Goal: Task Accomplishment & Management: Complete application form

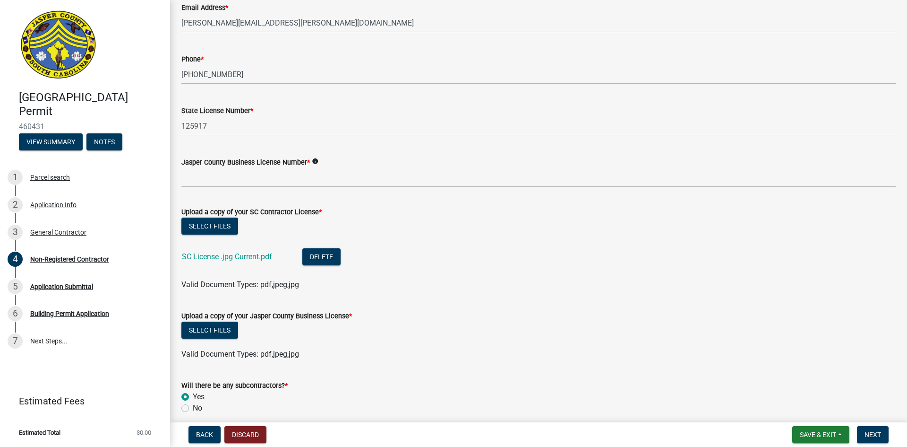
scroll to position [378, 0]
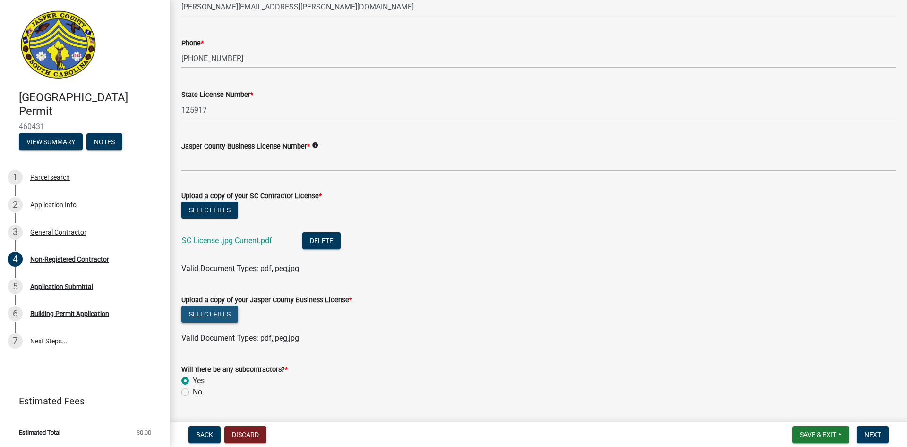
click at [232, 309] on button "Select files" at bounding box center [209, 313] width 57 height 17
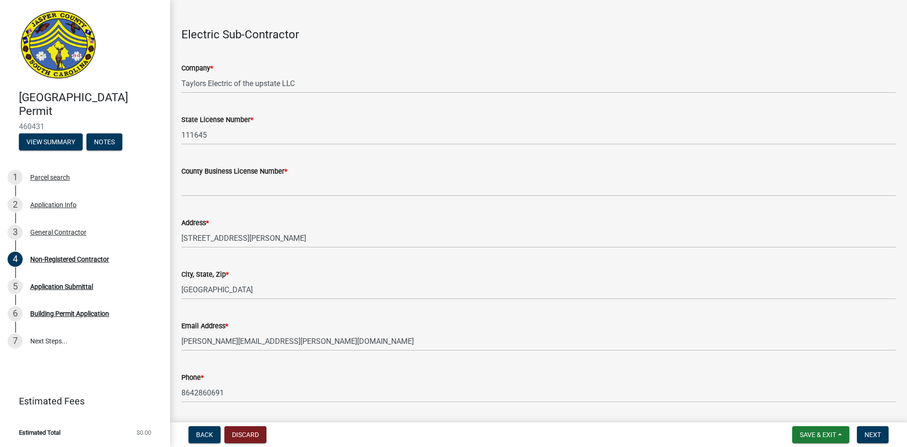
scroll to position [1040, 0]
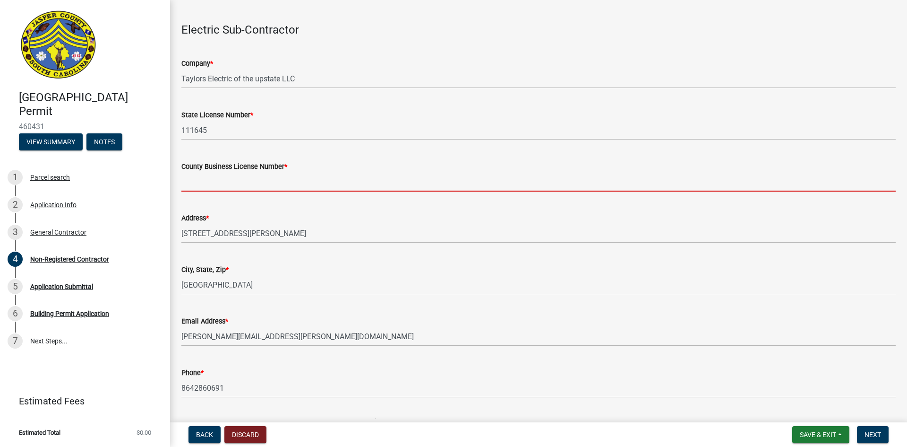
click at [222, 188] on input "County Business License Number *" at bounding box center [538, 181] width 715 height 19
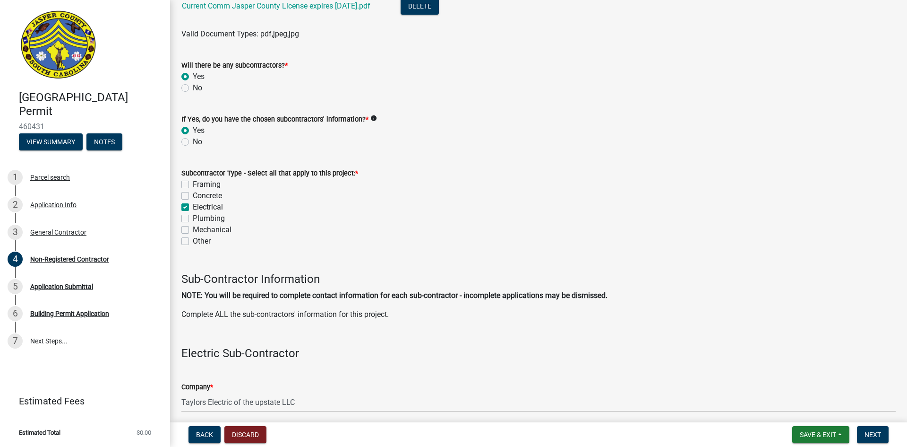
scroll to position [851, 0]
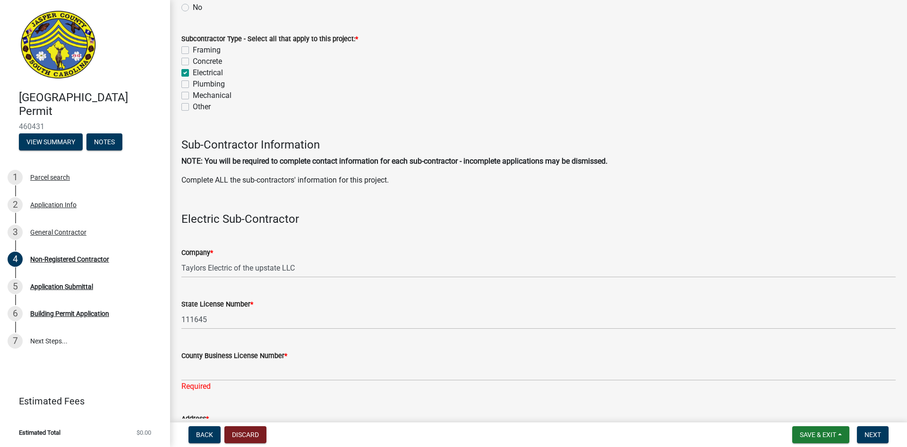
click at [242, 359] on label "County Business License Number *" at bounding box center [234, 356] width 106 height 7
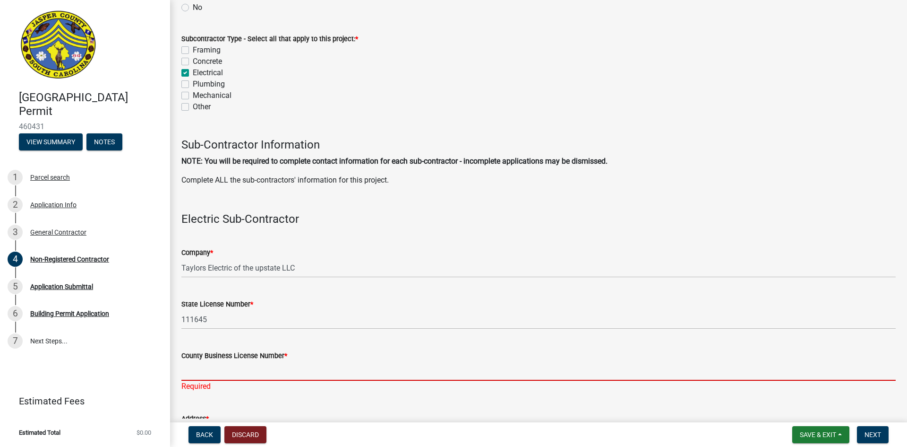
click at [242, 361] on input "County Business License Number *" at bounding box center [538, 370] width 715 height 19
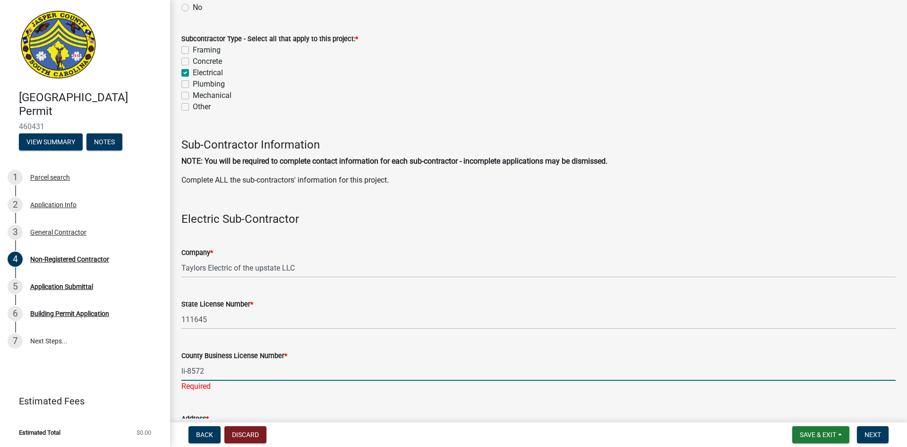
type input "li-8572"
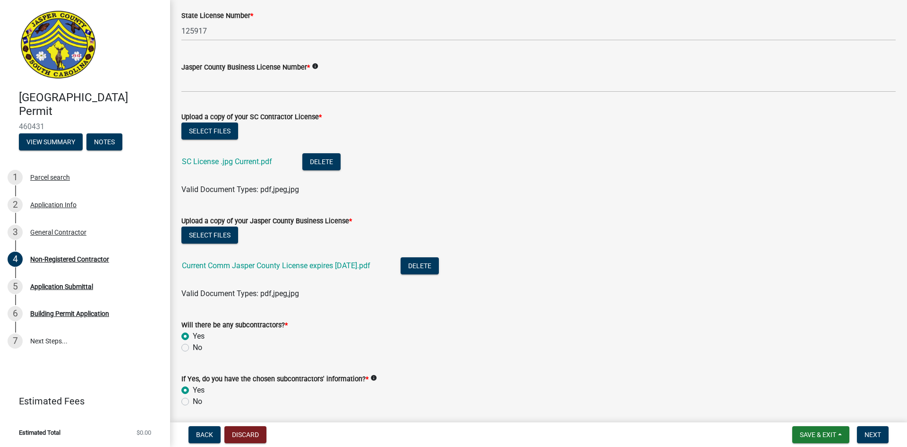
scroll to position [425, 0]
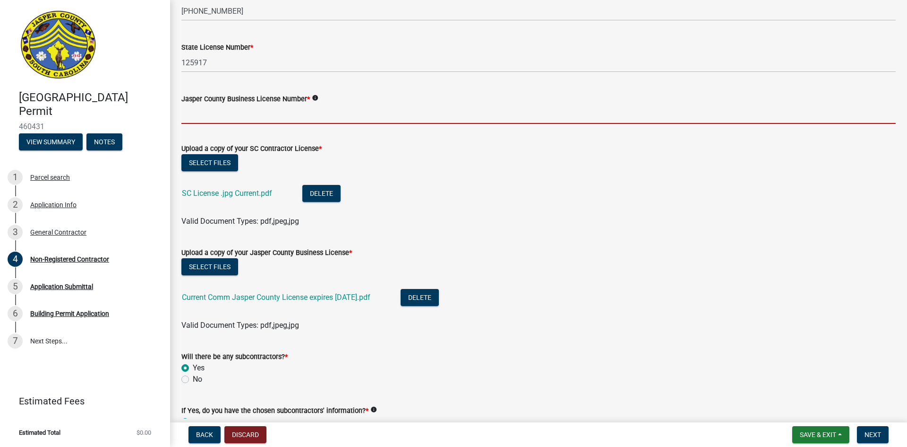
click at [225, 113] on input "Jasper County Business License Number *" at bounding box center [538, 113] width 715 height 19
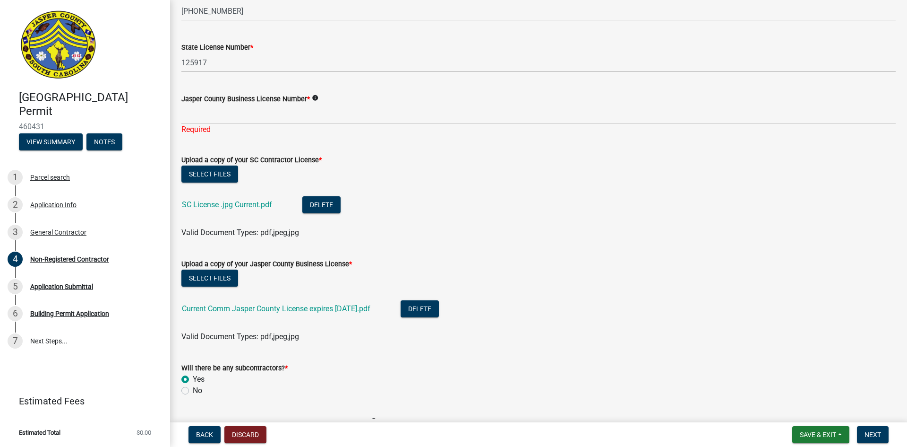
click at [315, 95] on icon "info" at bounding box center [315, 98] width 7 height 7
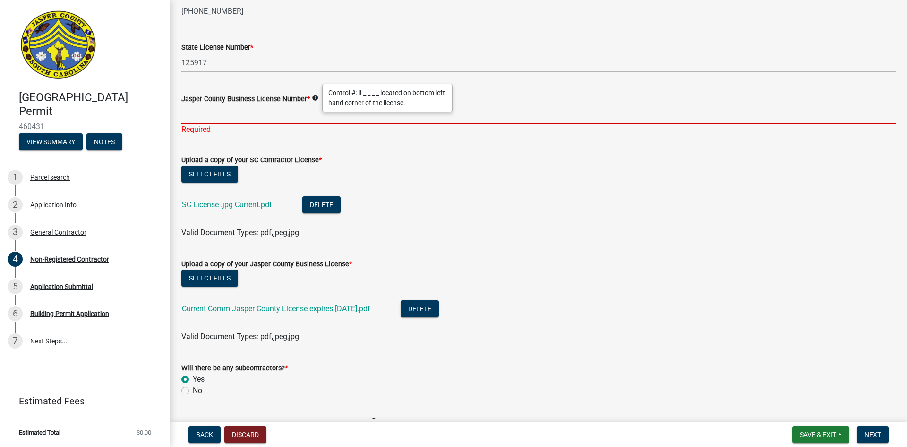
click at [282, 111] on input "Jasper County Business License Number *" at bounding box center [538, 113] width 715 height 19
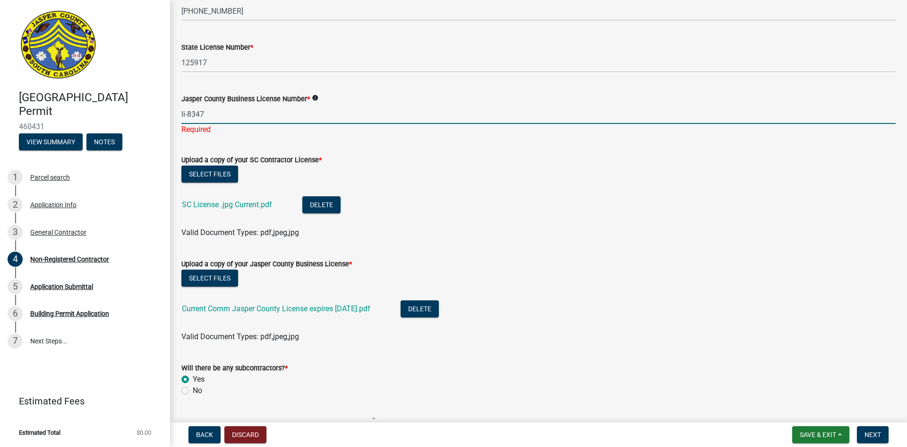
type input "li-8347"
click at [442, 177] on wm-upload "Select files SC License .jpg Current.pdf Delete Valid Document Types: pdf,jpeg,…" at bounding box center [538, 201] width 715 height 73
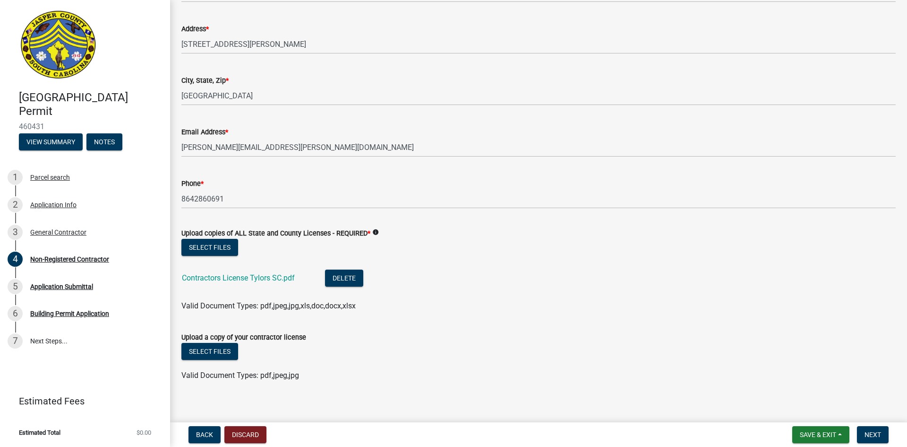
scroll to position [1237, 0]
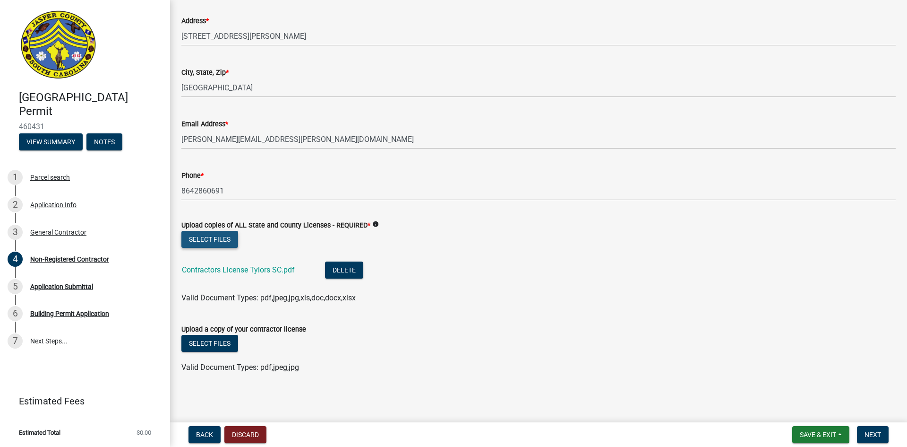
click at [228, 244] on button "Select files" at bounding box center [209, 239] width 57 height 17
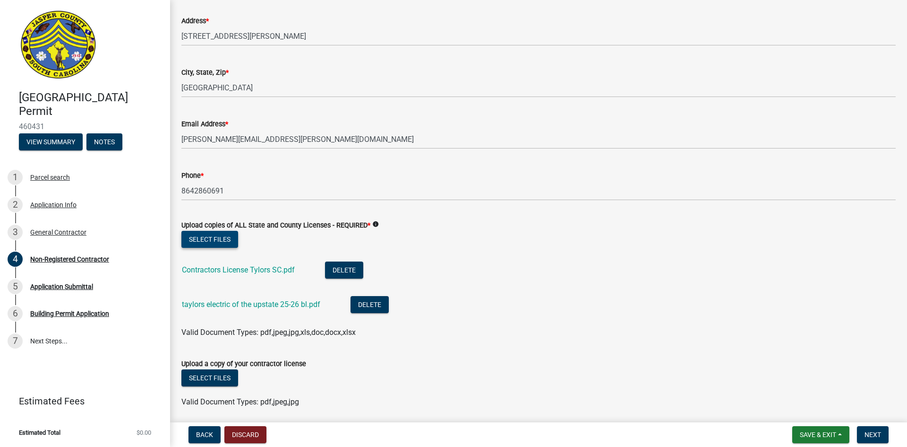
scroll to position [1271, 0]
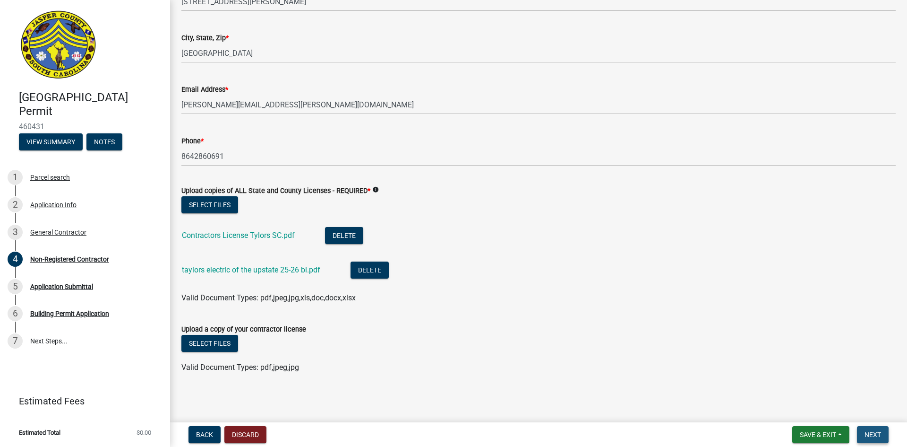
click at [870, 435] on span "Next" at bounding box center [873, 435] width 17 height 8
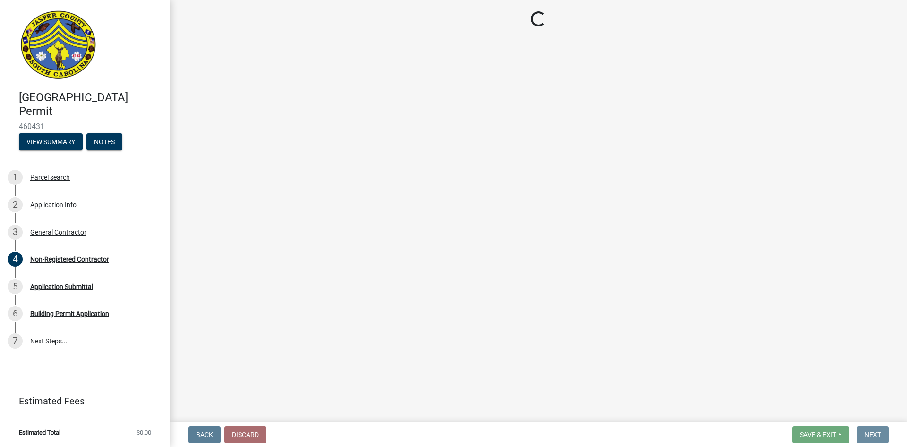
scroll to position [0, 0]
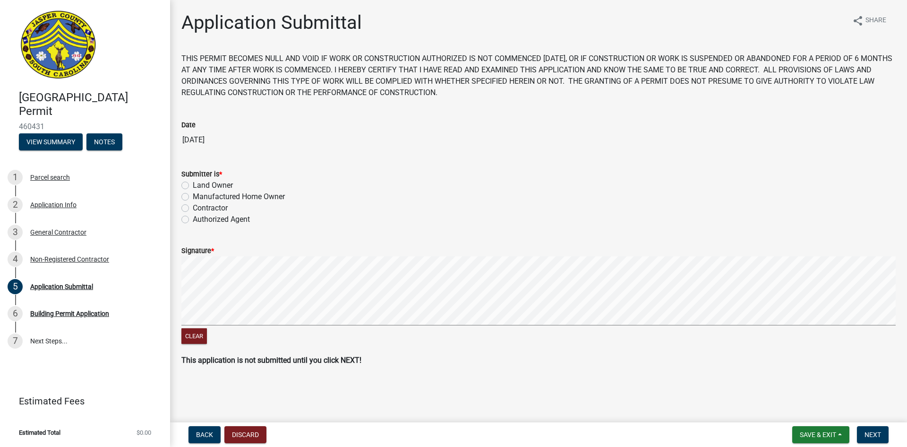
click at [192, 219] on div "Authorized Agent" at bounding box center [538, 219] width 715 height 11
click at [209, 220] on label "Authorized Agent" at bounding box center [221, 219] width 57 height 11
click at [199, 220] on input "Authorized Agent" at bounding box center [196, 217] width 6 height 6
radio input "true"
click at [201, 338] on button "Clear" at bounding box center [194, 336] width 26 height 16
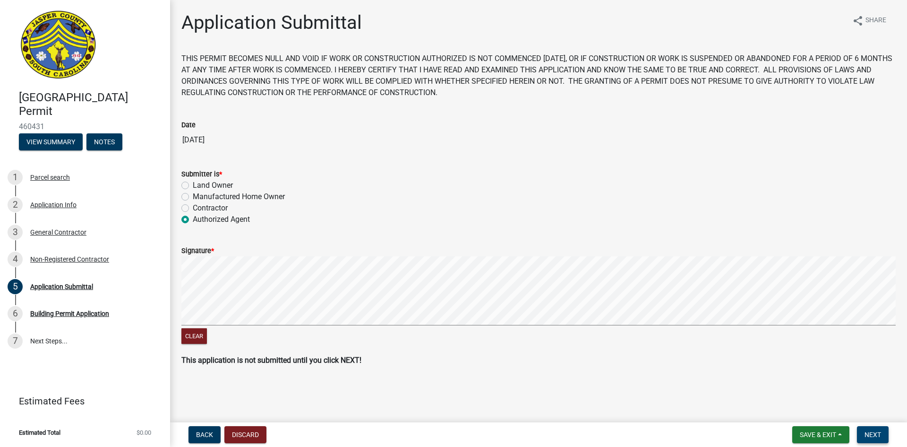
click at [866, 431] on span "Next" at bounding box center [873, 435] width 17 height 8
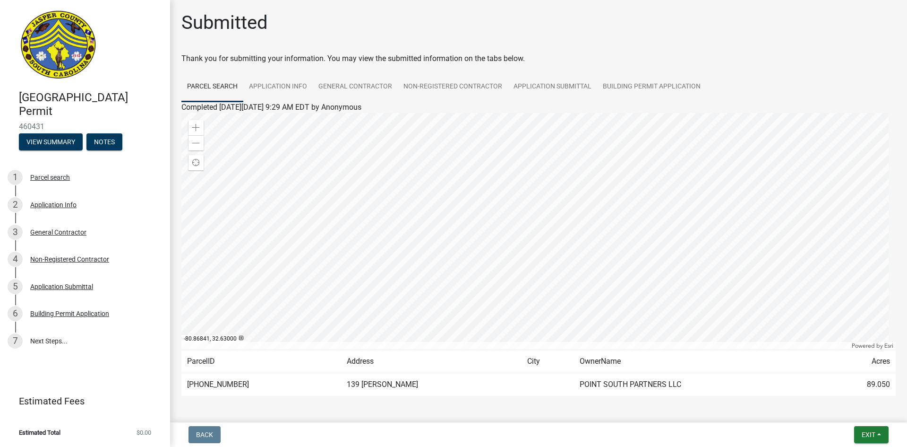
scroll to position [33, 0]
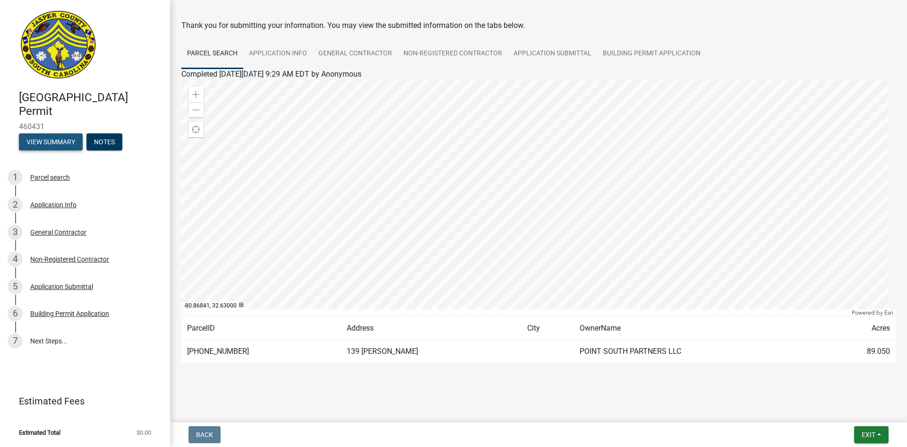
click at [58, 139] on button "View Summary" at bounding box center [51, 141] width 64 height 17
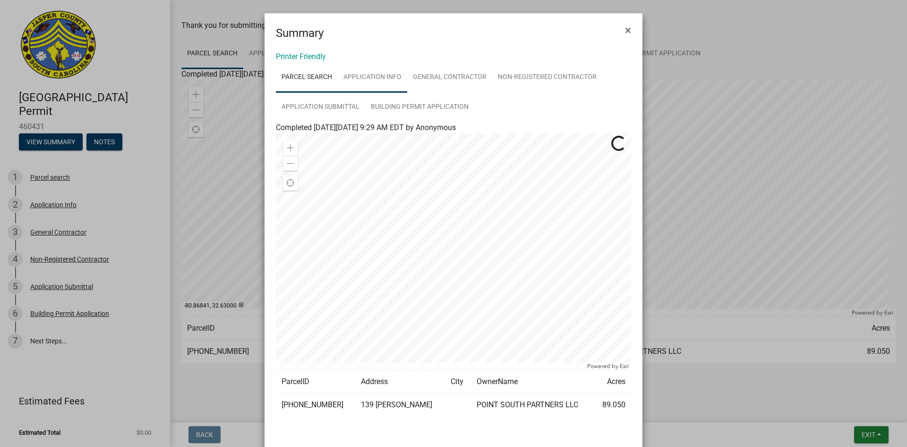
click at [381, 74] on link "Application Info" at bounding box center [372, 77] width 69 height 30
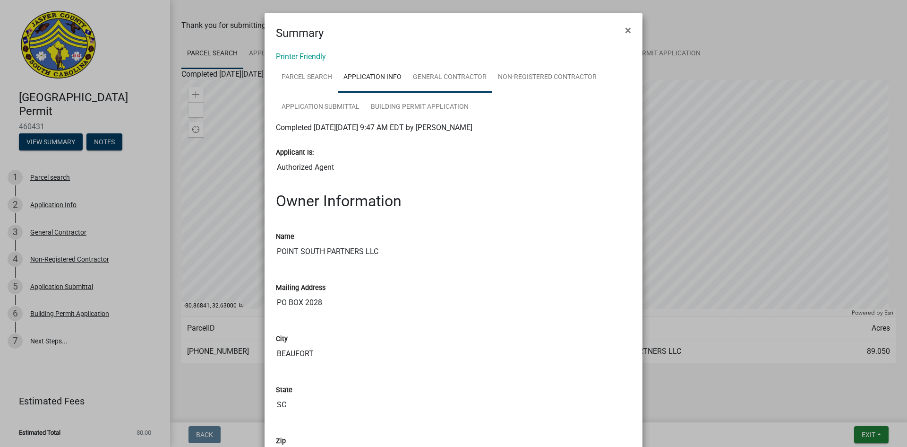
click at [443, 78] on link "General Contractor" at bounding box center [449, 77] width 85 height 30
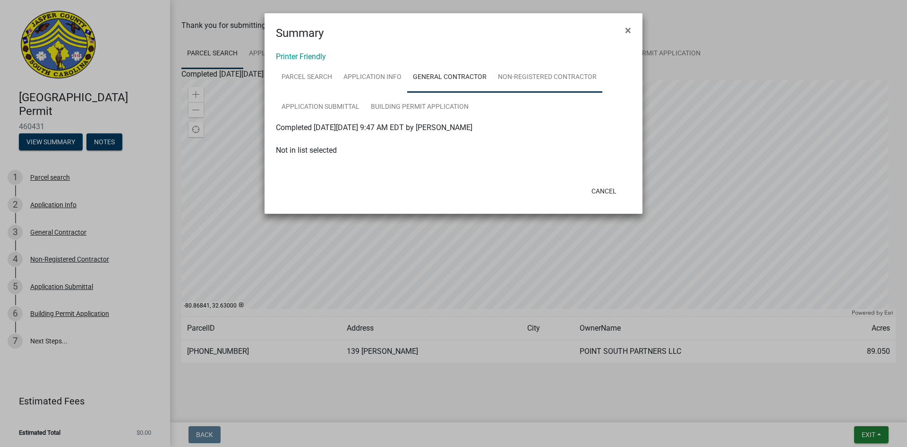
click at [520, 77] on link "Non-Registered Contractor" at bounding box center [547, 77] width 110 height 30
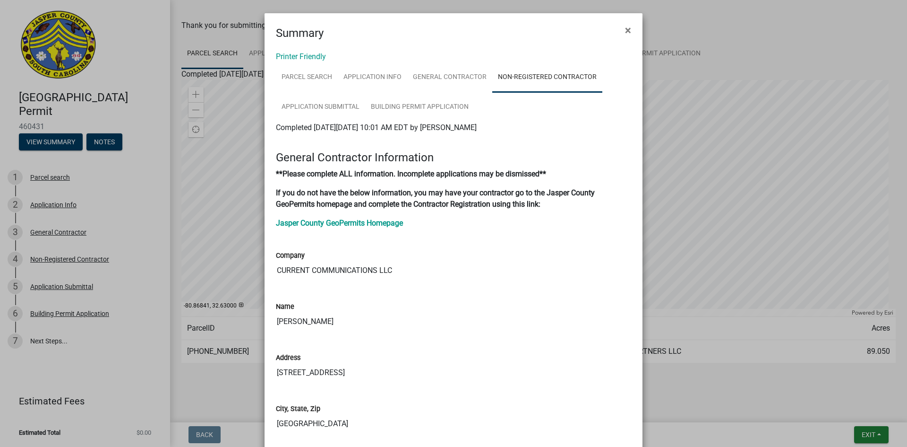
click at [765, 253] on ngb-modal-window "Summary × Printer Friendly Parcel search Application Info General Contractor No…" at bounding box center [453, 223] width 907 height 447
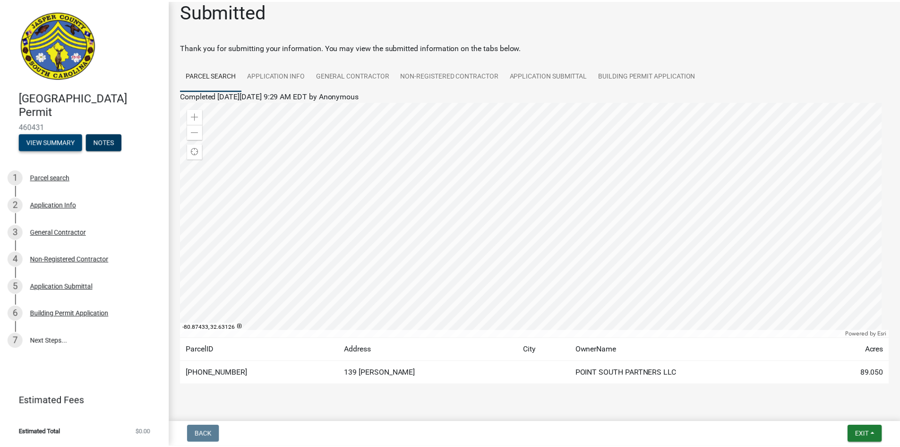
scroll to position [0, 0]
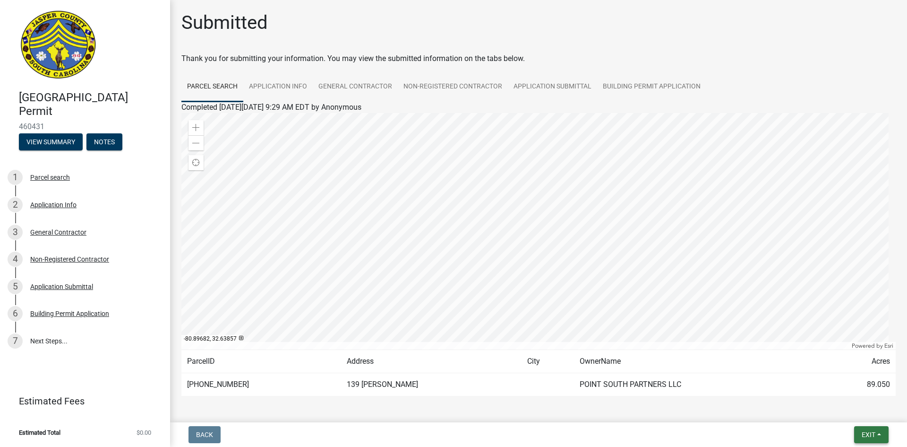
click at [877, 429] on button "Exit" at bounding box center [871, 434] width 35 height 17
click at [869, 412] on button "Save & Exit" at bounding box center [851, 409] width 76 height 23
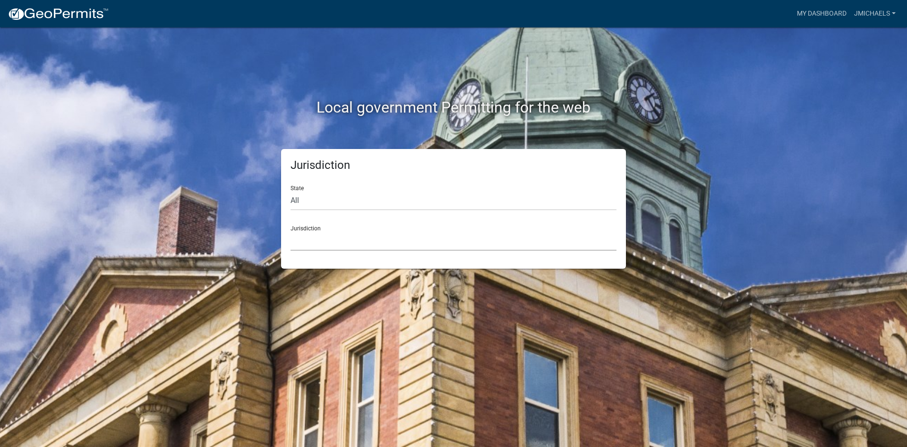
click at [446, 242] on select "[GEOGRAPHIC_DATA], [US_STATE] [GEOGRAPHIC_DATA], [US_STATE][PERSON_NAME][GEOGRA…" at bounding box center [454, 240] width 326 height 19
click at [805, 15] on link "My Dashboard" at bounding box center [822, 14] width 57 height 18
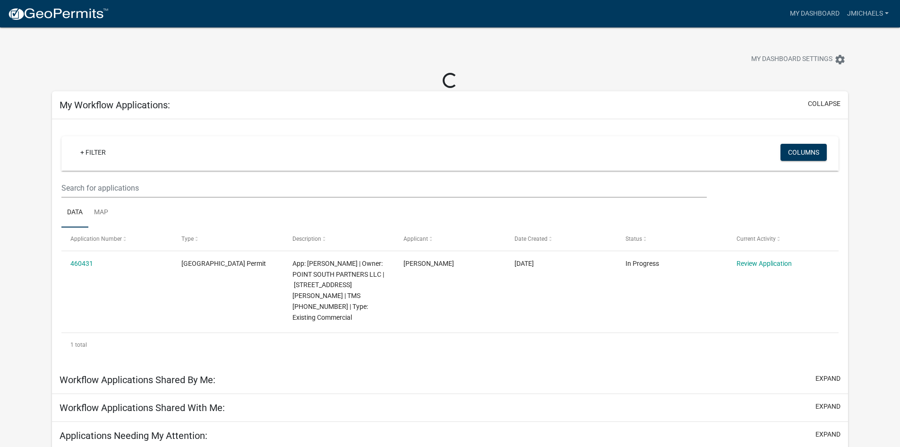
scroll to position [27, 0]
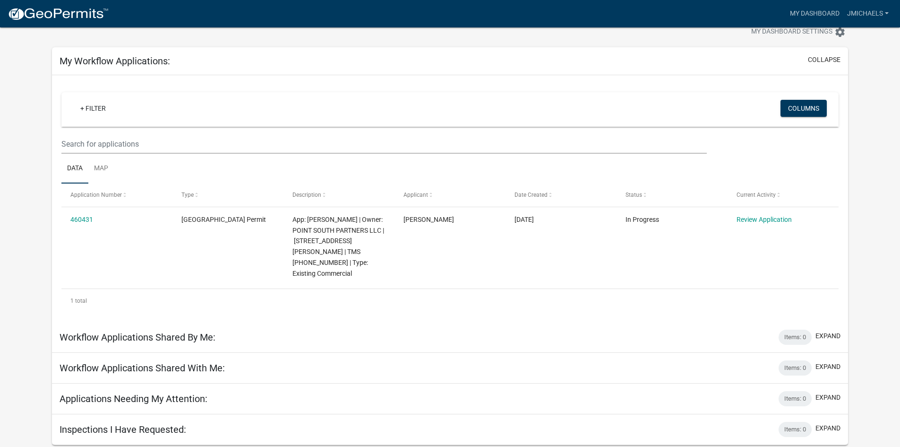
click at [5, 222] on app-user-applications "more_horiz My Dashboard jmichaels Account Logout My Dashboard Settings settings…" at bounding box center [450, 222] width 900 height 444
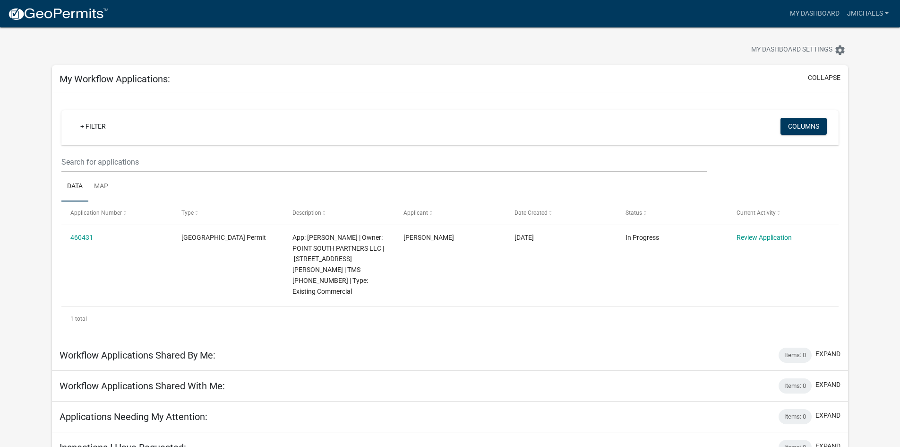
scroll to position [0, 0]
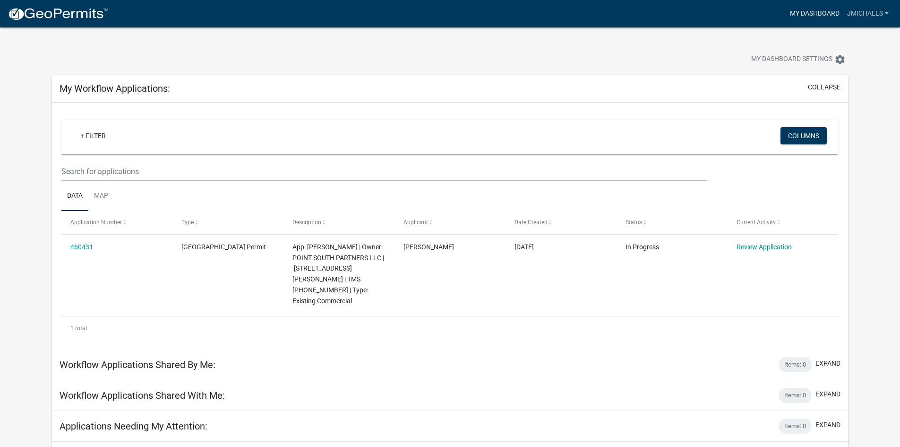
click at [807, 14] on link "My Dashboard" at bounding box center [814, 14] width 57 height 18
click at [889, 19] on link "jmichaels" at bounding box center [868, 14] width 49 height 18
click at [807, 24] on nav "more_horiz My Dashboard jmichaels Account Logout" at bounding box center [450, 13] width 900 height 27
click at [810, 17] on link "My Dashboard" at bounding box center [814, 14] width 57 height 18
click at [193, 152] on div "+ Filter Columns" at bounding box center [450, 137] width 769 height 35
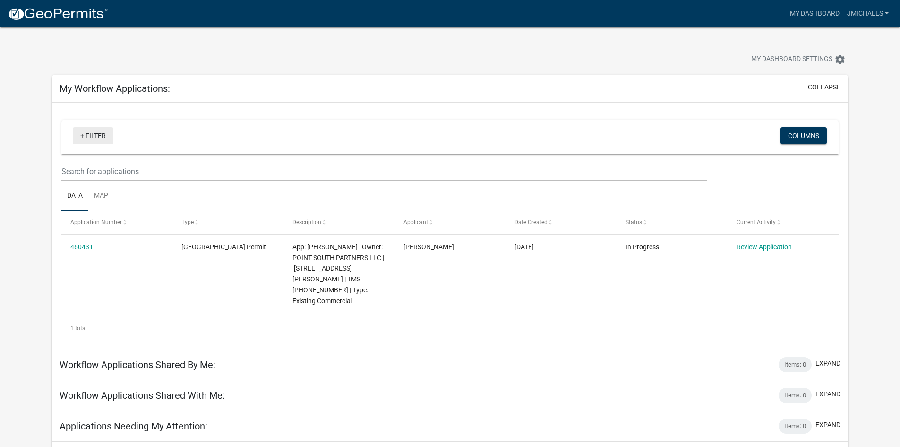
click at [96, 140] on link "+ Filter" at bounding box center [93, 135] width 41 height 17
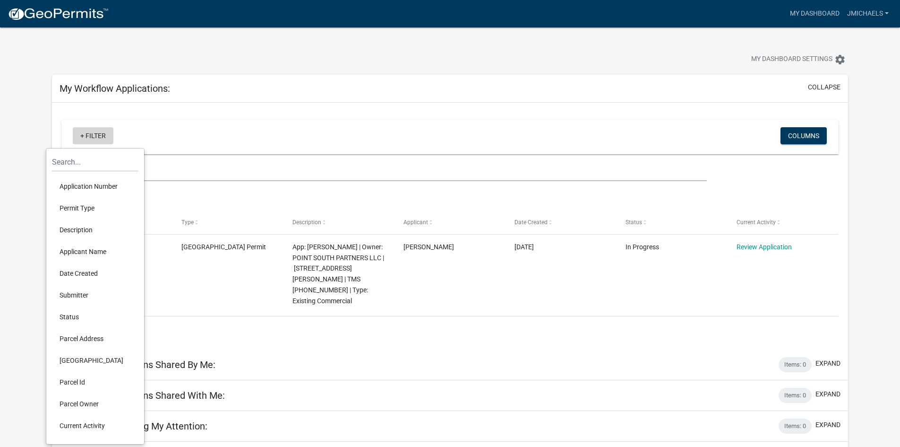
click at [96, 140] on link "+ Filter" at bounding box center [93, 135] width 41 height 17
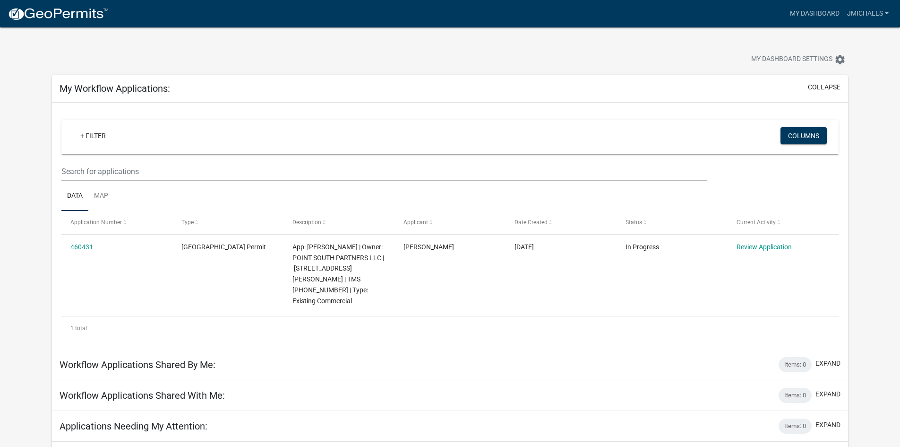
click at [80, 15] on img at bounding box center [58, 14] width 101 height 14
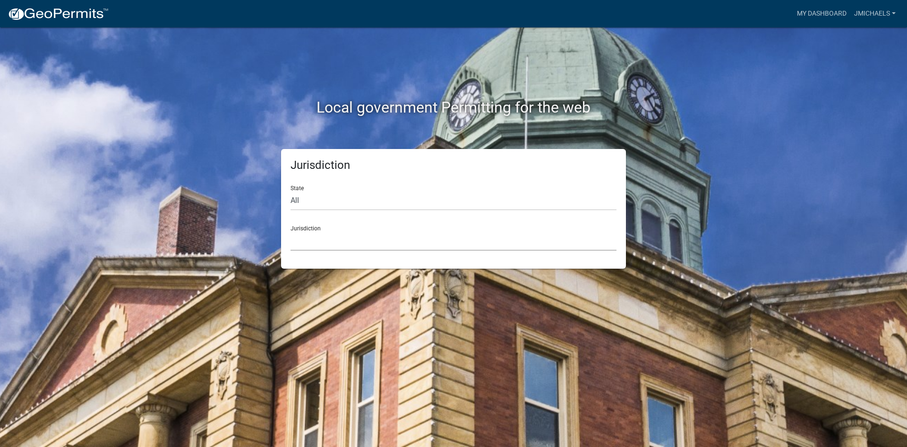
click at [367, 242] on select "[GEOGRAPHIC_DATA], [US_STATE] [GEOGRAPHIC_DATA], [US_STATE][PERSON_NAME][GEOGRA…" at bounding box center [454, 240] width 326 height 19
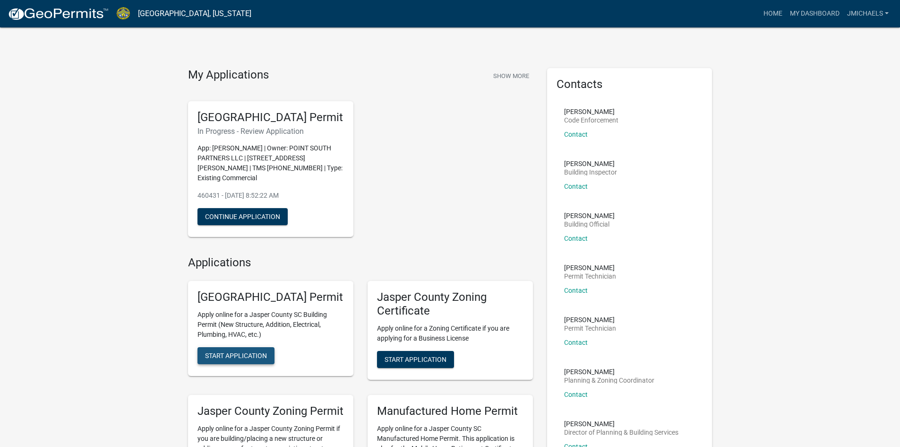
click at [261, 364] on button "Start Application" at bounding box center [236, 355] width 77 height 17
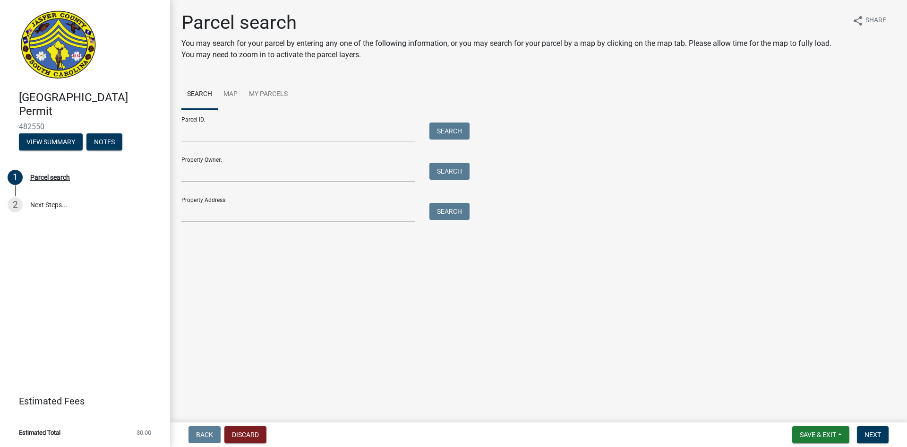
click at [443, 354] on main "Parcel search You may search for your parcel by entering any one of the followi…" at bounding box center [538, 209] width 737 height 418
click at [234, 211] on input "Property Address:" at bounding box center [298, 212] width 234 height 19
click at [362, 222] on div "Parcel search You may search for your parcel by entering any one of the followi…" at bounding box center [538, 120] width 729 height 219
click at [360, 218] on input "Property Address:" at bounding box center [298, 212] width 234 height 19
paste input "[STREET_ADDRESS]"
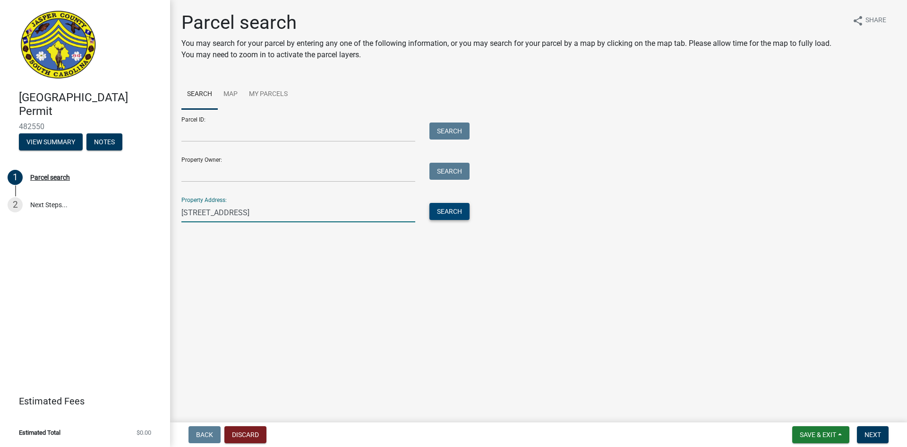
type input "[STREET_ADDRESS]"
click at [453, 212] on button "Search" at bounding box center [450, 211] width 40 height 17
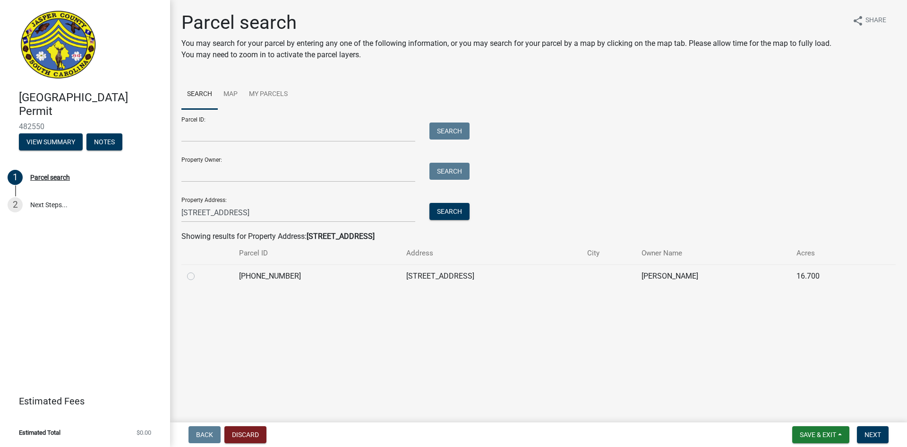
click at [242, 273] on td "[PHONE_NUMBER]" at bounding box center [316, 275] width 167 height 23
click at [197, 281] on div at bounding box center [207, 275] width 41 height 11
click at [198, 270] on label at bounding box center [198, 270] width 0 height 0
click at [198, 276] on input "radio" at bounding box center [201, 273] width 6 height 6
radio input "true"
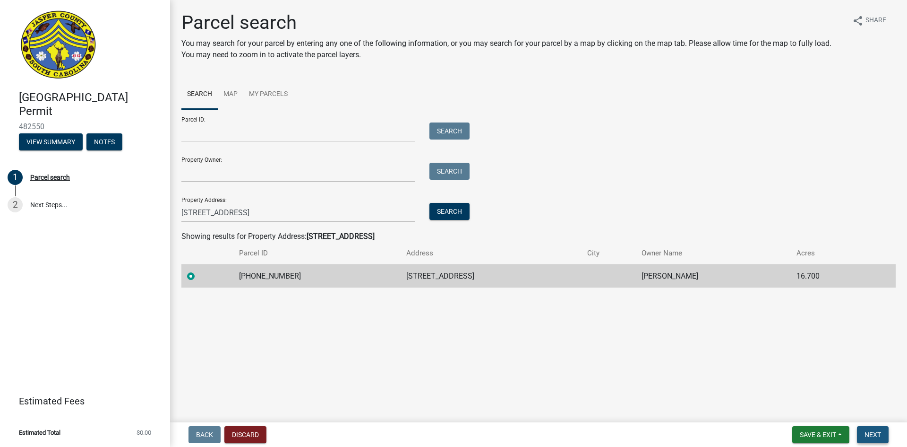
click at [872, 437] on span "Next" at bounding box center [873, 435] width 17 height 8
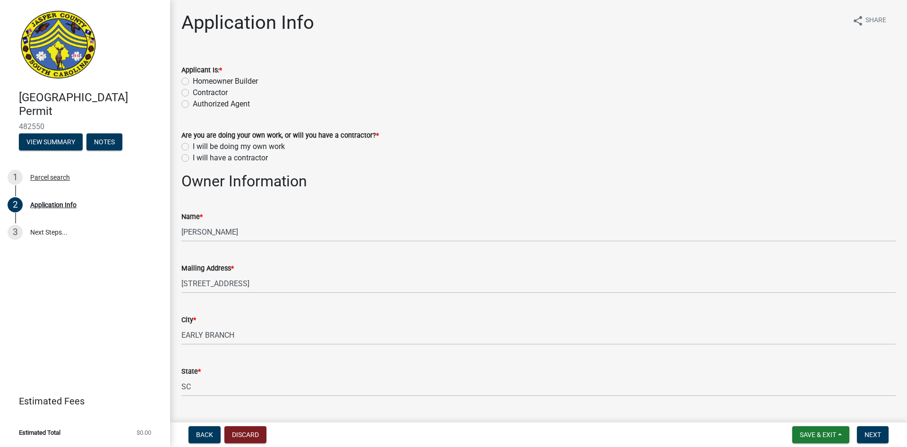
click at [245, 160] on label "I will have a contractor" at bounding box center [230, 157] width 75 height 11
click at [199, 158] on input "I will have a contractor" at bounding box center [196, 155] width 6 height 6
radio input "true"
click at [214, 108] on label "Authorized Agent" at bounding box center [221, 103] width 57 height 11
click at [199, 104] on input "Authorized Agent" at bounding box center [196, 101] width 6 height 6
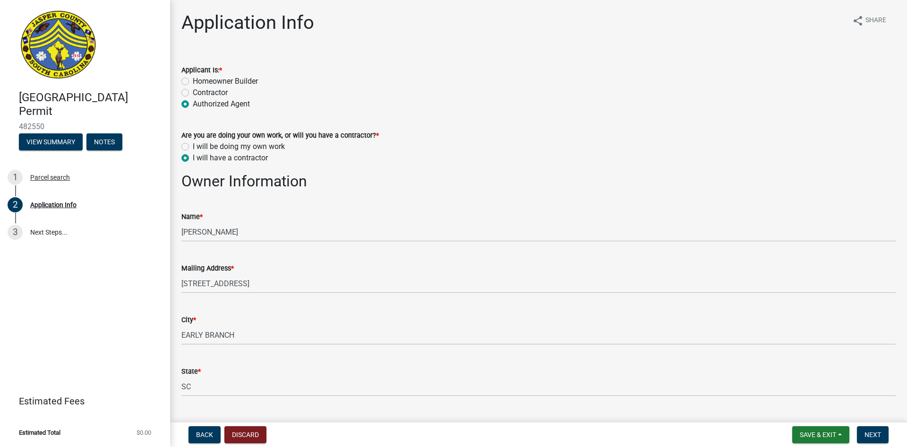
radio input "true"
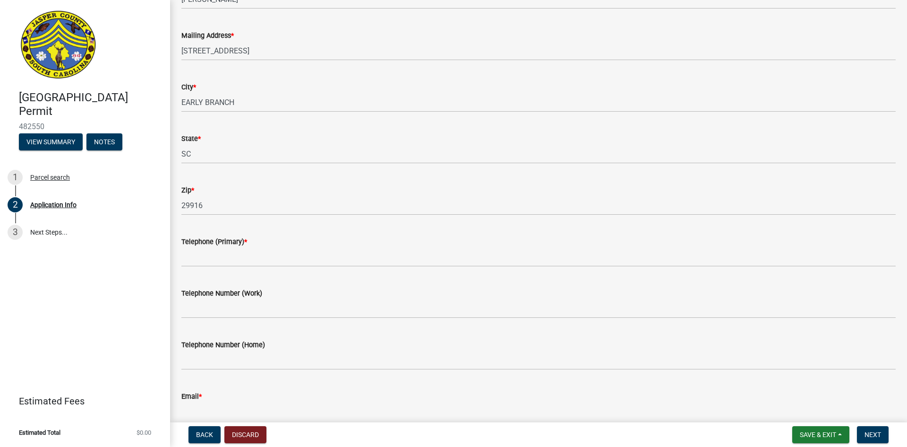
scroll to position [284, 0]
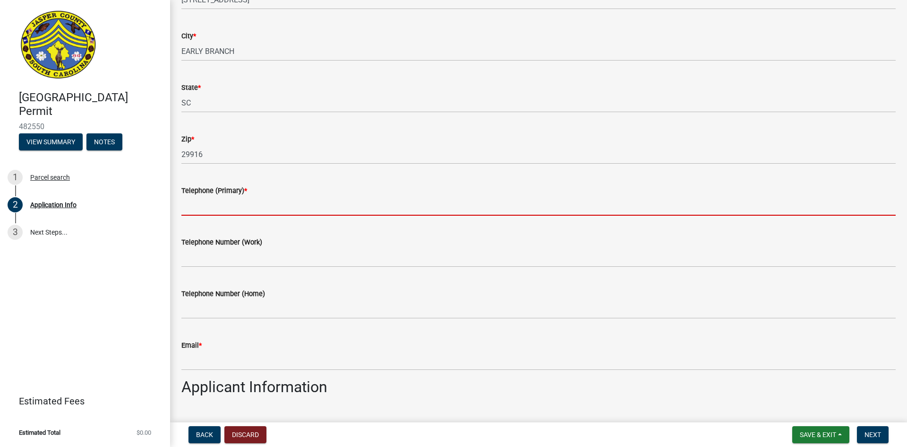
click at [259, 204] on input "Telephone (Primary) *" at bounding box center [538, 205] width 715 height 19
type input "9842921788"
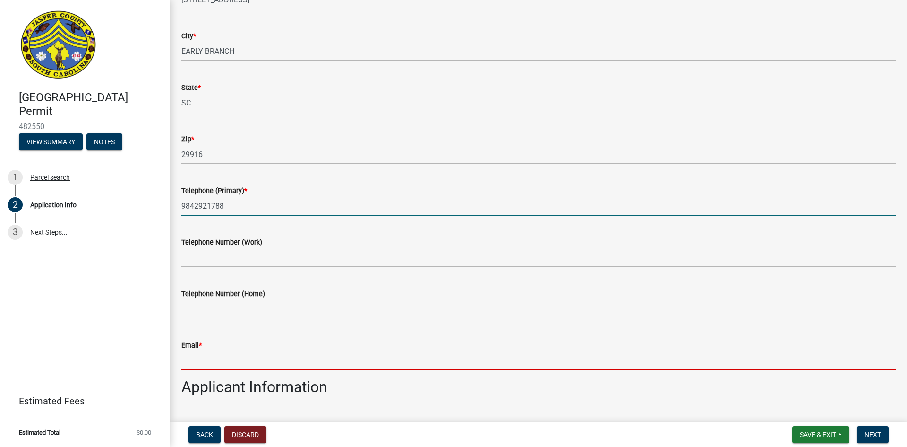
type input "[EMAIL_ADDRESS][DOMAIN_NAME]"
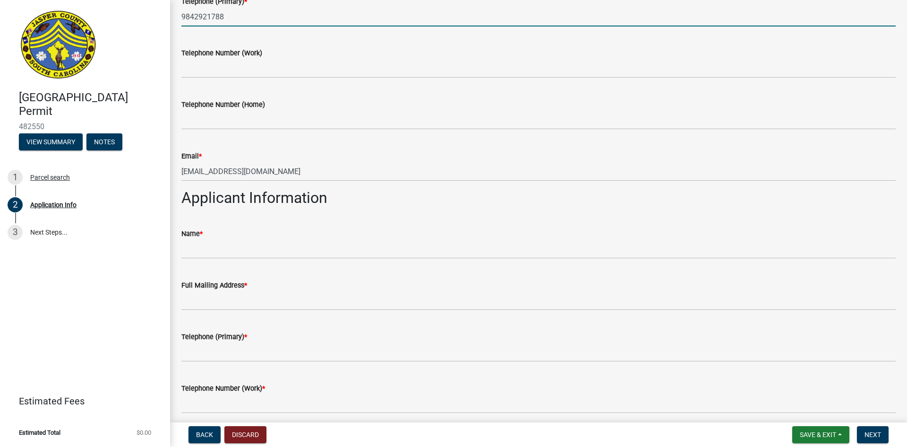
scroll to position [520, 0]
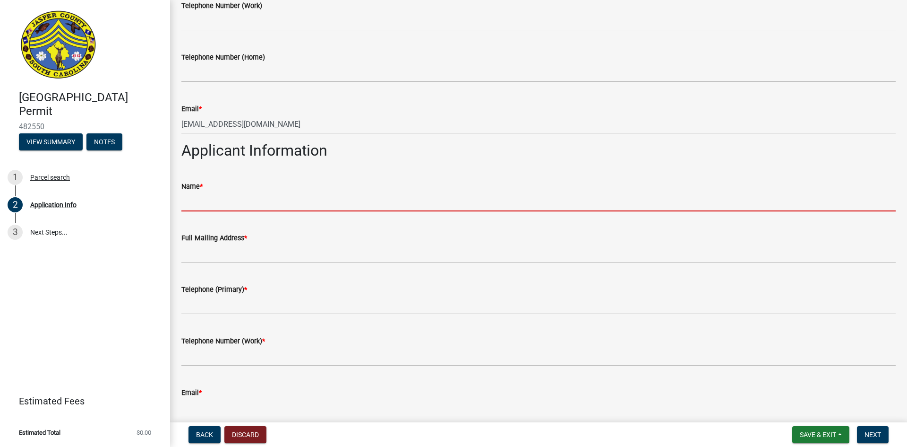
click at [272, 203] on input "Name *" at bounding box center [538, 201] width 715 height 19
type input "[PERSON_NAME]"
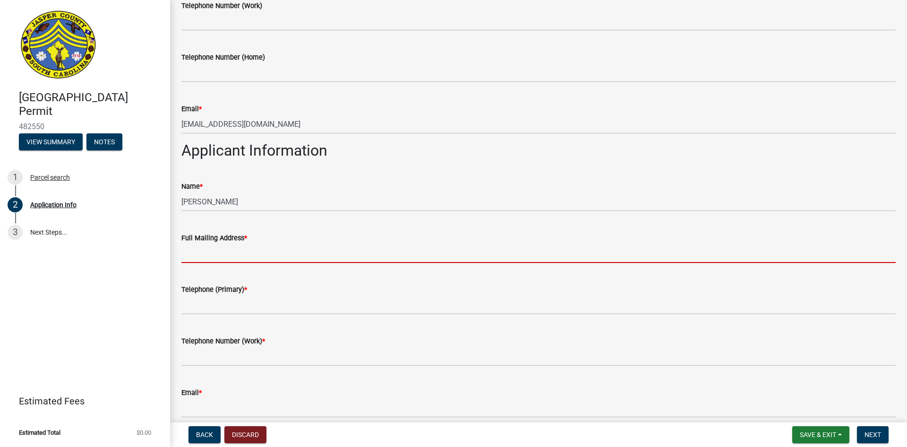
click at [253, 247] on input "Full Mailing Address *" at bounding box center [538, 252] width 715 height 19
type input "[STREET_ADDRESS]"
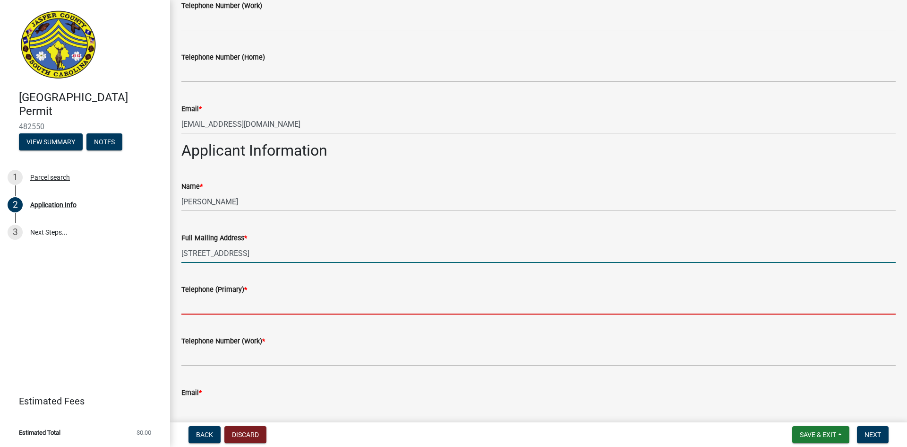
type input "9842921788"
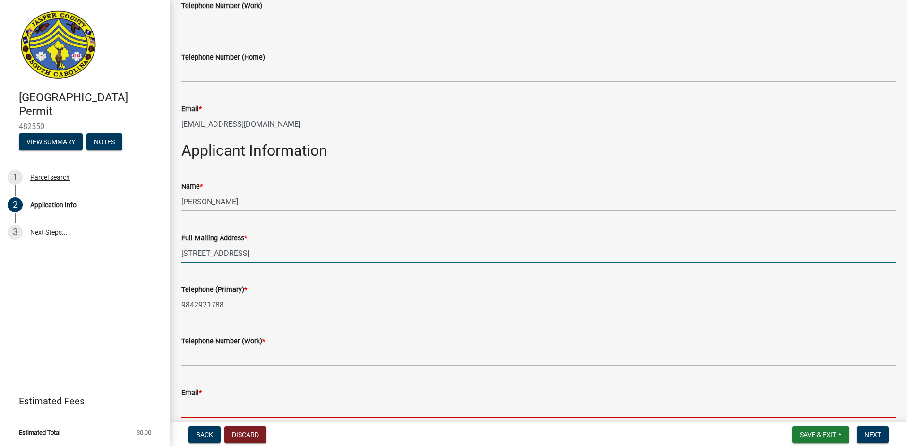
type input "[EMAIL_ADDRESS][DOMAIN_NAME]"
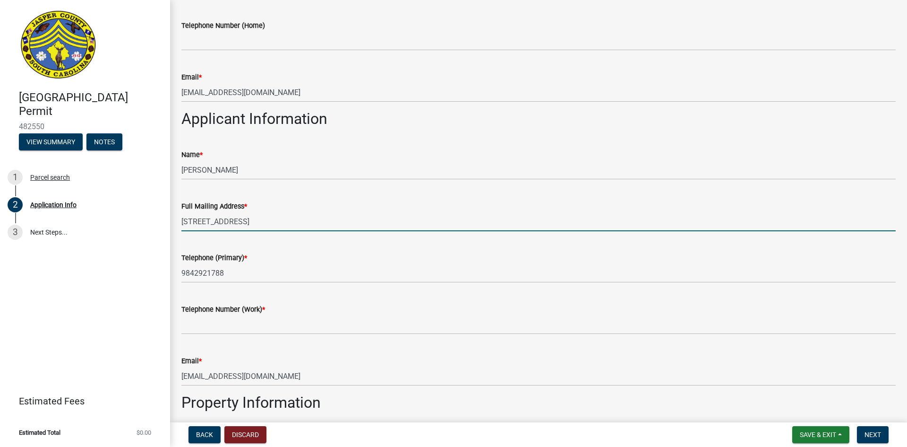
scroll to position [567, 0]
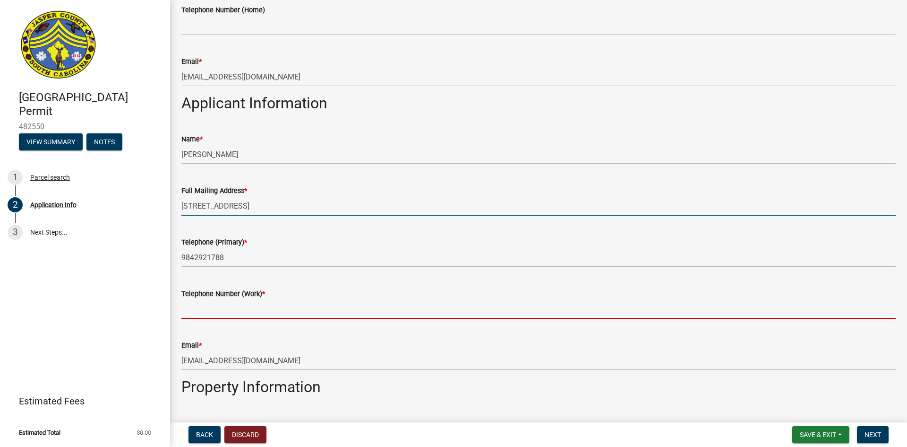
click at [273, 303] on input "Telephone Number (Work) *" at bounding box center [538, 308] width 715 height 19
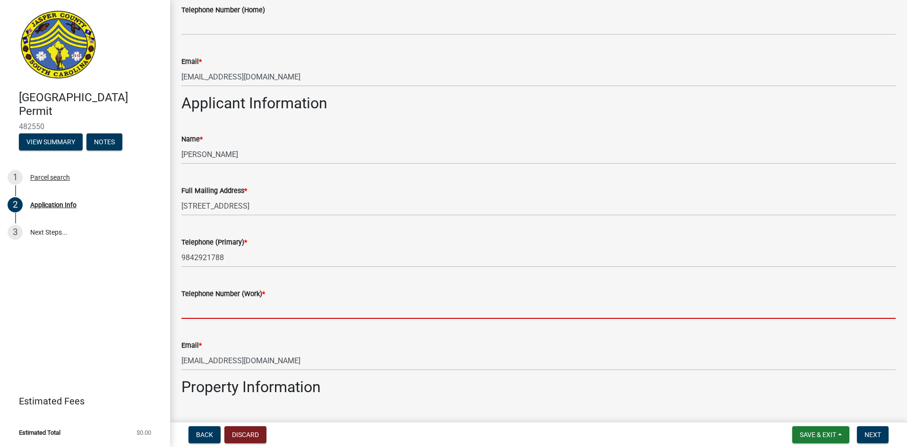
type input "9842921788"
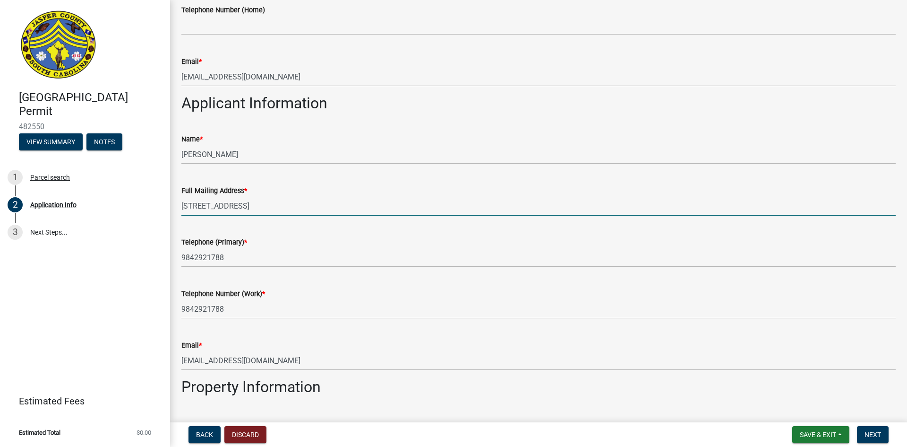
click at [280, 207] on input "[STREET_ADDRESS]" at bounding box center [538, 205] width 715 height 19
type input "[STREET_ADDRESS]"
click at [496, 179] on div "Full Mailing Address * [STREET_ADDRESS]" at bounding box center [538, 194] width 715 height 44
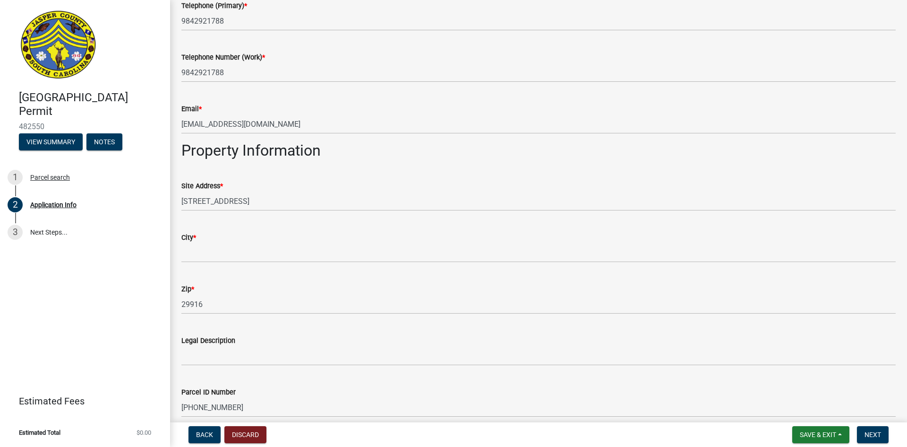
scroll to position [851, 0]
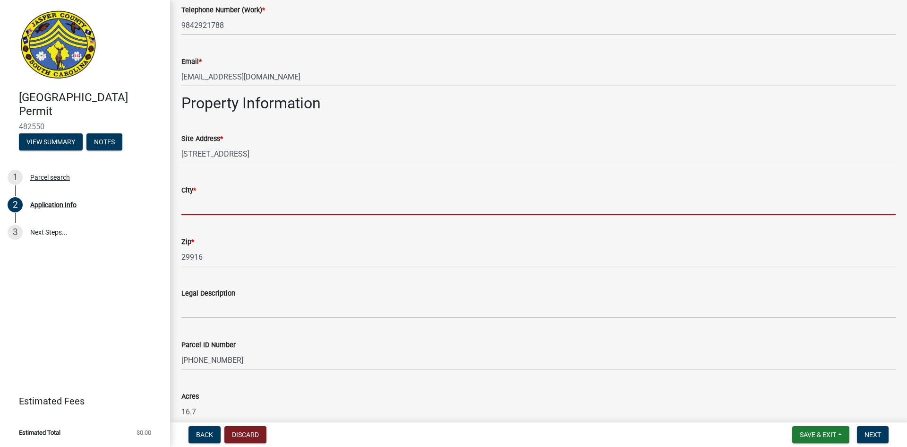
click at [327, 208] on input "City *" at bounding box center [538, 205] width 715 height 19
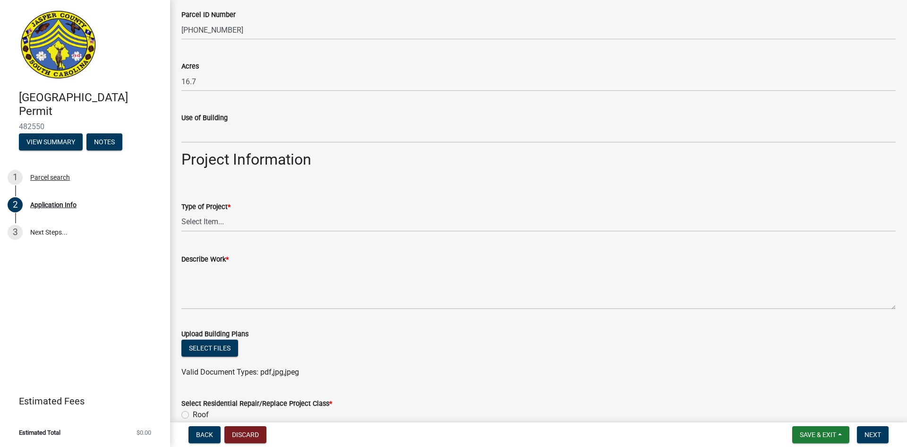
scroll to position [1182, 0]
type input "Early Branch"
click at [239, 211] on select "Select Item... Construction Trailer/Shipping Container Residential Demolition C…" at bounding box center [538, 220] width 715 height 19
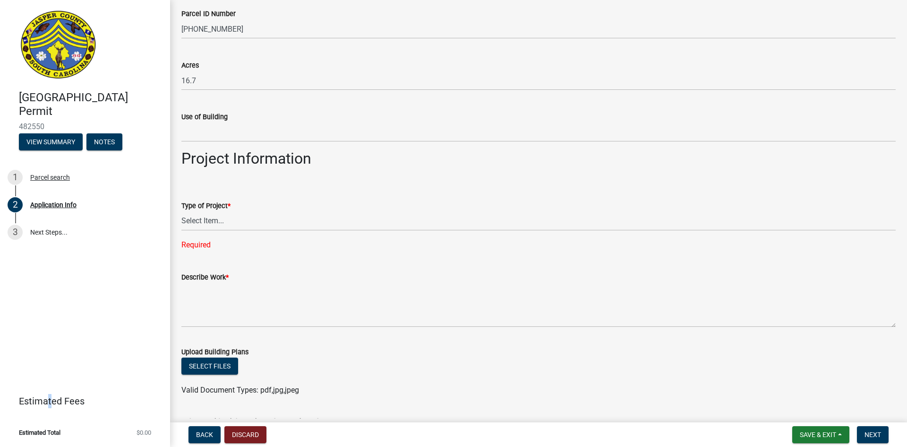
click at [50, 330] on div "[GEOGRAPHIC_DATA] Permit 482550 View Summary Notes 1 Parcel search 2 Applicatio…" at bounding box center [85, 223] width 170 height 447
click at [247, 223] on select "Select Item... Construction Trailer/Shipping Container Residential Demolition C…" at bounding box center [538, 220] width 715 height 19
click at [181, 211] on select "Select Item... Construction Trailer/Shipping Container Residential Demolition C…" at bounding box center [538, 220] width 715 height 19
select select "9ee69ee8-4d28-486b-bc7b-e904e70aa828"
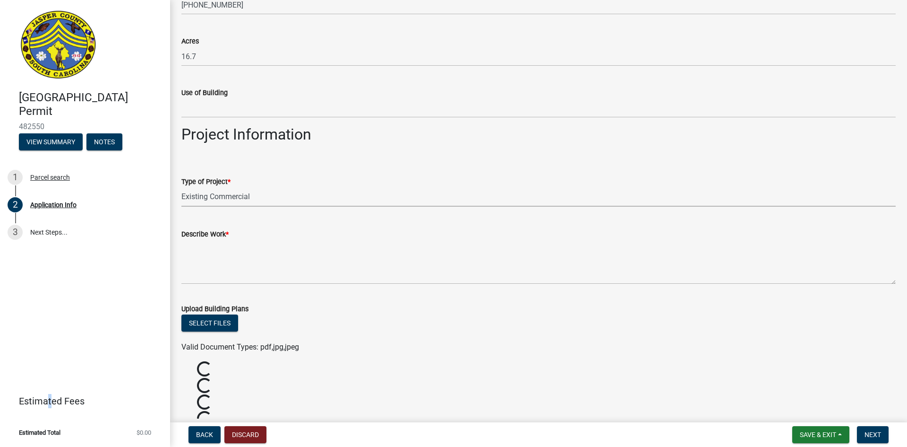
scroll to position [1229, 0]
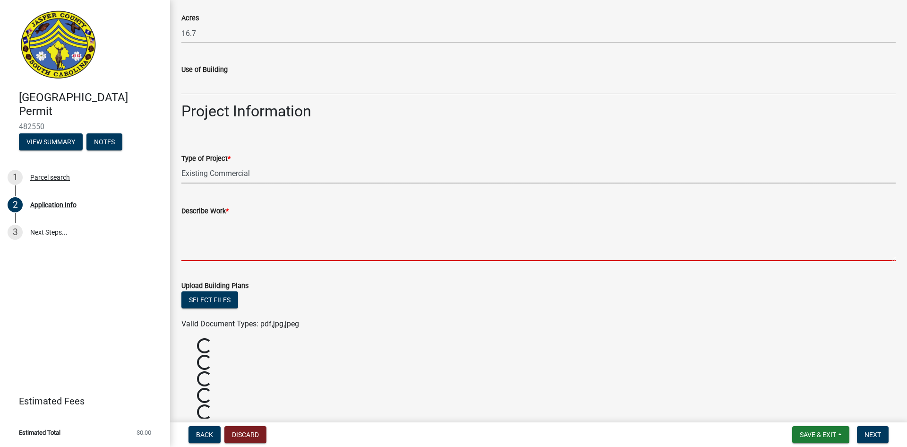
click at [238, 242] on textarea "Describe Work *" at bounding box center [538, 238] width 715 height 44
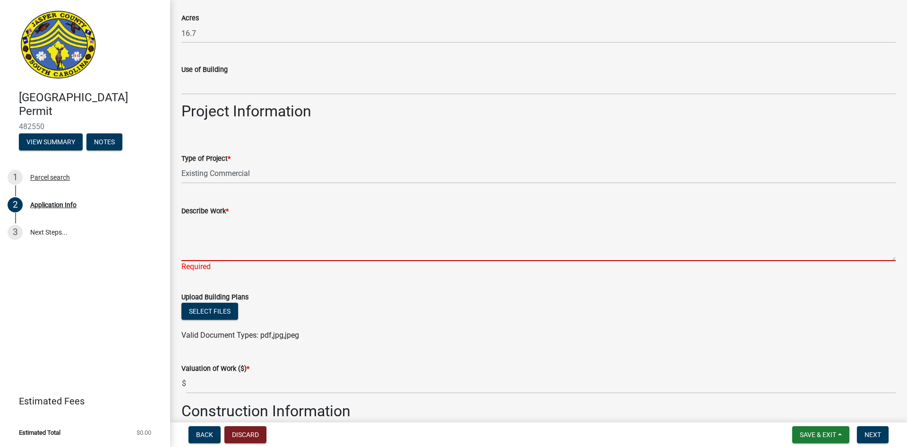
click at [212, 244] on textarea "Describe Work *" at bounding box center [538, 238] width 715 height 44
paste textarea "VZW will be replacing antennas and replacing/removing RRHs. No change in tower …"
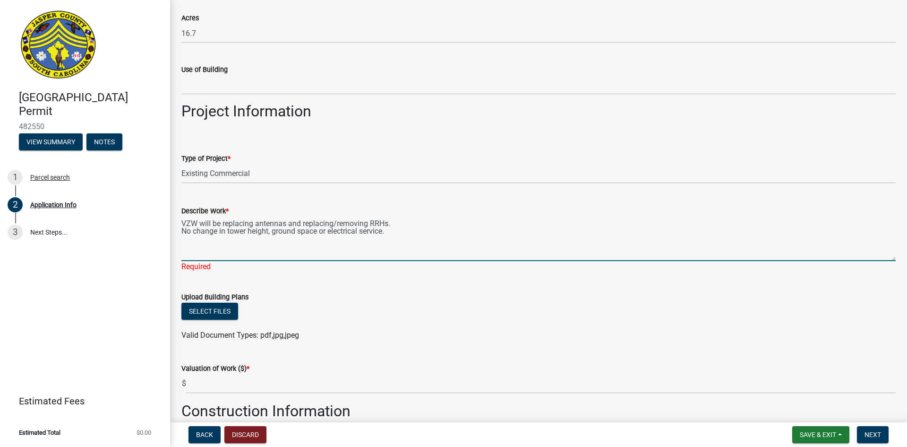
type textarea "VZW will be replacing antennas and replacing/removing RRHs. No change in tower …"
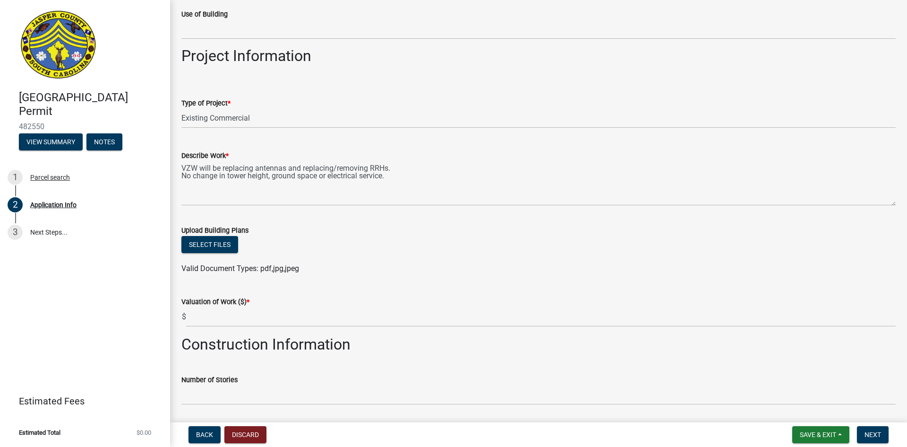
scroll to position [1323, 0]
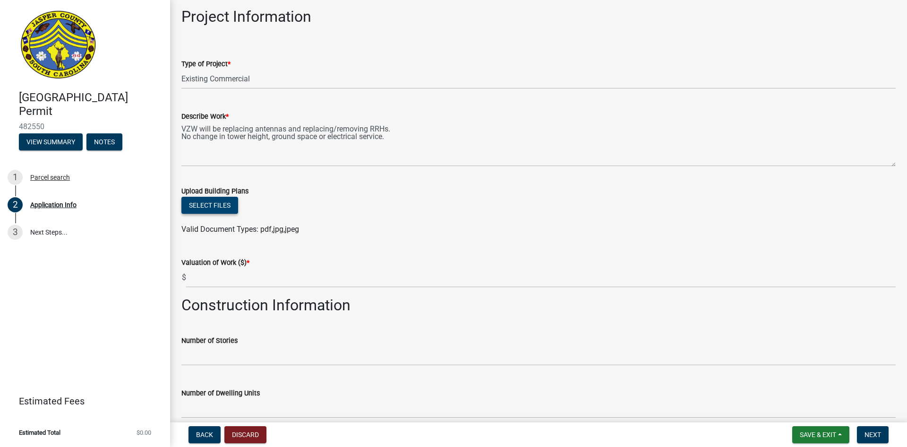
click at [232, 202] on button "Select files" at bounding box center [209, 205] width 57 height 17
click at [205, 203] on button "Select files" at bounding box center [209, 205] width 57 height 17
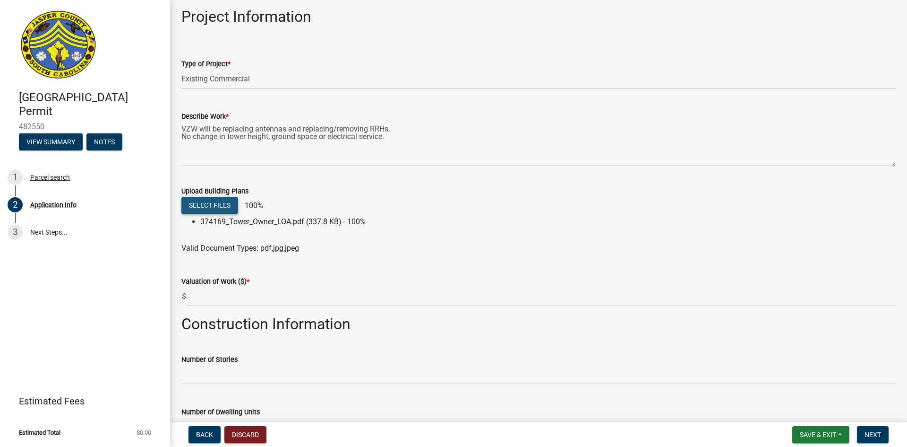
click at [233, 207] on button "Select files" at bounding box center [209, 205] width 57 height 17
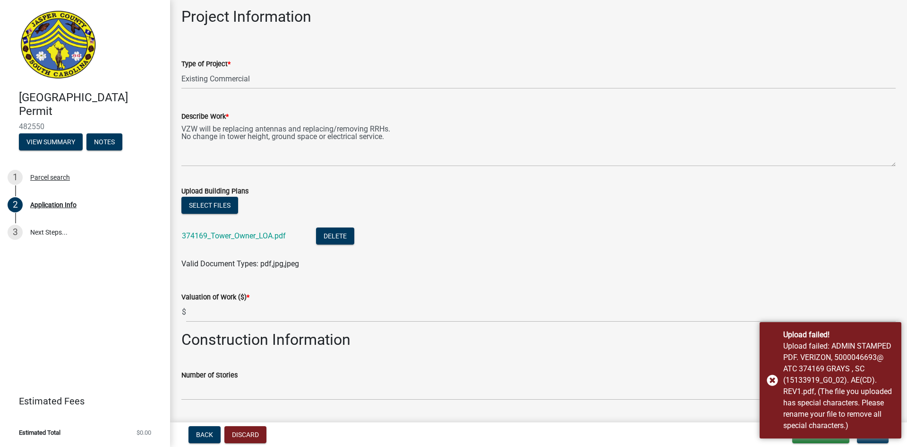
click at [240, 202] on div "Select files" at bounding box center [538, 206] width 715 height 19
click at [235, 203] on button "Select files" at bounding box center [209, 205] width 57 height 17
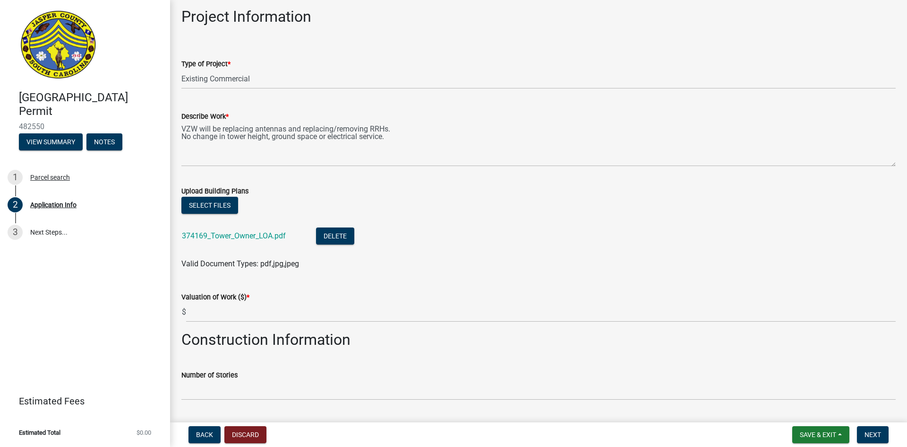
click at [221, 218] on ul "374169_Tower_Owner_LOA.pdf Delete" at bounding box center [538, 237] width 715 height 42
click at [222, 208] on button "Select files" at bounding box center [209, 205] width 57 height 17
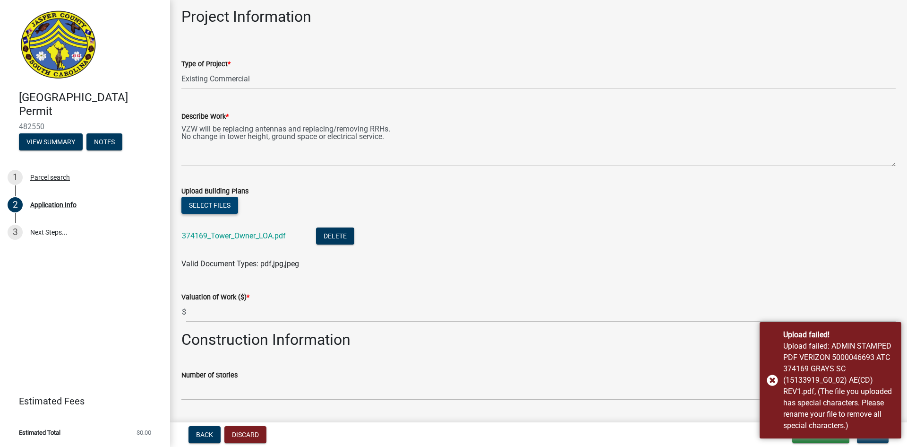
click at [217, 205] on button "Select files" at bounding box center [209, 205] width 57 height 17
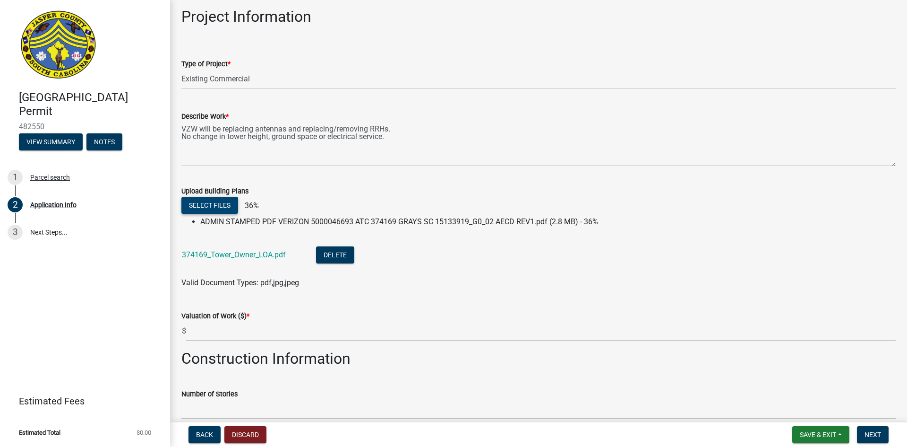
click at [230, 203] on button "Select files" at bounding box center [209, 205] width 57 height 17
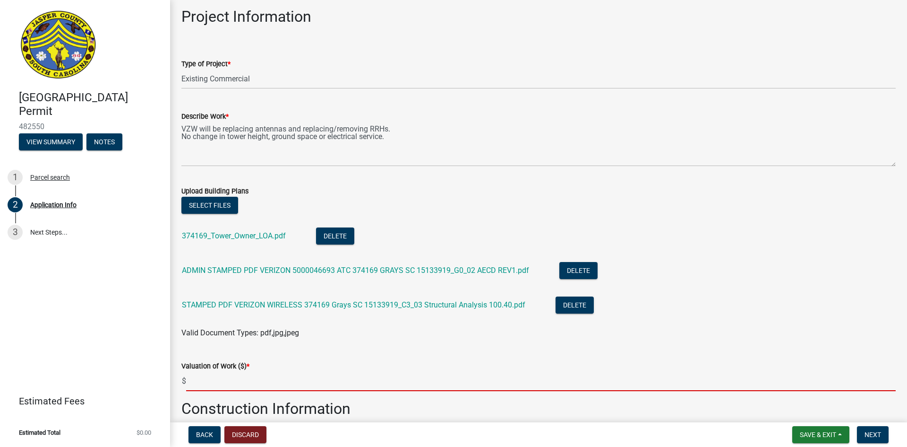
click at [226, 379] on input "text" at bounding box center [541, 380] width 710 height 19
type input "15000"
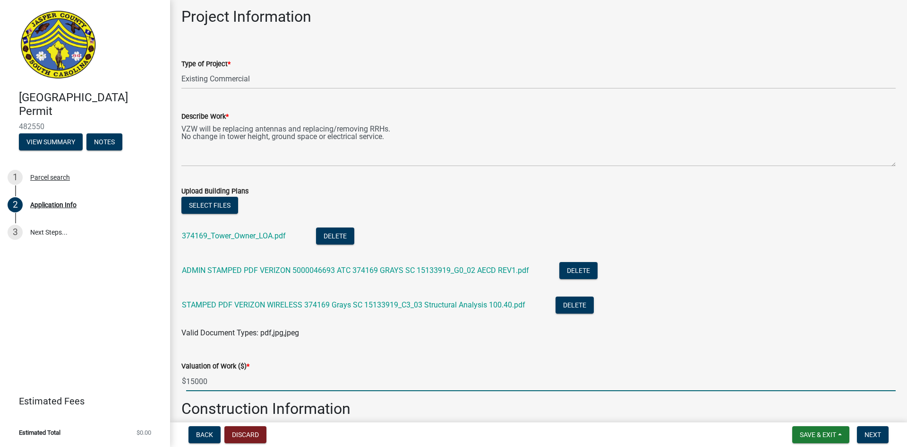
click at [282, 365] on div "Valuation of Work ($) *" at bounding box center [538, 365] width 715 height 11
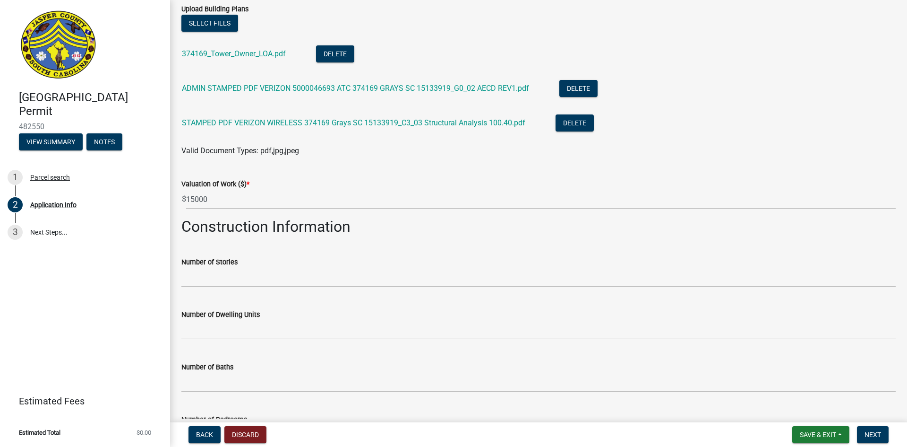
scroll to position [1607, 0]
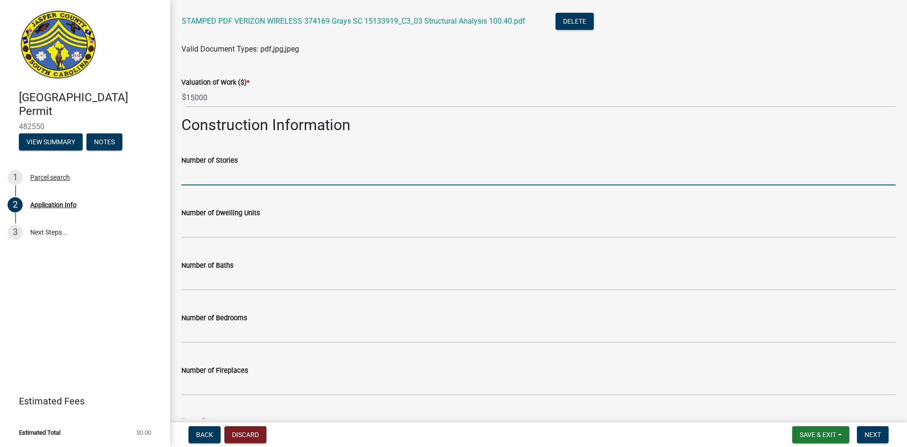
click at [260, 176] on input "text" at bounding box center [538, 175] width 715 height 19
type input "0"
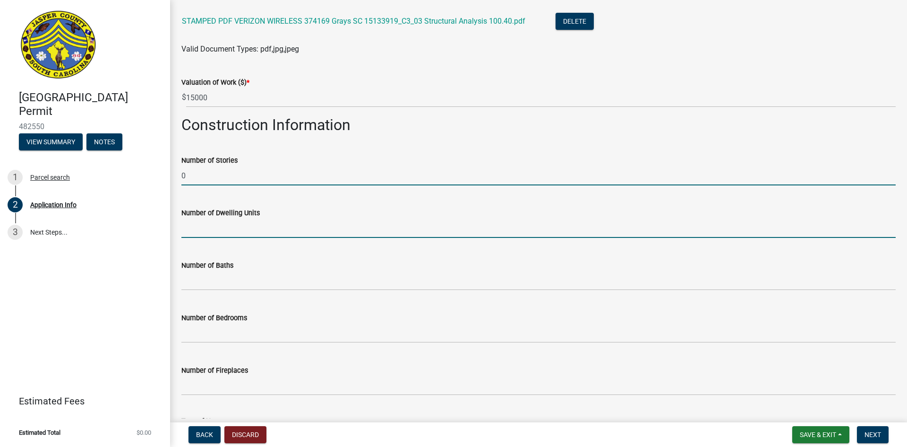
click at [252, 223] on input "text" at bounding box center [538, 227] width 715 height 19
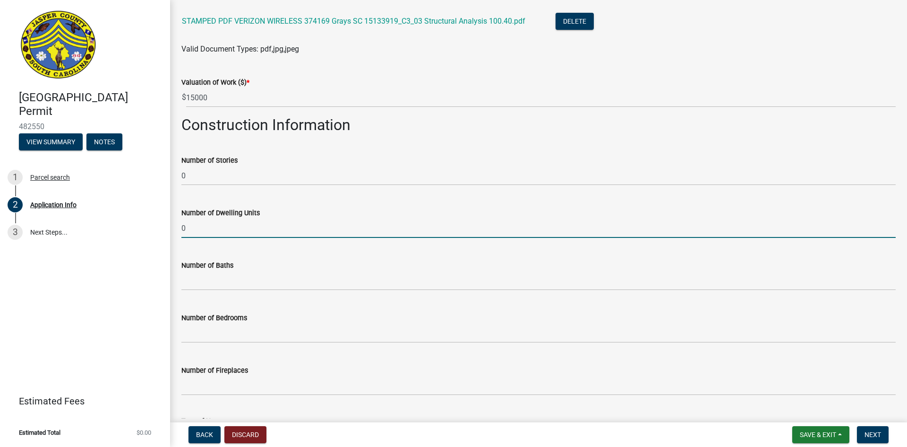
type input "0"
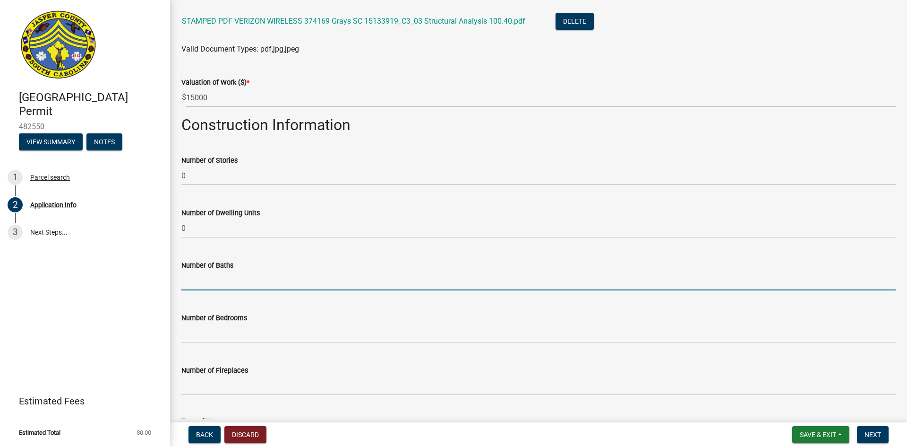
drag, startPoint x: 241, startPoint y: 283, endPoint x: 244, endPoint y: 290, distance: 7.6
click at [241, 283] on input "text" at bounding box center [538, 280] width 715 height 19
type input "0"
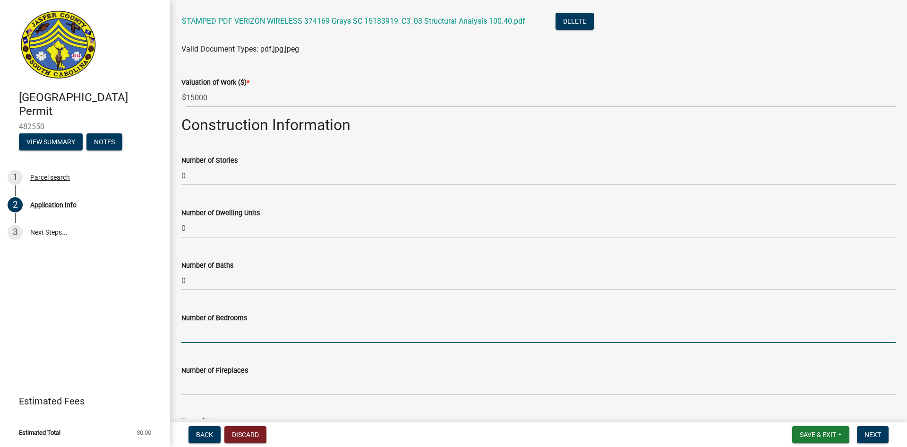
drag, startPoint x: 252, startPoint y: 331, endPoint x: 253, endPoint y: 339, distance: 7.6
click at [253, 331] on input "text" at bounding box center [538, 332] width 715 height 19
type input "0"
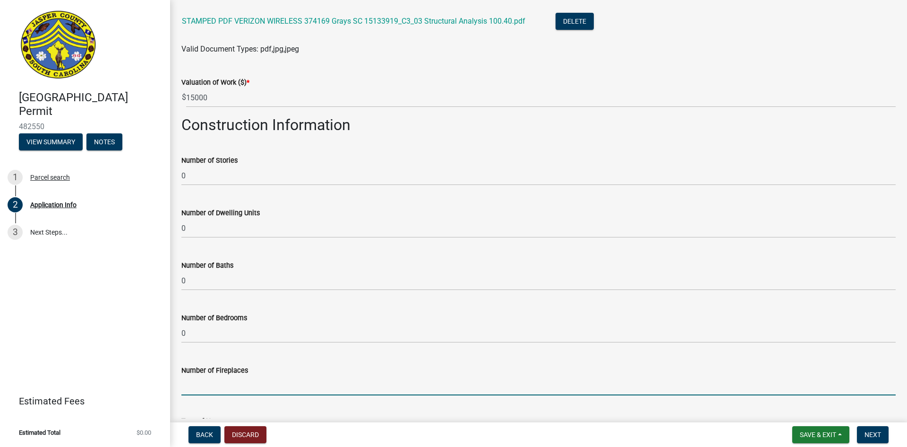
click at [249, 384] on input "text" at bounding box center [538, 385] width 715 height 19
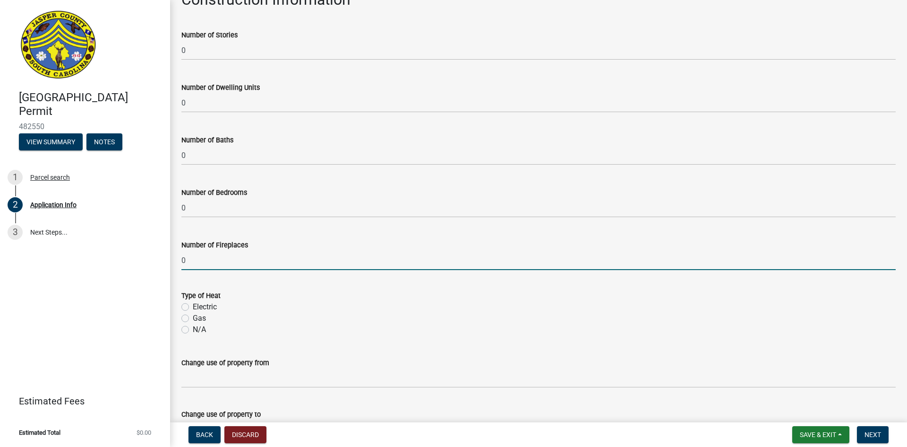
scroll to position [1749, 0]
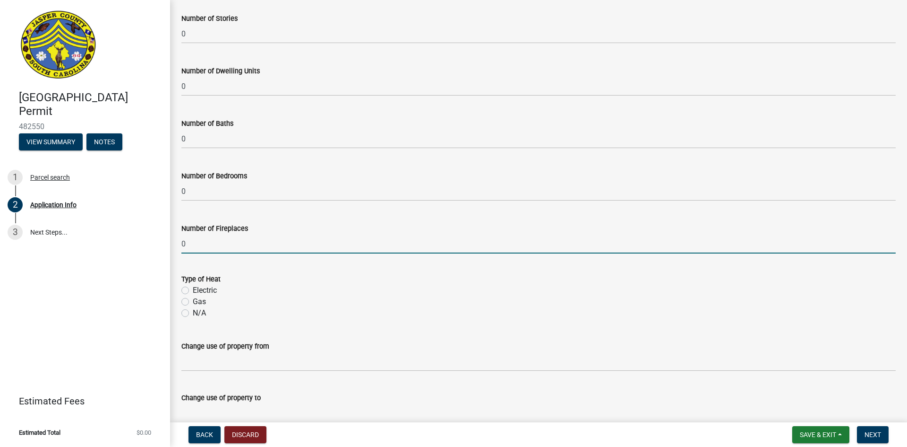
type input "0"
click at [206, 312] on label "N/A" at bounding box center [199, 312] width 13 height 11
click at [199, 312] on input "N/A" at bounding box center [196, 310] width 6 height 6
radio input "true"
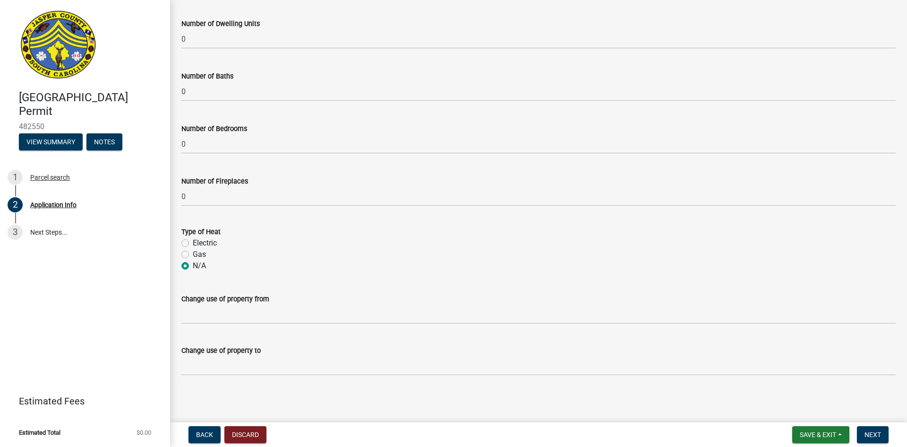
scroll to position [1797, 0]
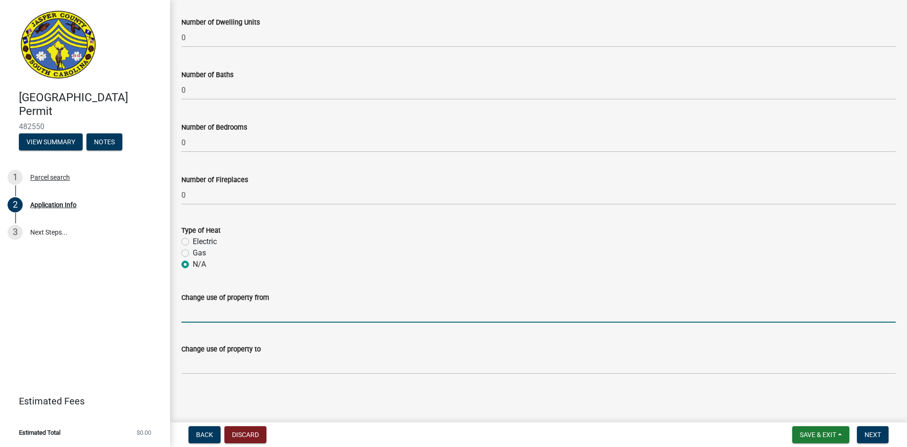
click at [263, 307] on input "Change use of property from" at bounding box center [538, 312] width 715 height 19
type input "n/a"
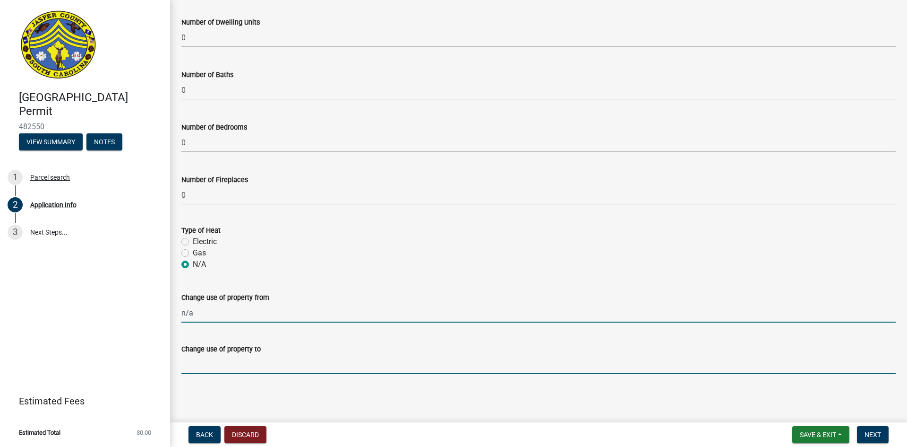
click at [256, 365] on input "Change use of property to" at bounding box center [538, 363] width 715 height 19
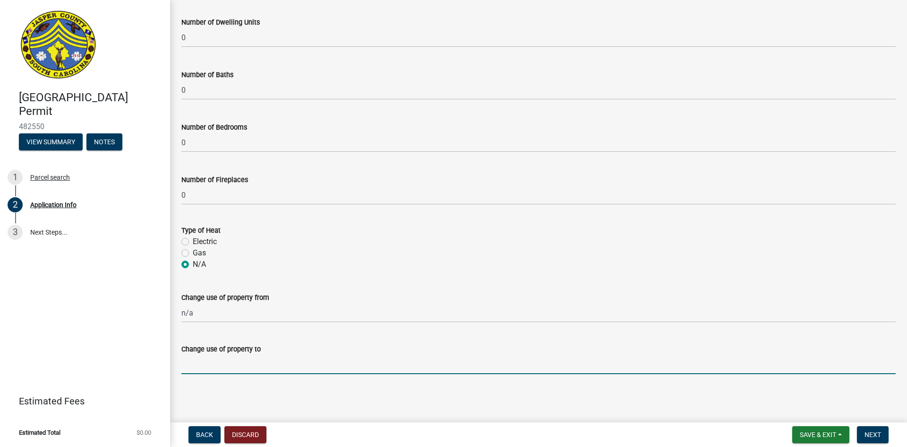
type input "n/a"
click at [354, 403] on main "Application Info share Share Applicant Is: * Homeowner Builder Contractor Autho…" at bounding box center [538, 209] width 737 height 418
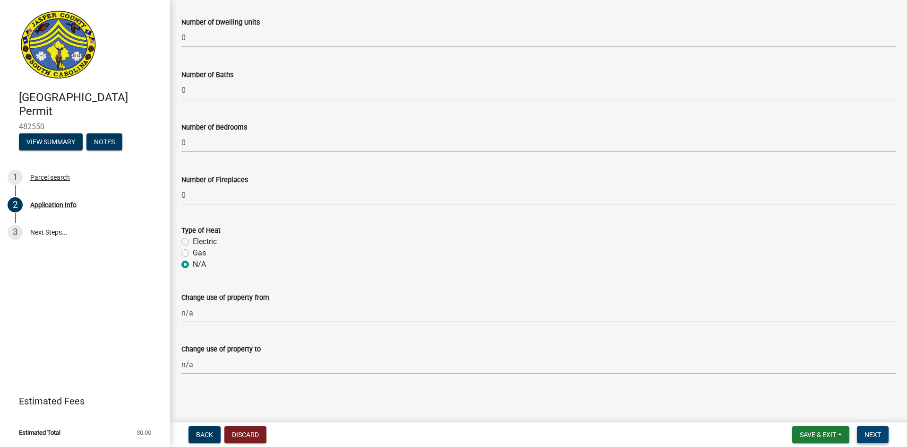
click at [872, 438] on span "Next" at bounding box center [873, 435] width 17 height 8
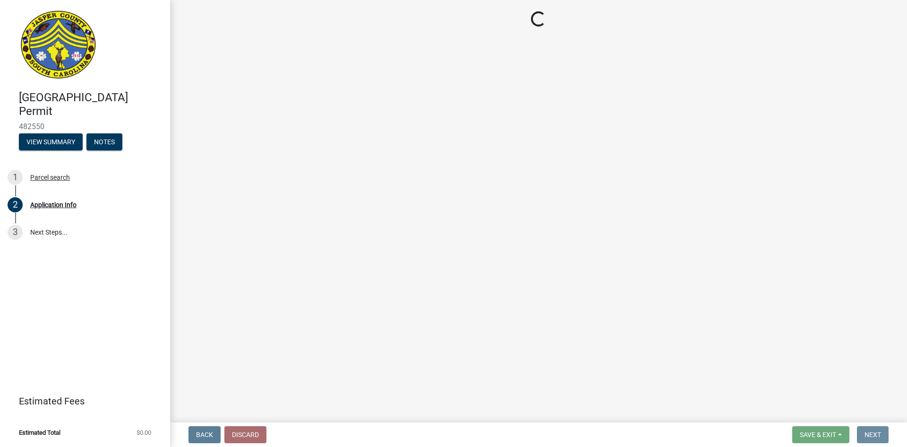
scroll to position [0, 0]
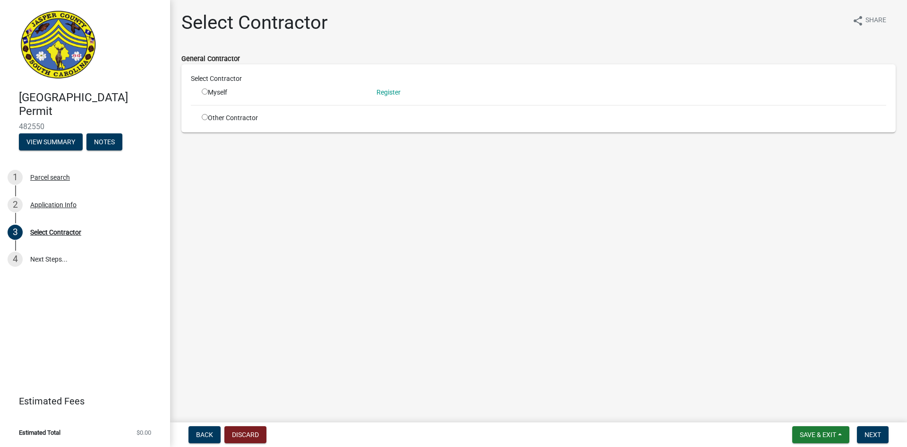
click at [206, 118] on input "radio" at bounding box center [205, 117] width 6 height 6
radio input "true"
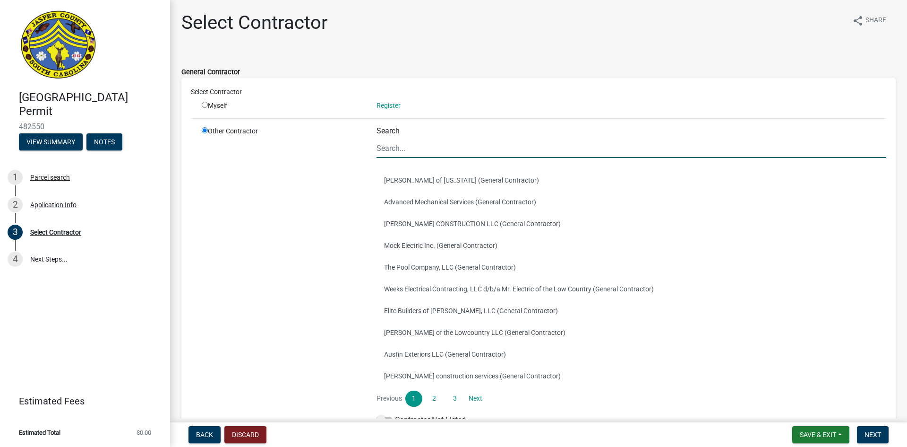
click at [401, 154] on input "Search" at bounding box center [632, 147] width 510 height 19
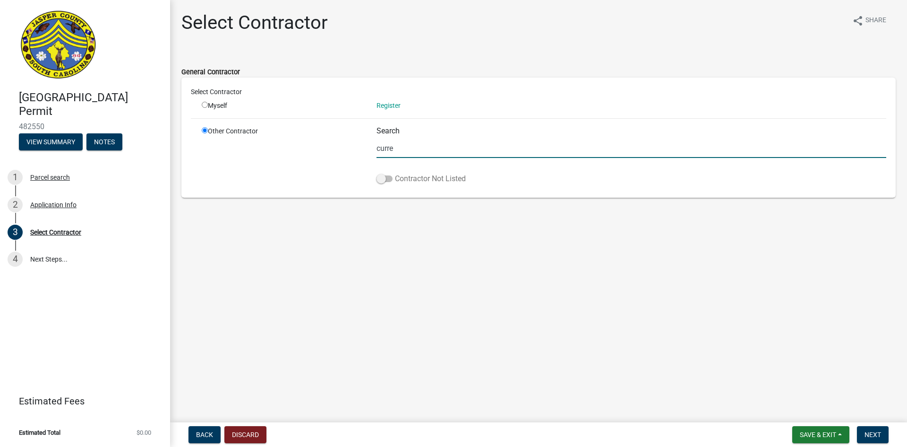
type input "current"
click at [462, 249] on main "Select Contractor share Share General Contractor Select Contractor Myself Regis…" at bounding box center [538, 209] width 737 height 418
click at [377, 182] on label "Contractor Not Listed" at bounding box center [421, 178] width 89 height 11
click at [395, 173] on input "Contractor Not Listed" at bounding box center [395, 173] width 0 height 0
click at [373, 263] on main "Select Contractor share Share General Contractor Select Contractor Myself Regis…" at bounding box center [538, 209] width 737 height 418
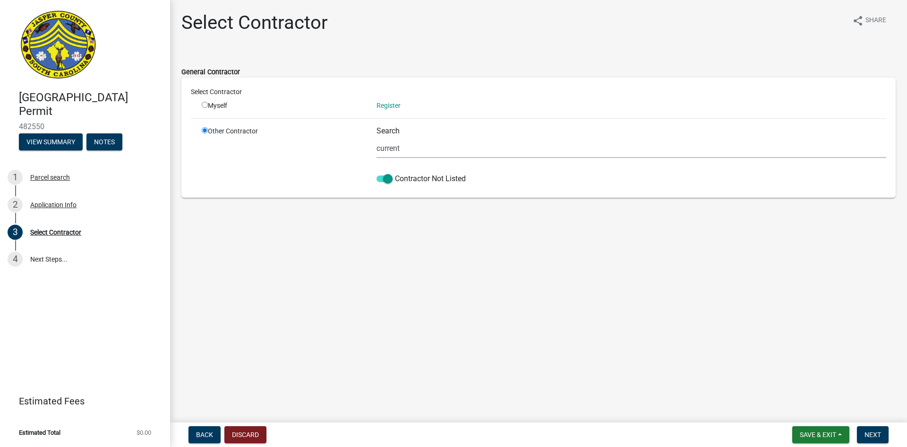
click at [462, 167] on ul at bounding box center [632, 169] width 510 height 8
click at [441, 150] on input "current" at bounding box center [632, 147] width 510 height 19
click at [441, 149] on input "current" at bounding box center [632, 147] width 510 height 19
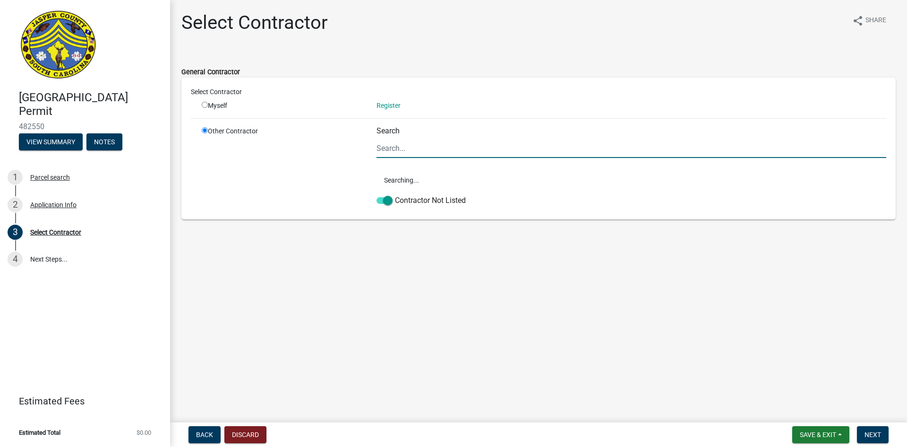
click at [441, 162] on div "Search Searching... Contractor Not Listed" at bounding box center [632, 168] width 510 height 84
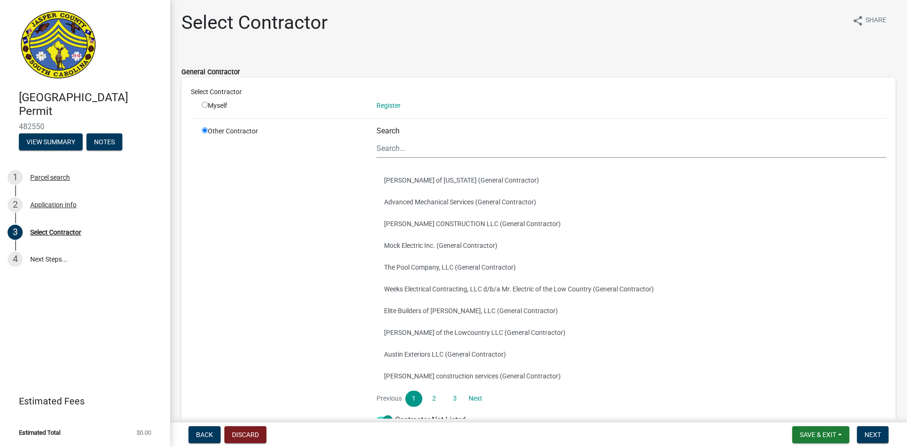
click at [290, 239] on div "Other Contractor" at bounding box center [282, 277] width 175 height 303
click at [401, 153] on input "Search" at bounding box center [632, 147] width 510 height 19
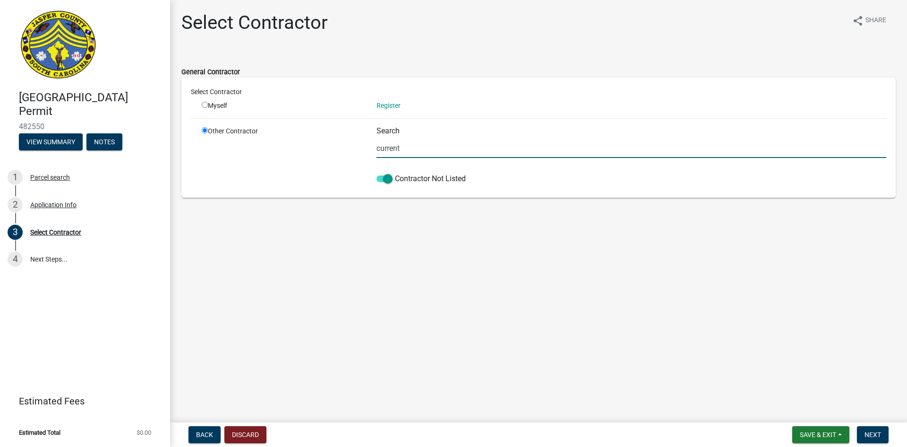
type input "current"
click at [563, 279] on main "Select Contractor share Share General Contractor Select Contractor Myself Regis…" at bounding box center [538, 209] width 737 height 418
click at [872, 433] on span "Next" at bounding box center [873, 435] width 17 height 8
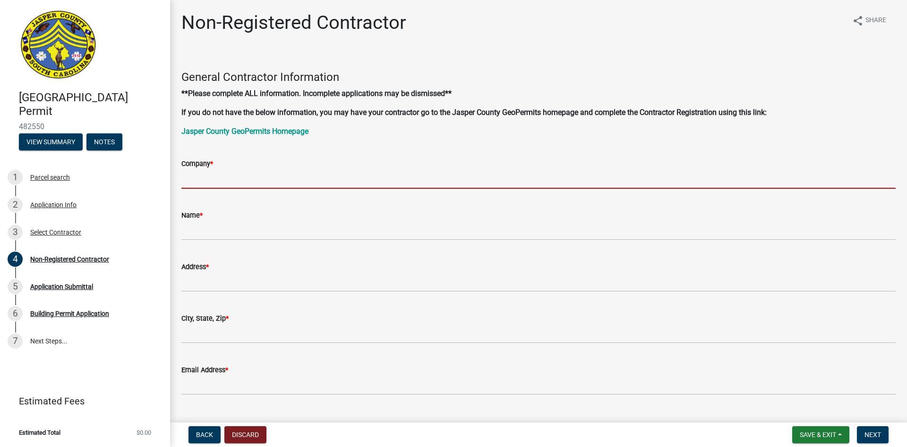
click at [301, 178] on input "Company *" at bounding box center [538, 178] width 715 height 19
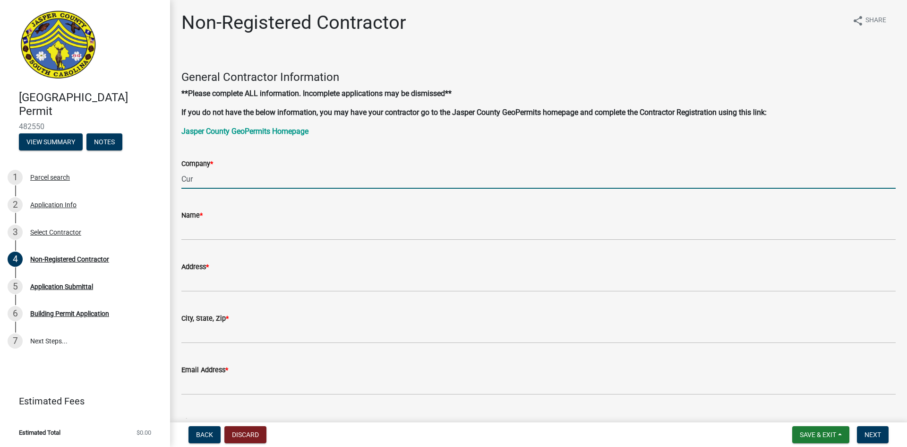
type input "CURRENT COMMUNICATIONS LLC"
drag, startPoint x: 250, startPoint y: 220, endPoint x: 231, endPoint y: 231, distance: 22.0
click at [247, 222] on form "Name *" at bounding box center [538, 224] width 715 height 31
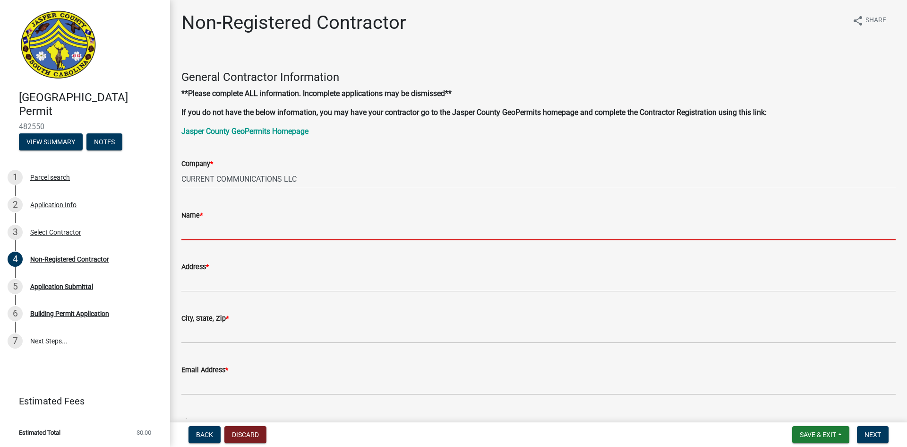
click at [231, 231] on input "Name *" at bounding box center [538, 230] width 715 height 19
type input "[PERSON_NAME]"
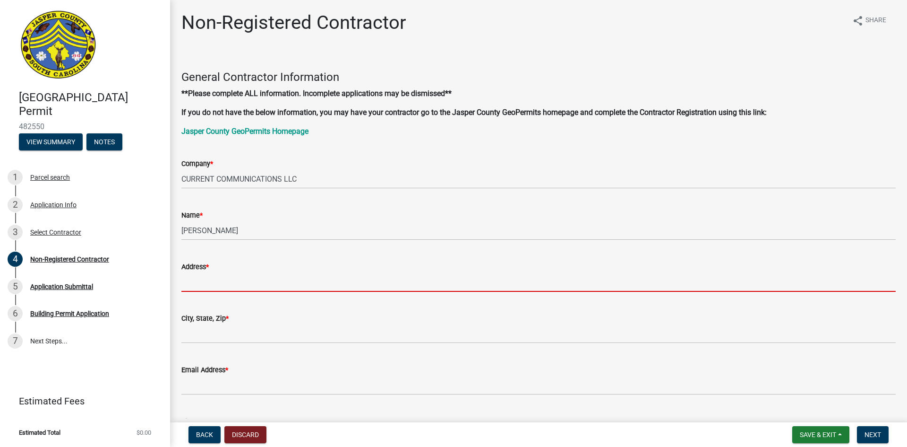
click at [220, 280] on input "Address *" at bounding box center [538, 281] width 715 height 19
click at [195, 285] on input "Address *" at bounding box center [538, 281] width 715 height 19
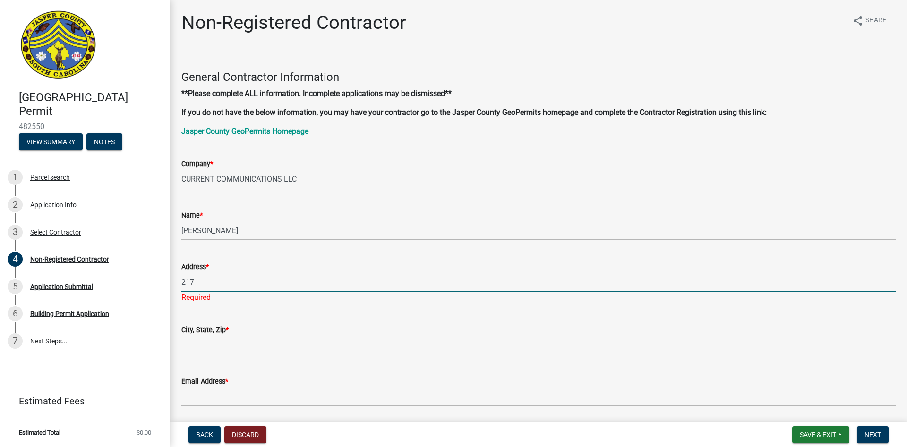
type input "[STREET_ADDRESS]"
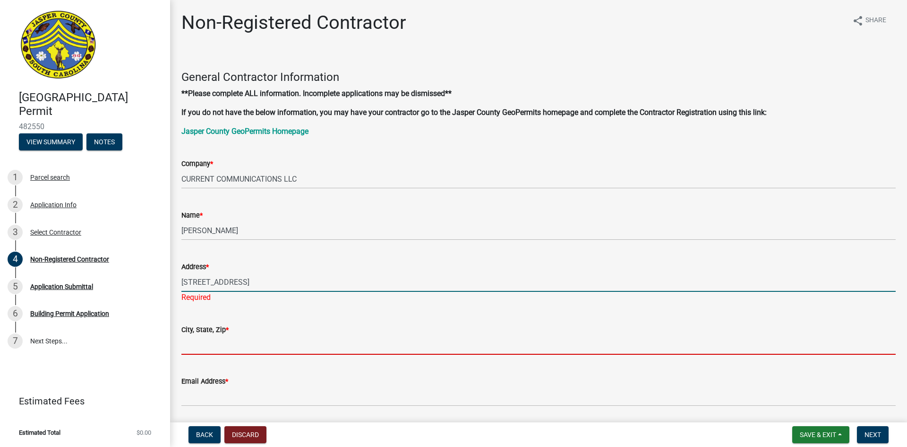
click at [249, 349] on wm-data-entity-input "City, State, Zip *" at bounding box center [538, 337] width 715 height 52
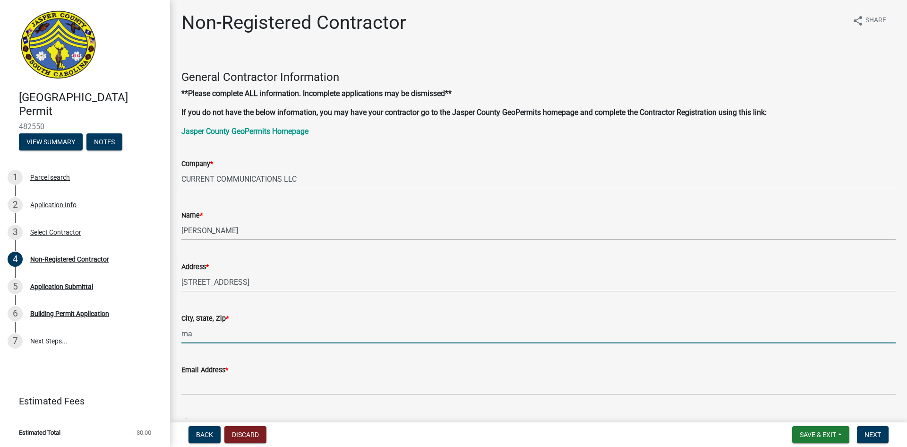
type input "[GEOGRAPHIC_DATA]"
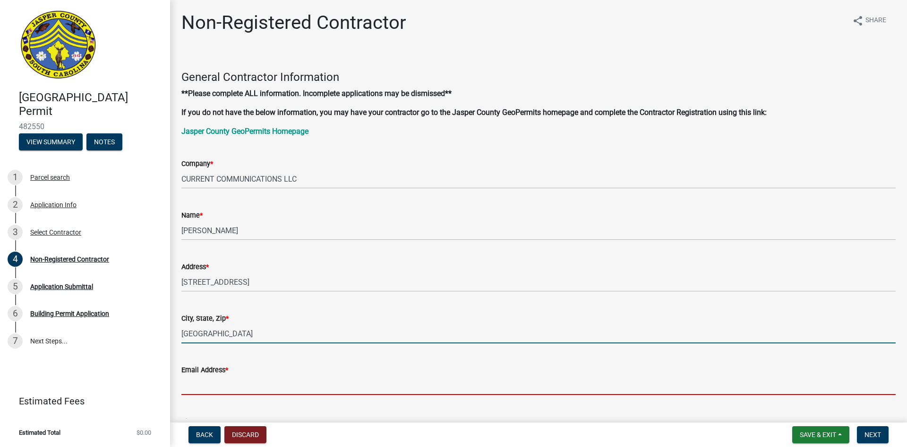
click at [236, 384] on input "Email Address *" at bounding box center [538, 384] width 715 height 19
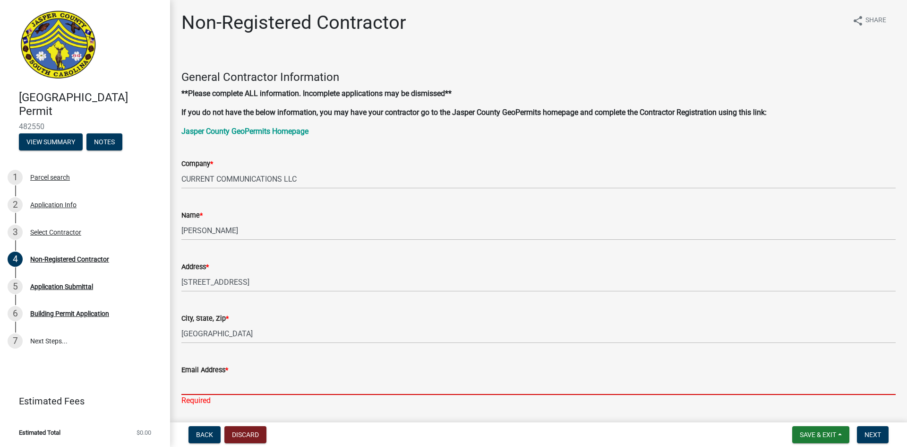
click at [278, 386] on input "Email Address *" at bounding box center [538, 384] width 715 height 19
paste input "[PERSON_NAME][EMAIL_ADDRESS][PERSON_NAME][DOMAIN_NAME]"
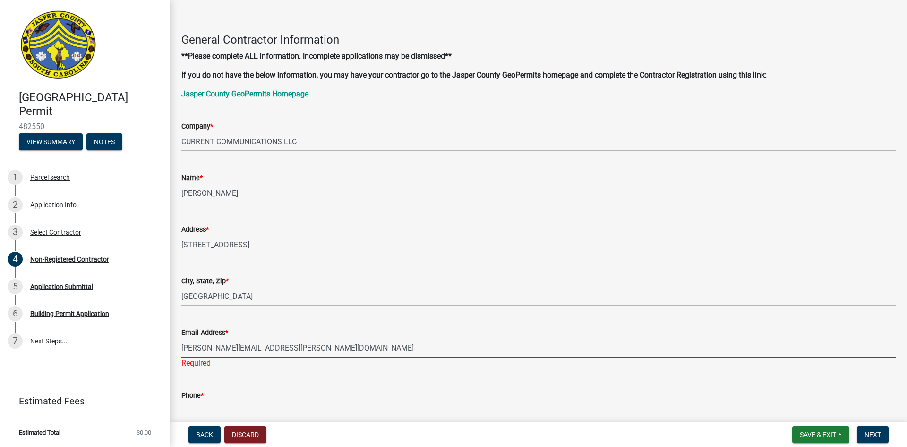
scroll to position [142, 0]
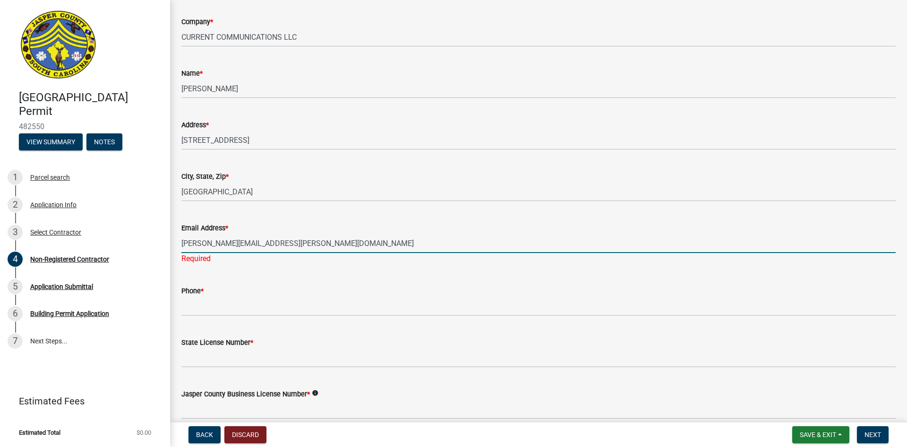
type input "[PERSON_NAME][EMAIL_ADDRESS][PERSON_NAME][DOMAIN_NAME]"
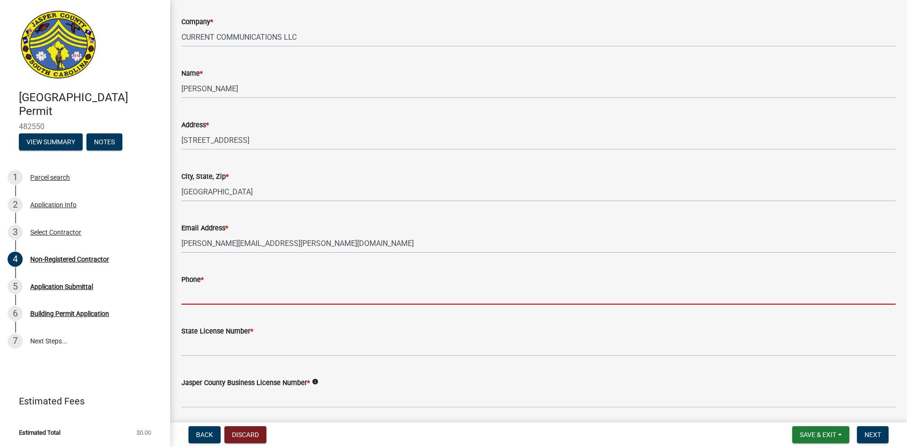
click at [239, 311] on wm-data-entity-input "Phone *" at bounding box center [538, 286] width 715 height 52
click at [213, 293] on input "Phone *" at bounding box center [538, 294] width 715 height 19
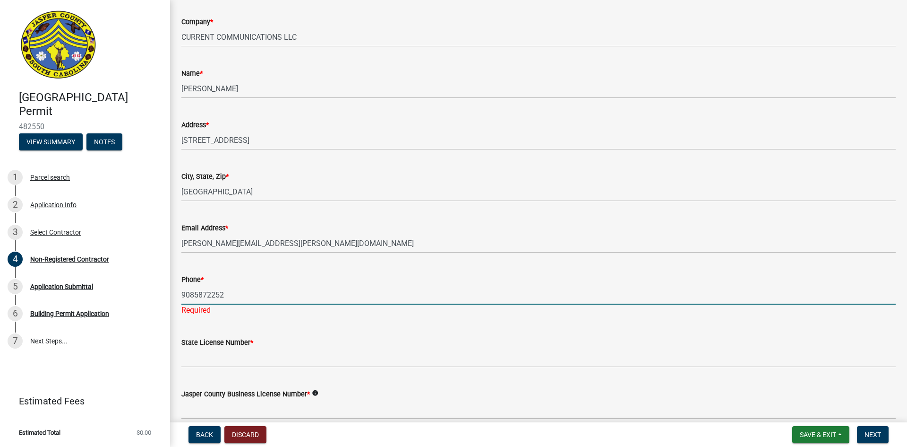
type input "9085872252"
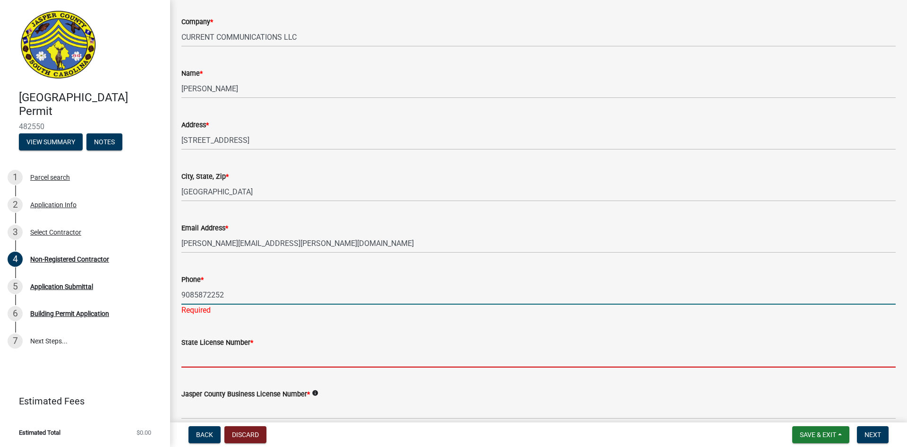
click at [221, 354] on input "State License Number *" at bounding box center [538, 357] width 715 height 19
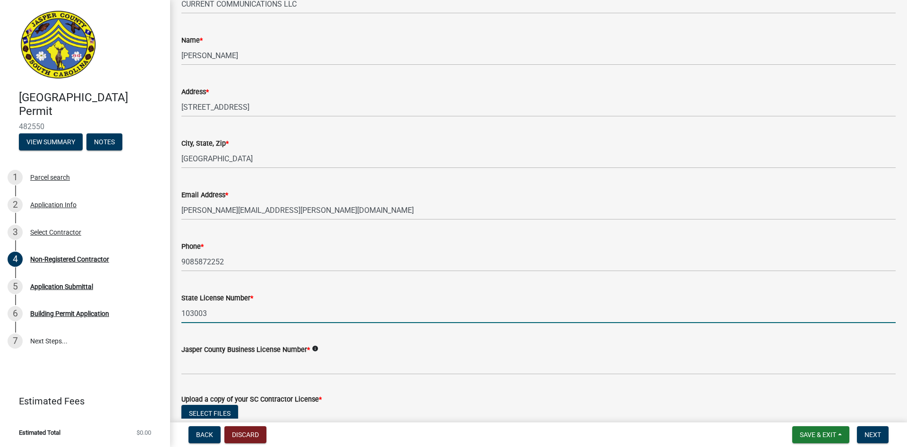
scroll to position [189, 0]
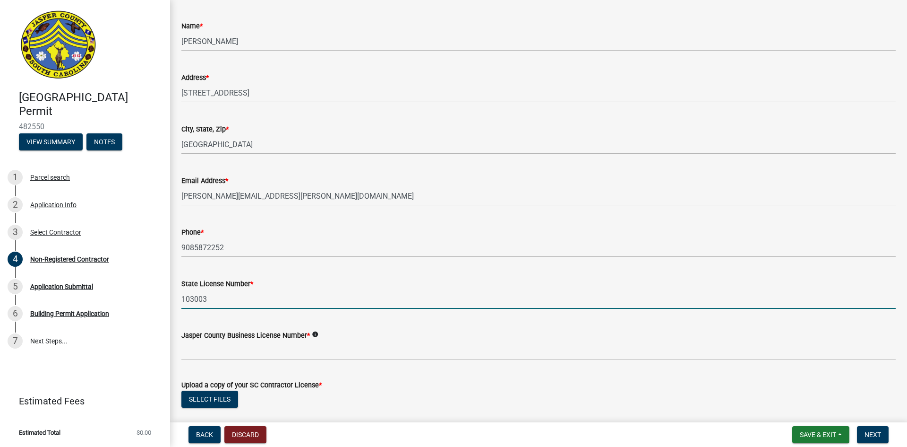
type input "103003"
click at [239, 338] on label "Jasper County Business License Number *" at bounding box center [245, 335] width 129 height 7
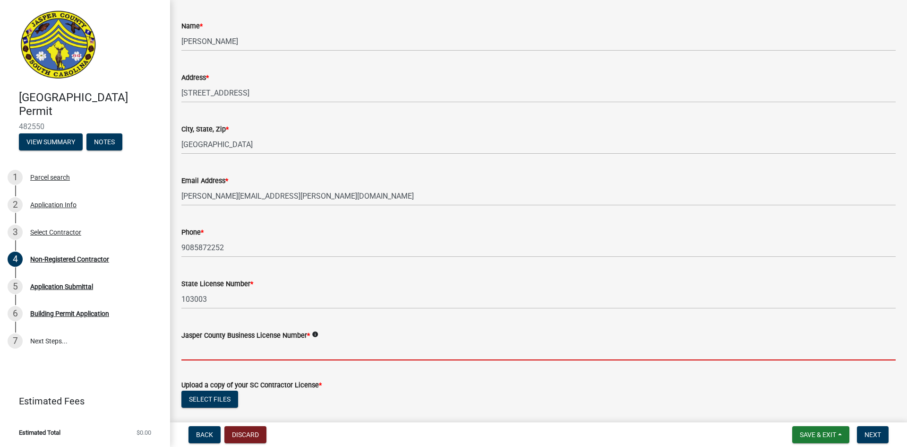
click at [237, 342] on input "Jasper County Business License Number *" at bounding box center [538, 350] width 715 height 19
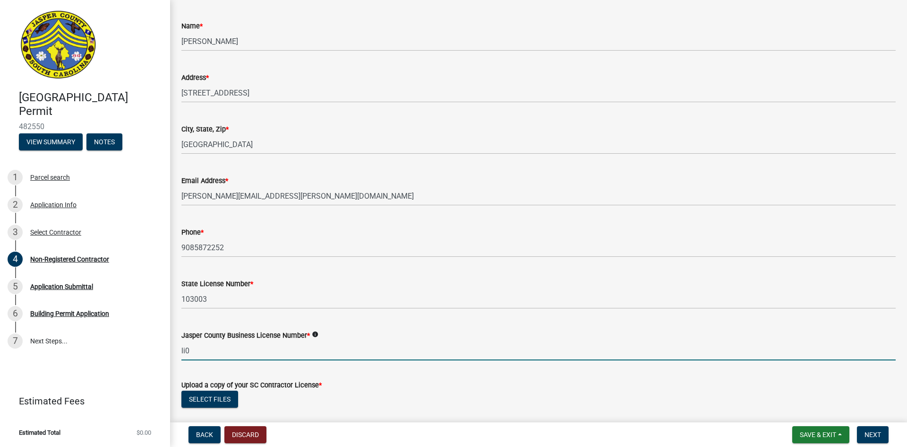
click at [215, 351] on input "li0" at bounding box center [538, 350] width 715 height 19
type input "li-8347"
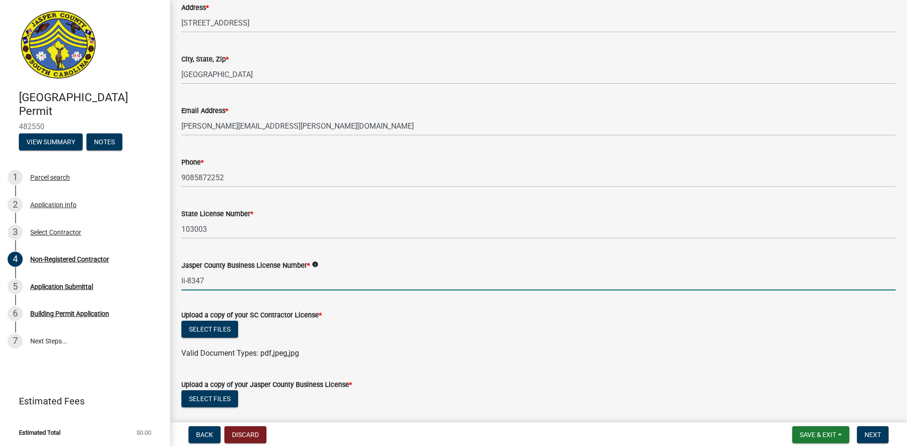
scroll to position [284, 0]
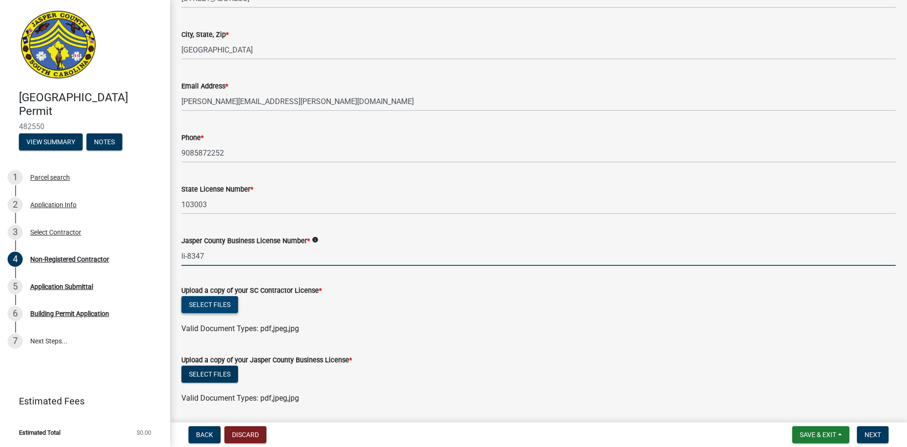
click at [219, 307] on button "Select files" at bounding box center [209, 304] width 57 height 17
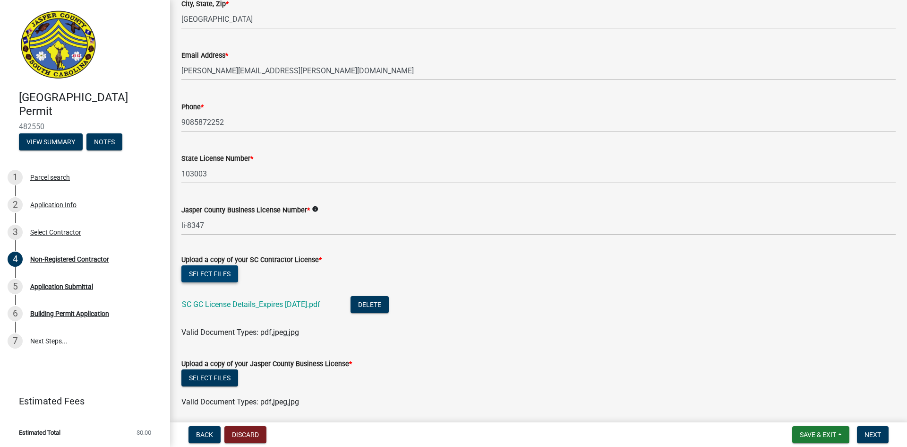
scroll to position [331, 0]
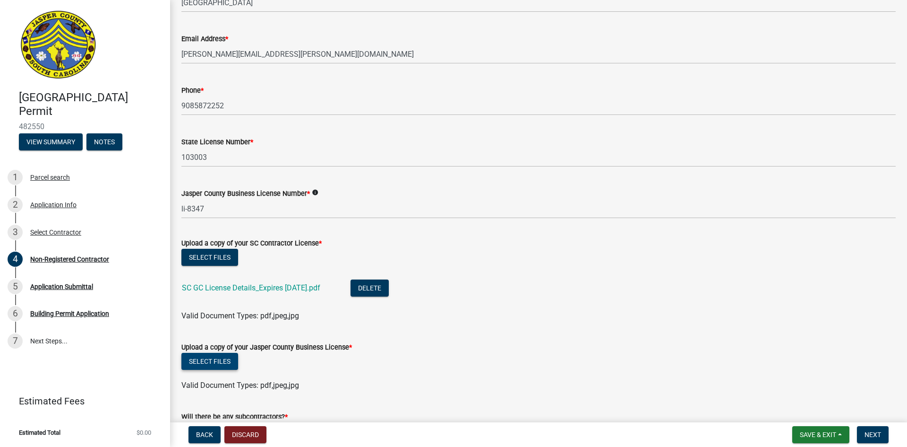
click at [226, 359] on button "Select files" at bounding box center [209, 361] width 57 height 17
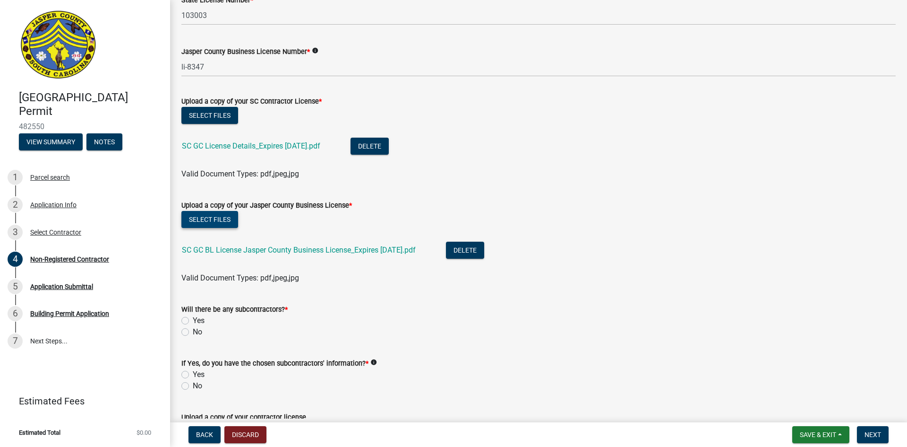
scroll to position [520, 0]
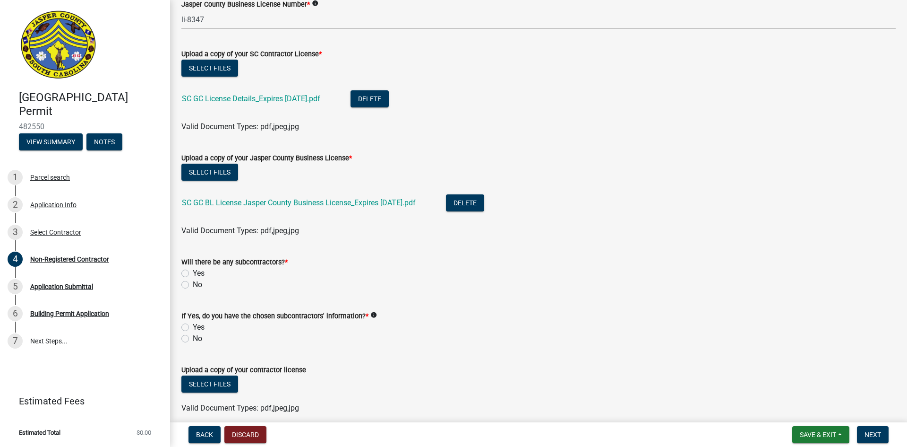
click at [191, 276] on div "Yes" at bounding box center [538, 273] width 715 height 11
click at [193, 274] on label "Yes" at bounding box center [199, 273] width 12 height 11
click at [193, 274] on input "Yes" at bounding box center [196, 271] width 6 height 6
radio input "true"
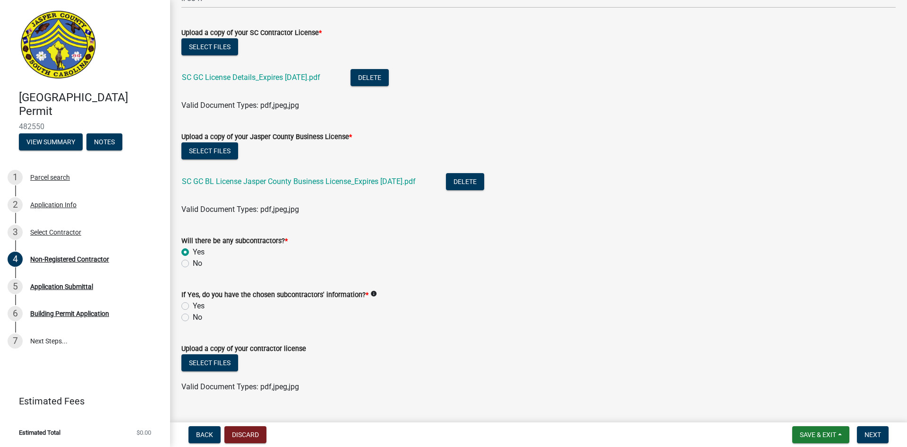
scroll to position [561, 0]
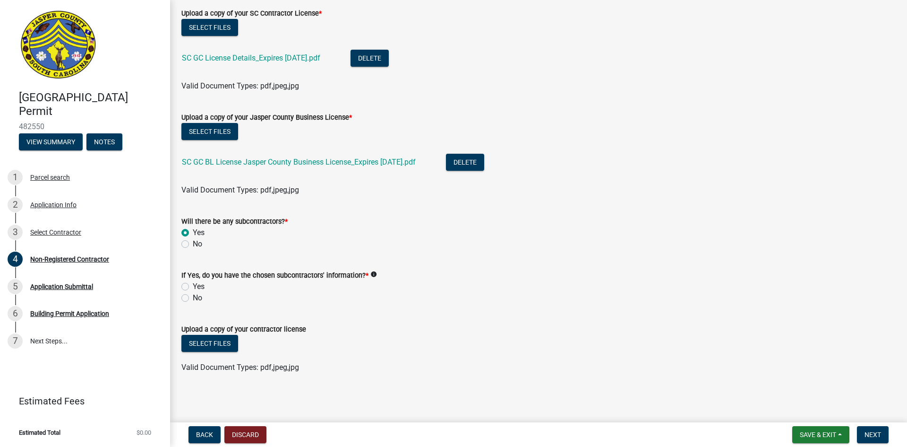
click at [197, 286] on label "Yes" at bounding box center [199, 286] width 12 height 11
click at [197, 286] on input "Yes" at bounding box center [196, 284] width 6 height 6
radio input "true"
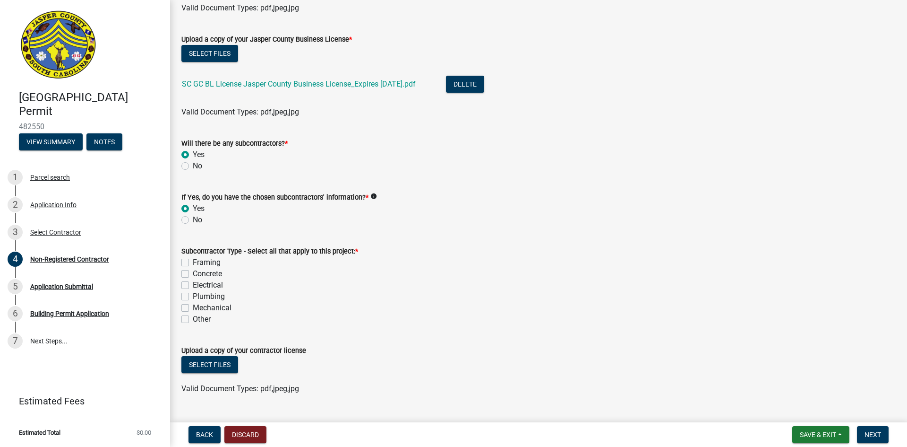
scroll to position [655, 0]
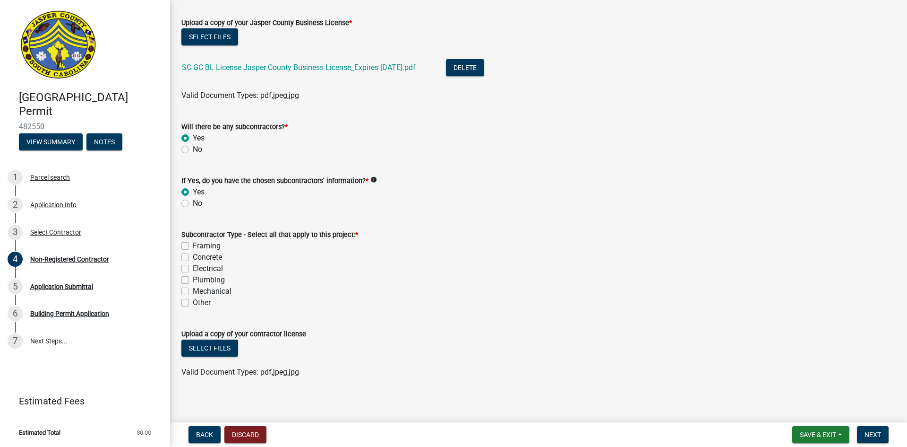
click at [218, 288] on label "Mechanical" at bounding box center [212, 290] width 39 height 11
click at [199, 288] on input "Mechanical" at bounding box center [196, 288] width 6 height 6
checkbox input "true"
checkbox input "false"
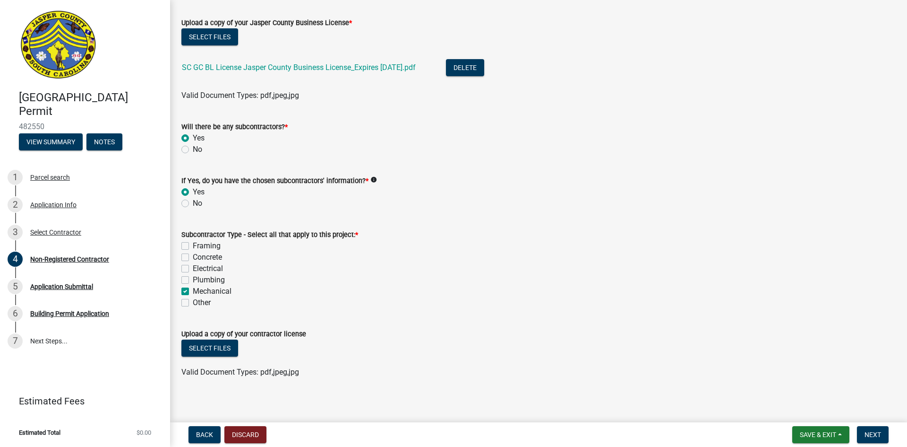
checkbox input "false"
checkbox input "true"
checkbox input "false"
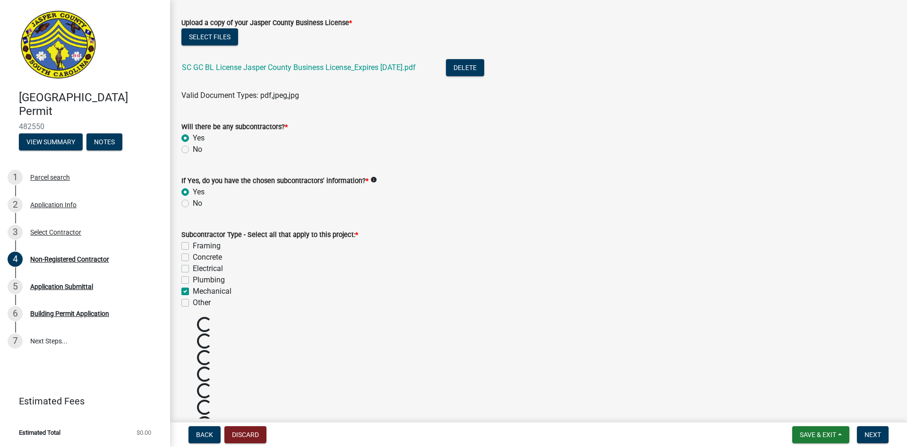
click at [222, 268] on label "Electrical" at bounding box center [208, 268] width 30 height 11
click at [199, 268] on input "Electrical" at bounding box center [196, 266] width 6 height 6
checkbox input "true"
checkbox input "false"
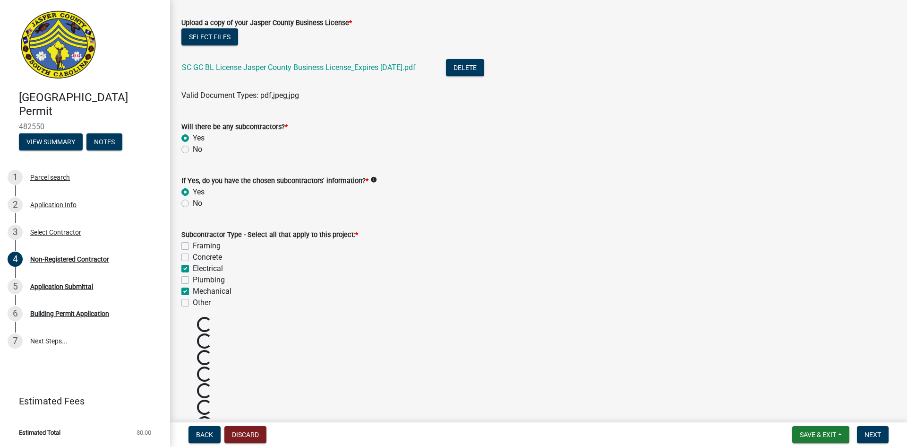
checkbox input "true"
checkbox input "false"
checkbox input "true"
checkbox input "false"
click at [217, 286] on label "Mechanical" at bounding box center [212, 290] width 39 height 11
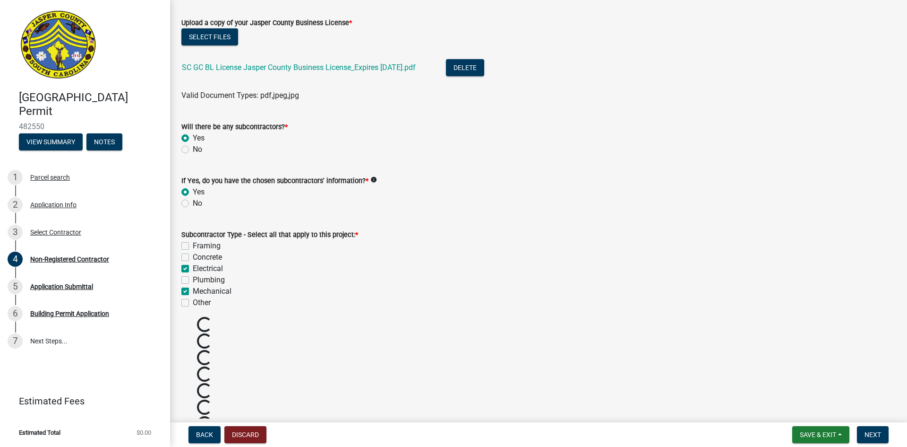
click at [199, 286] on input "Mechanical" at bounding box center [196, 288] width 6 height 6
checkbox input "false"
checkbox input "true"
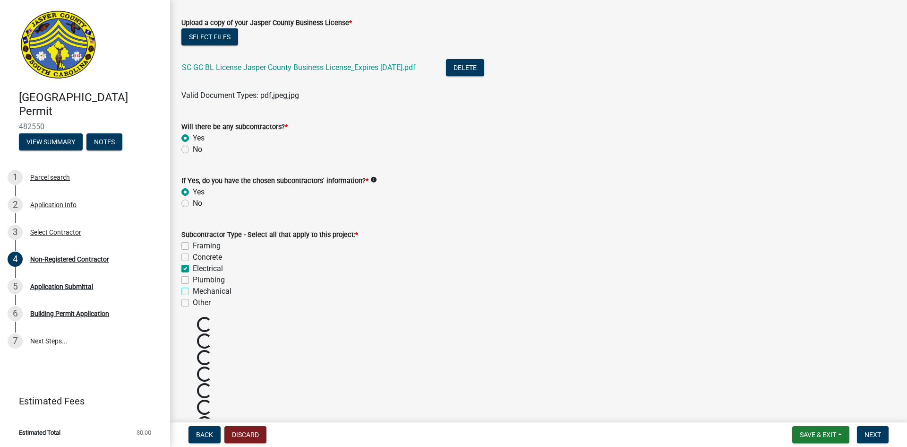
checkbox input "false"
click at [217, 292] on label "Mechanical" at bounding box center [212, 290] width 39 height 11
click at [199, 292] on input "Mechanical" at bounding box center [196, 288] width 6 height 6
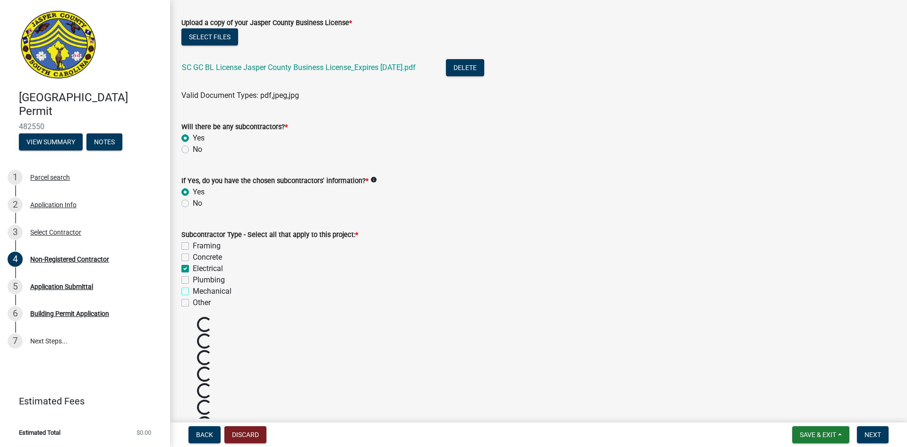
checkbox input "true"
checkbox input "false"
checkbox input "true"
checkbox input "false"
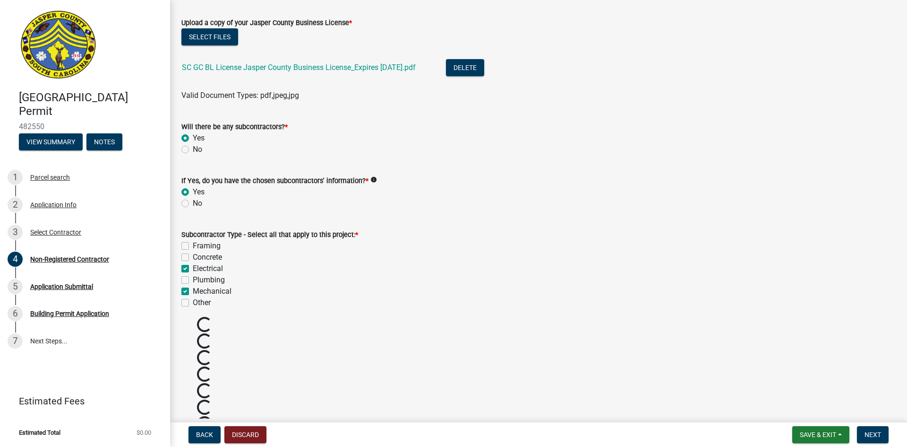
checkbox input "true"
checkbox input "false"
click at [224, 289] on label "Mechanical" at bounding box center [212, 290] width 39 height 11
click at [199, 289] on input "Mechanical" at bounding box center [196, 288] width 6 height 6
checkbox input "false"
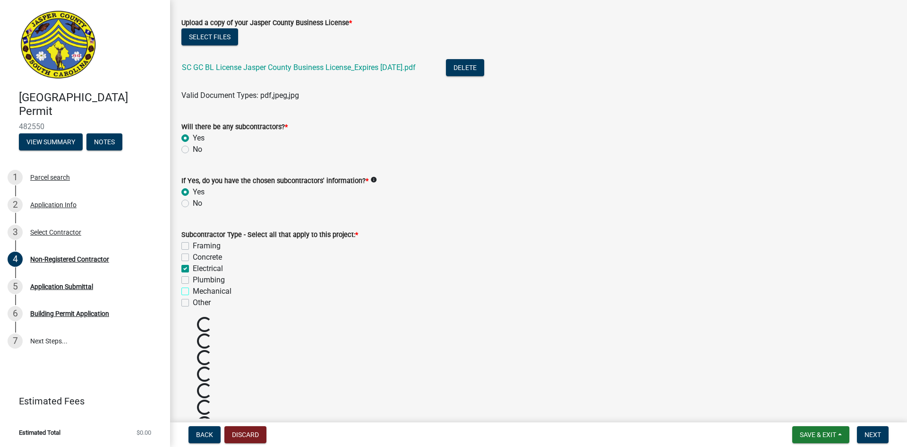
checkbox input "false"
checkbox input "true"
checkbox input "false"
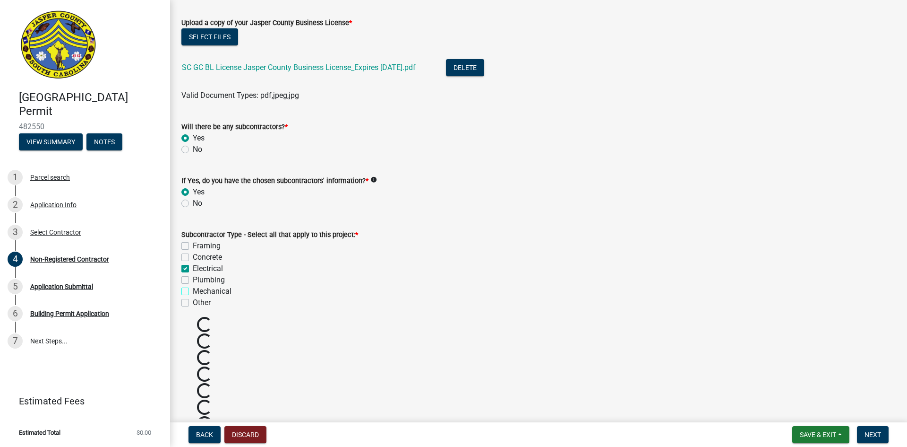
checkbox input "false"
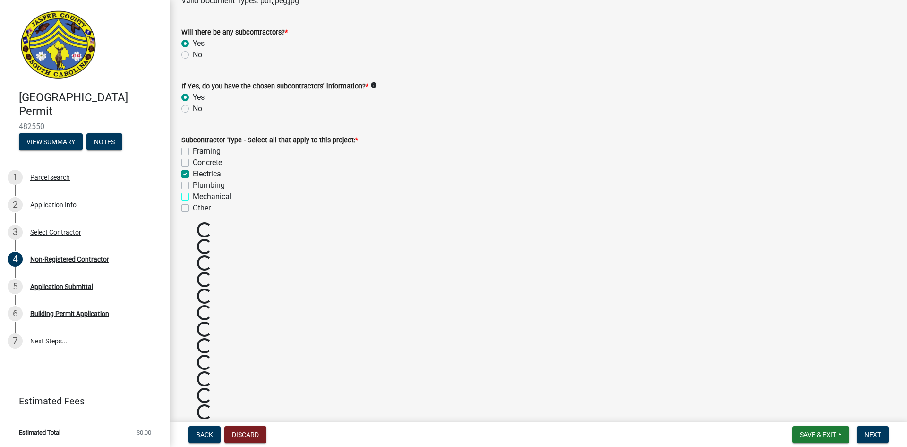
scroll to position [797, 0]
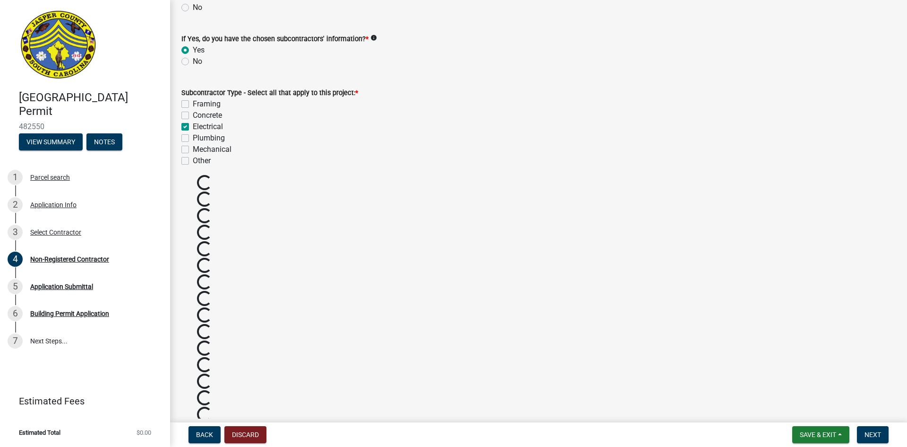
click at [401, 152] on div "Mechanical" at bounding box center [538, 149] width 715 height 11
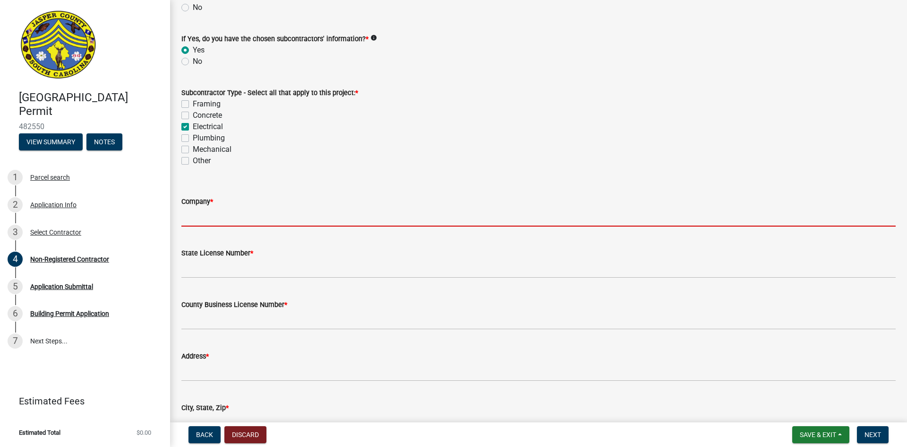
click at [242, 214] on input "Company *" at bounding box center [538, 216] width 715 height 19
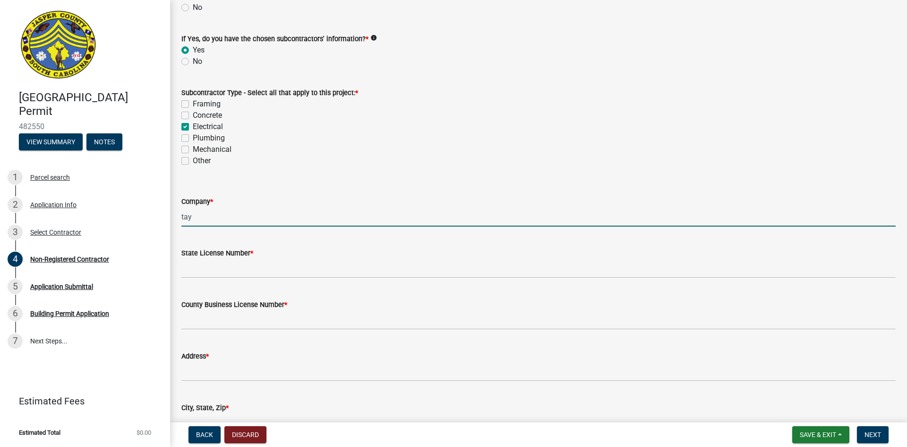
type input "Taylors Electric of the upstate LLC"
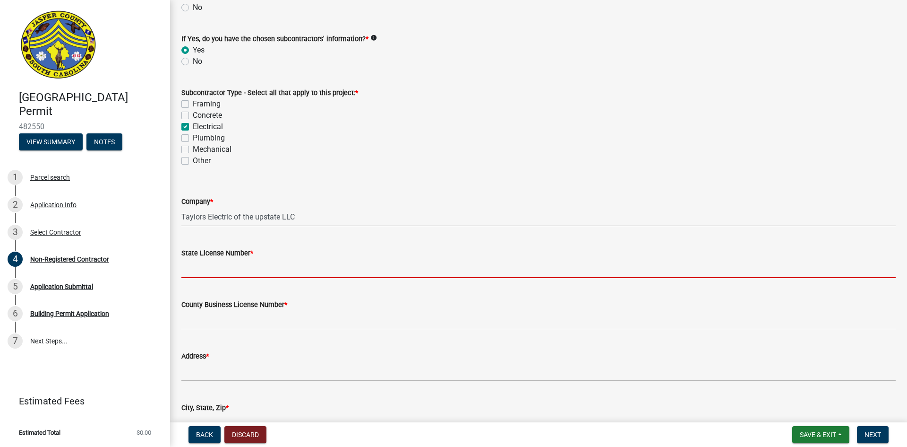
click at [240, 264] on input "State License Number *" at bounding box center [538, 268] width 715 height 19
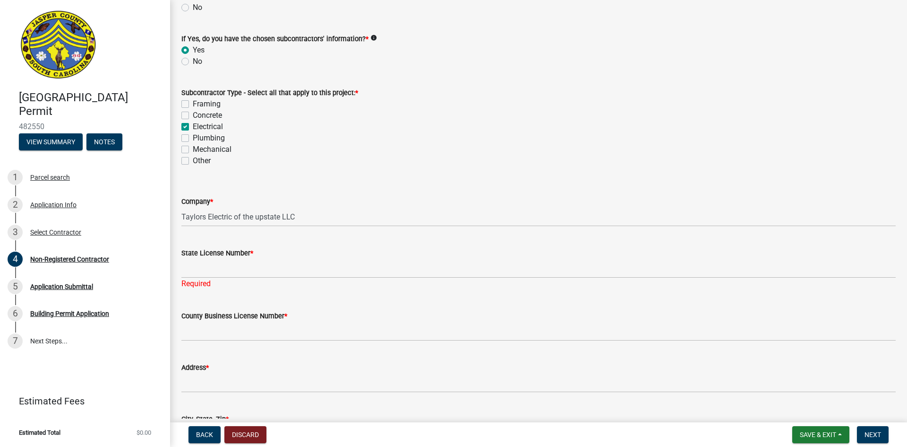
click at [212, 278] on div "Required" at bounding box center [538, 283] width 715 height 11
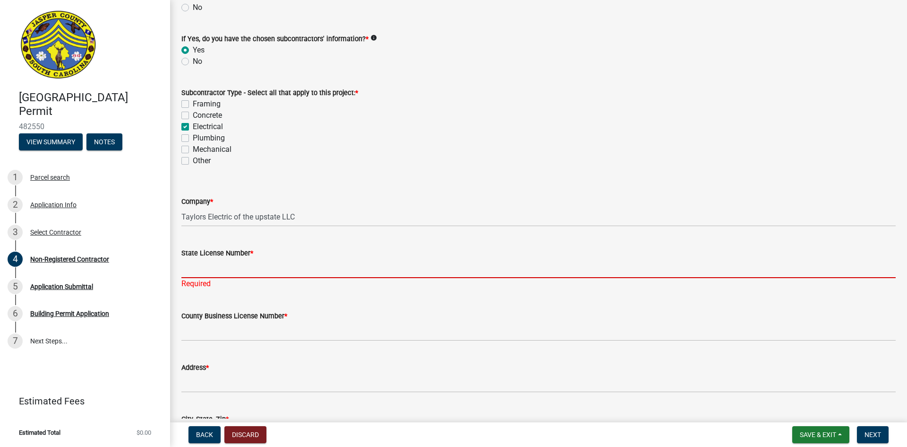
click at [222, 271] on input "State License Number *" at bounding box center [538, 268] width 715 height 19
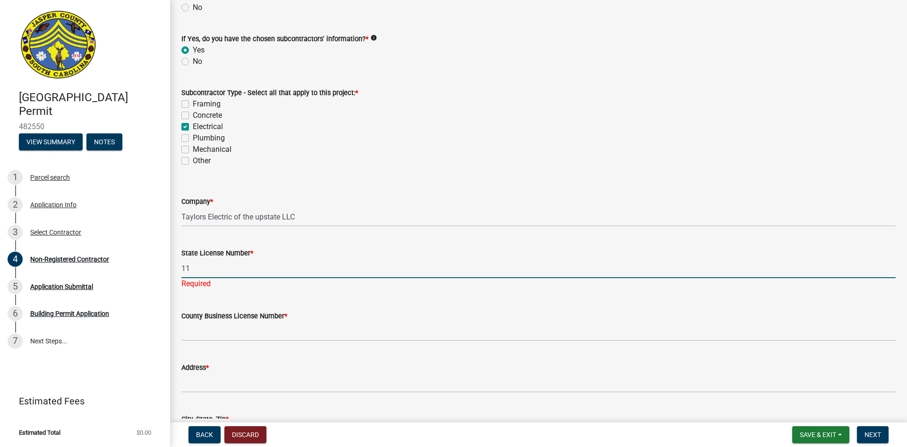
type input "111645"
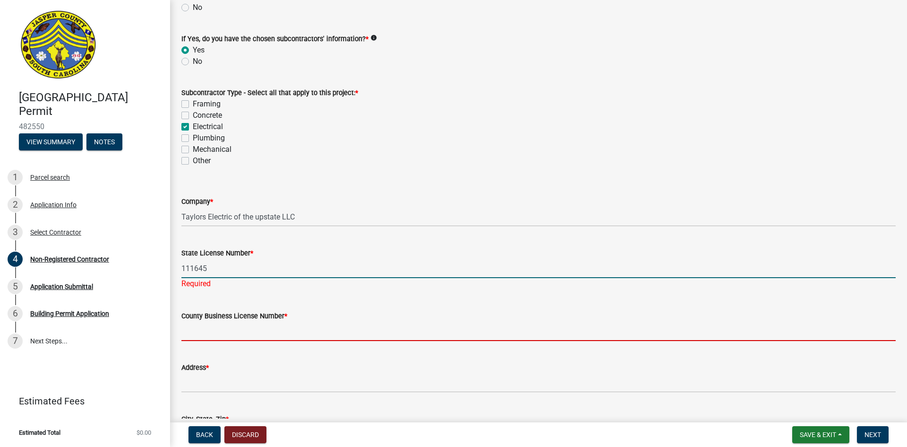
click at [230, 326] on input "County Business License Number *" at bounding box center [538, 330] width 715 height 19
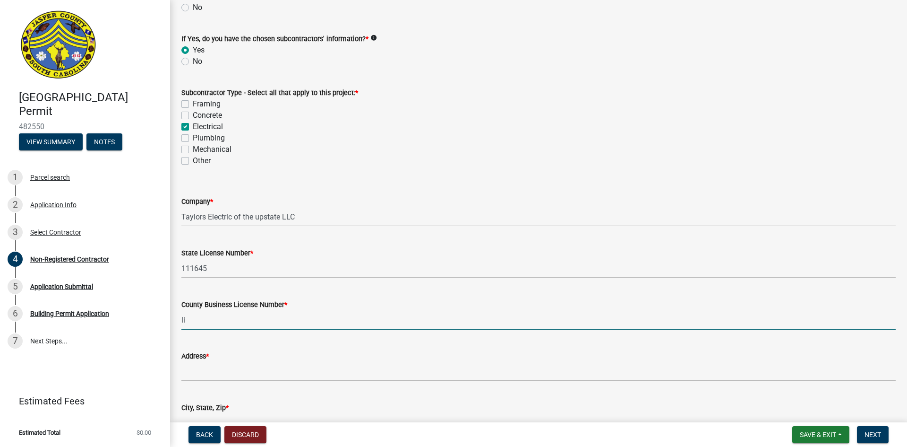
type input "li-8572"
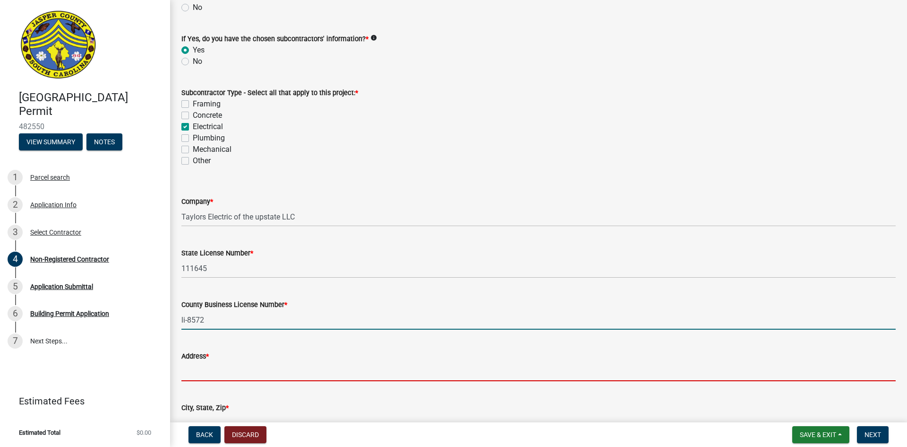
click at [202, 368] on input "Address *" at bounding box center [538, 371] width 715 height 19
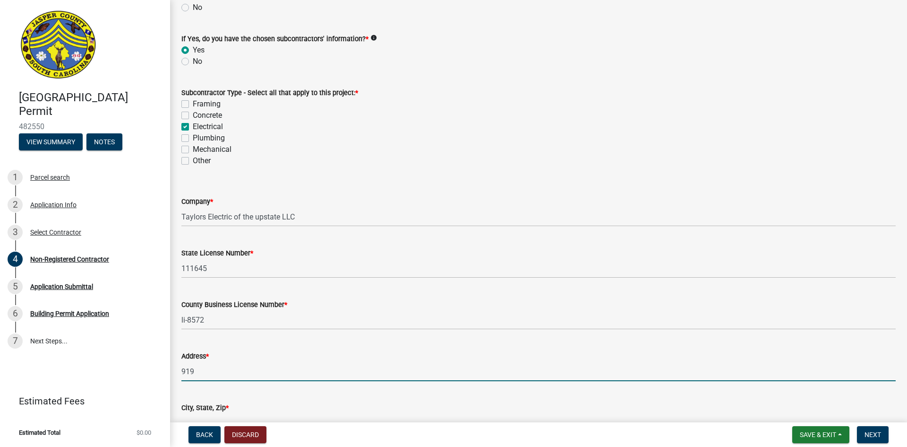
type input "[STREET_ADDRESS][PERSON_NAME]"
click at [223, 394] on div "City, State, Zip *" at bounding box center [538, 410] width 715 height 44
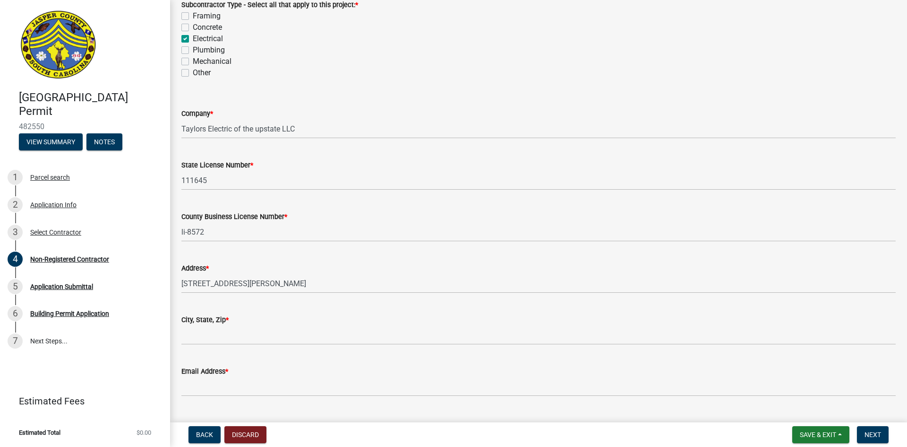
scroll to position [891, 0]
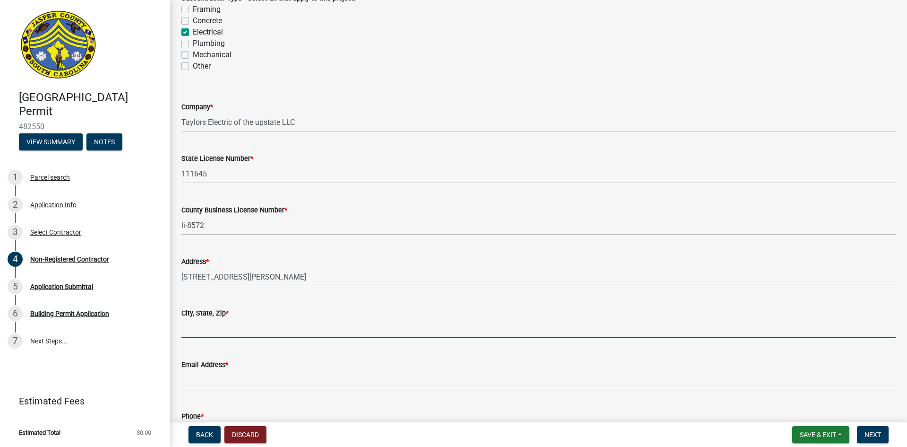
click at [216, 324] on input "City, State, Zip *" at bounding box center [538, 328] width 715 height 19
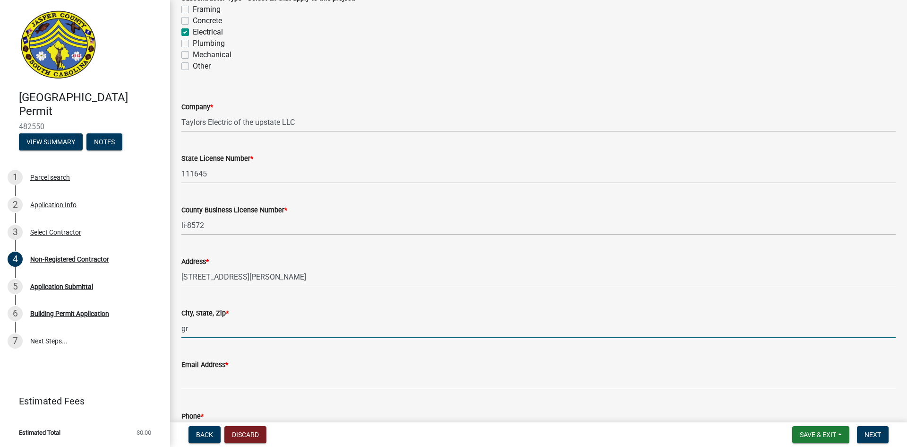
type input "[GEOGRAPHIC_DATA]"
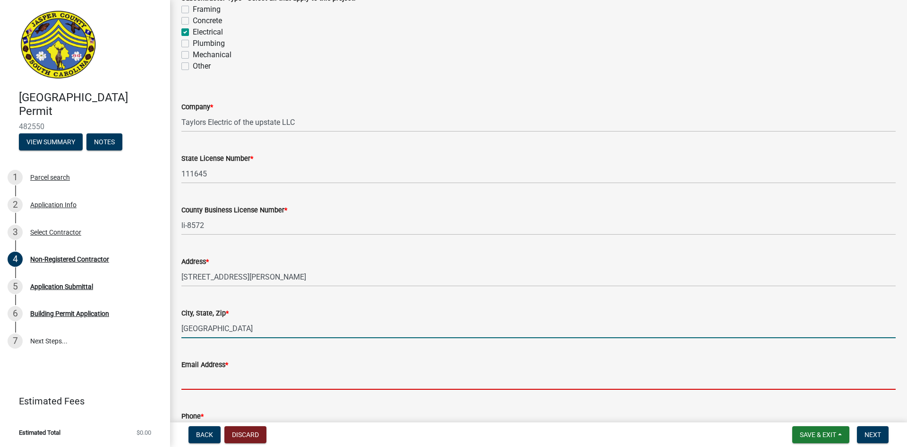
click at [235, 378] on input "Email Address *" at bounding box center [538, 379] width 715 height 19
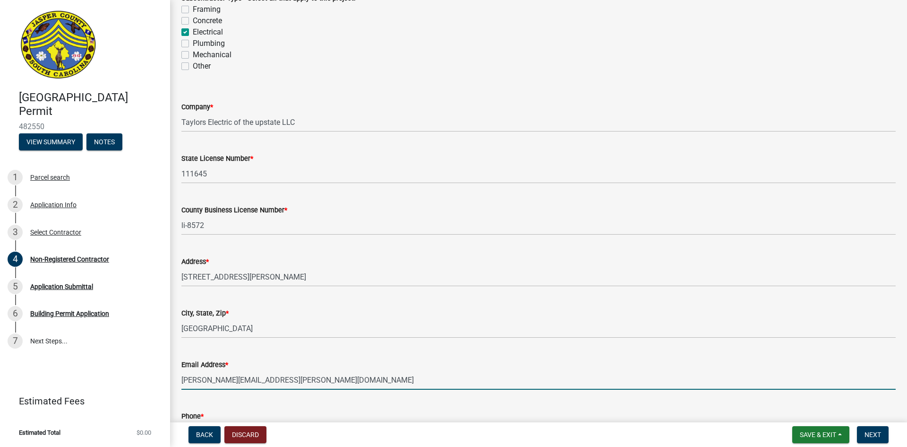
click at [275, 378] on input "[PERSON_NAME][EMAIL_ADDRESS][PERSON_NAME][DOMAIN_NAME]" at bounding box center [538, 379] width 715 height 19
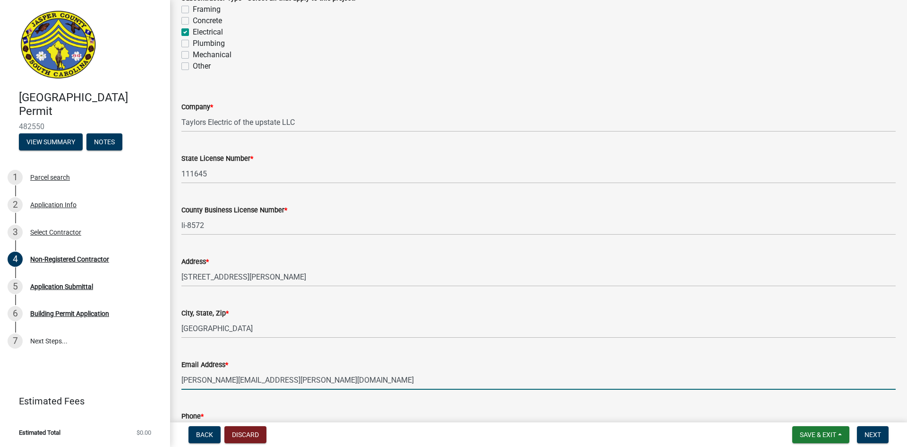
click at [313, 379] on input "[PERSON_NAME][EMAIL_ADDRESS][PERSON_NAME][DOMAIN_NAME]" at bounding box center [538, 379] width 715 height 19
paste input "cbrowning@taylorselectric"
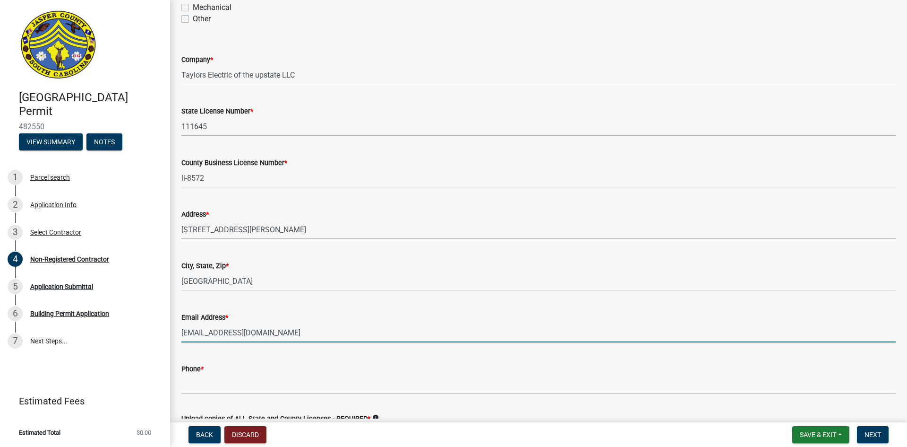
scroll to position [1033, 0]
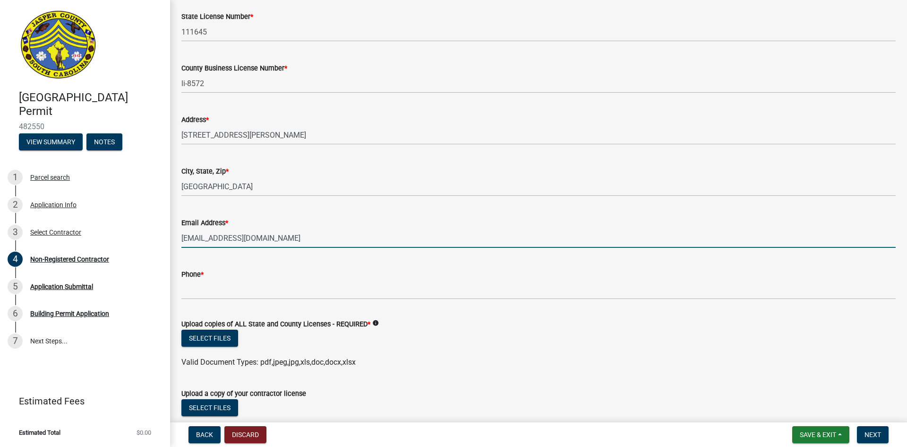
type input "[EMAIL_ADDRESS][DOMAIN_NAME]"
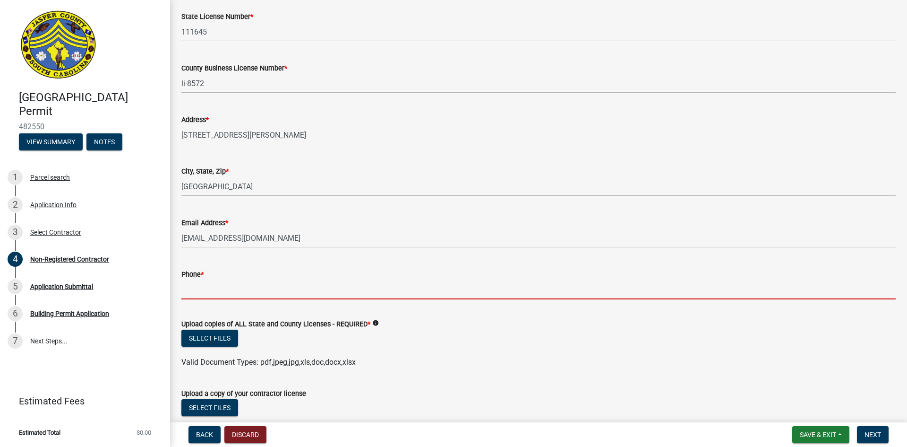
click at [290, 294] on input "Phone *" at bounding box center [538, 289] width 715 height 19
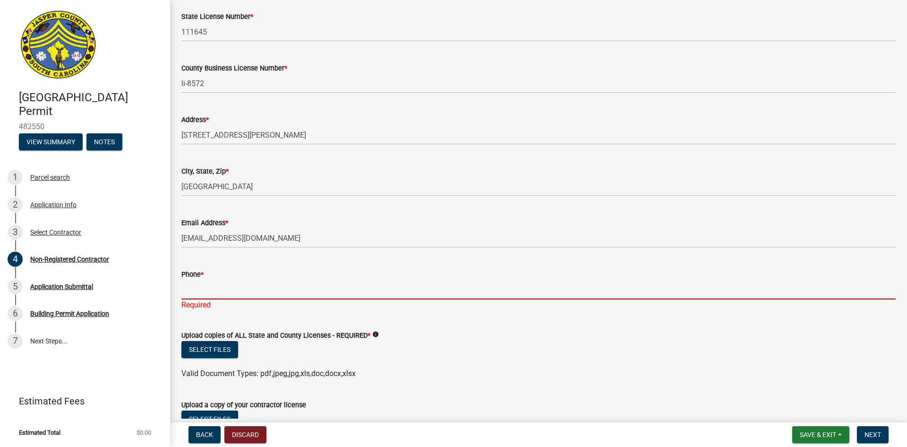
click at [227, 285] on input "Phone *" at bounding box center [538, 289] width 715 height 19
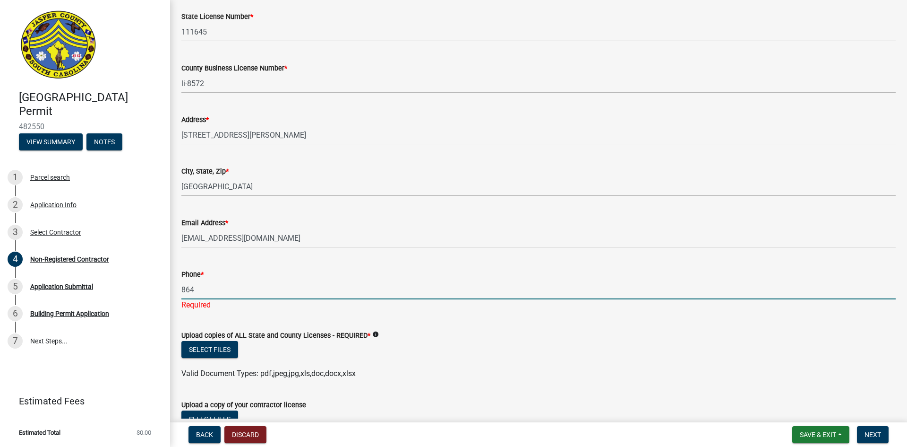
type input "8642860691"
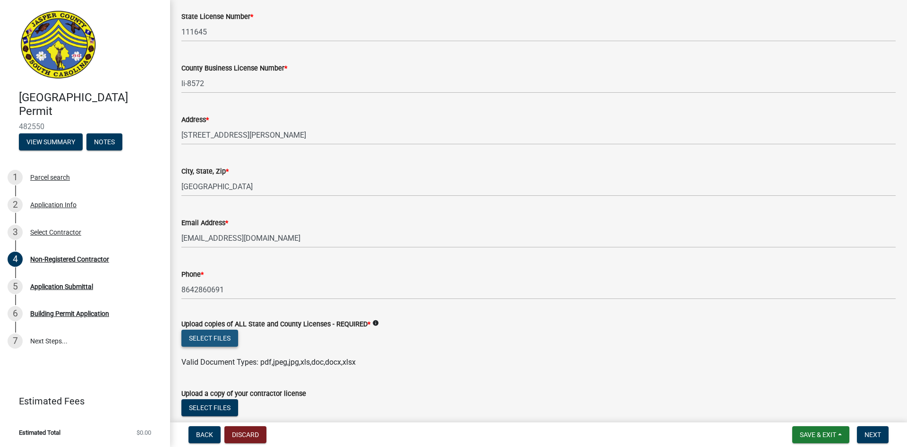
click at [231, 344] on button "Select files" at bounding box center [209, 337] width 57 height 17
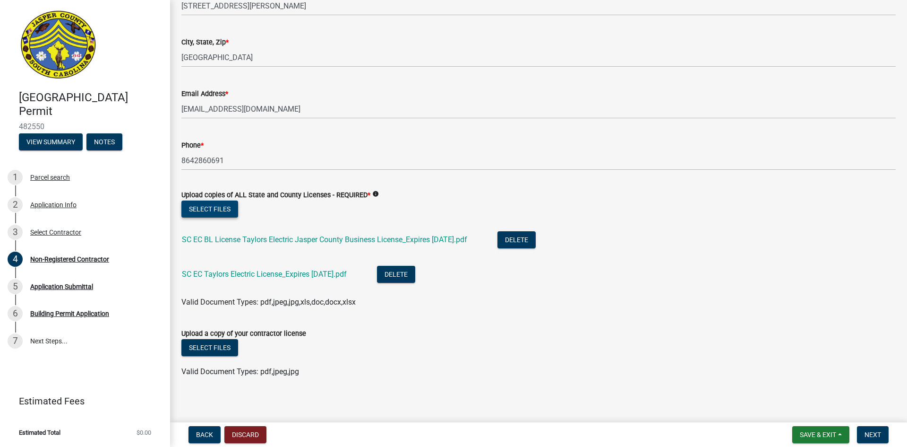
scroll to position [1166, 0]
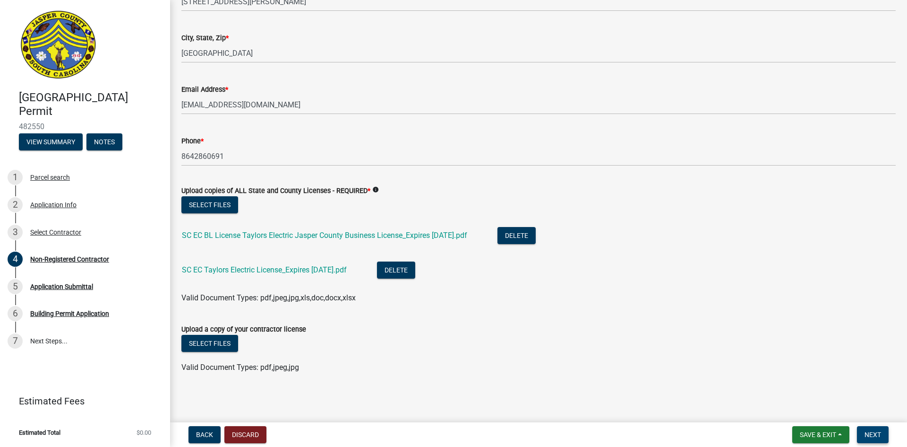
click at [888, 435] on button "Next" at bounding box center [873, 434] width 32 height 17
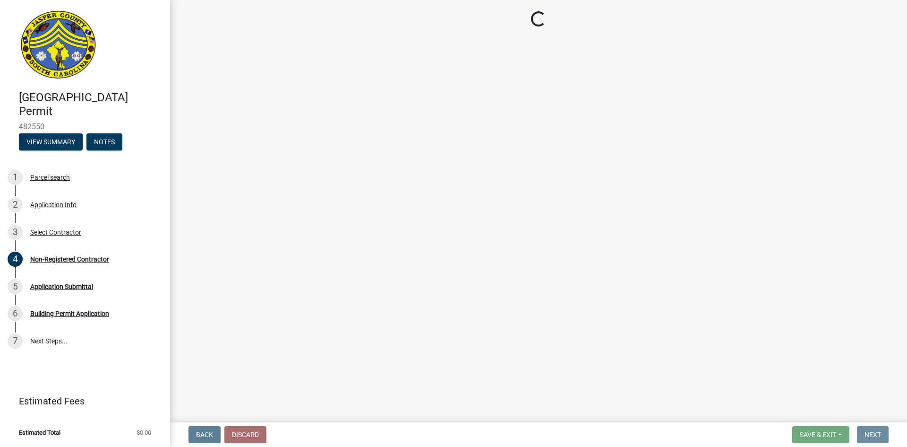
scroll to position [0, 0]
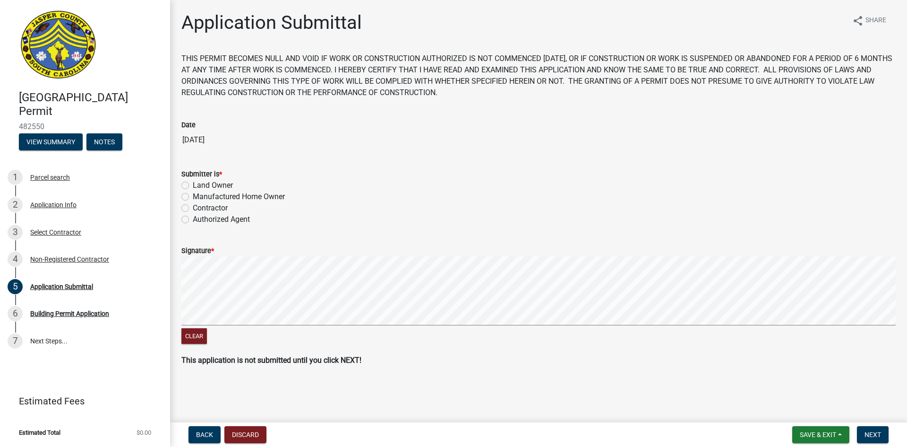
click at [238, 213] on div "Contractor" at bounding box center [538, 207] width 715 height 11
click at [242, 217] on label "Authorized Agent" at bounding box center [221, 219] width 57 height 11
click at [199, 217] on input "Authorized Agent" at bounding box center [196, 217] width 6 height 6
radio input "true"
click at [871, 435] on span "Next" at bounding box center [873, 435] width 17 height 8
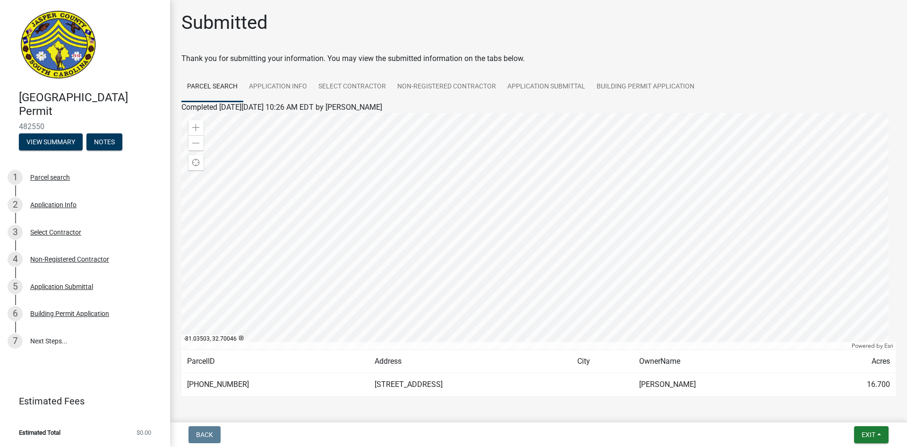
click at [669, 9] on main "Submitted Thank you for submitting your information. You may view the submitted…" at bounding box center [538, 209] width 737 height 418
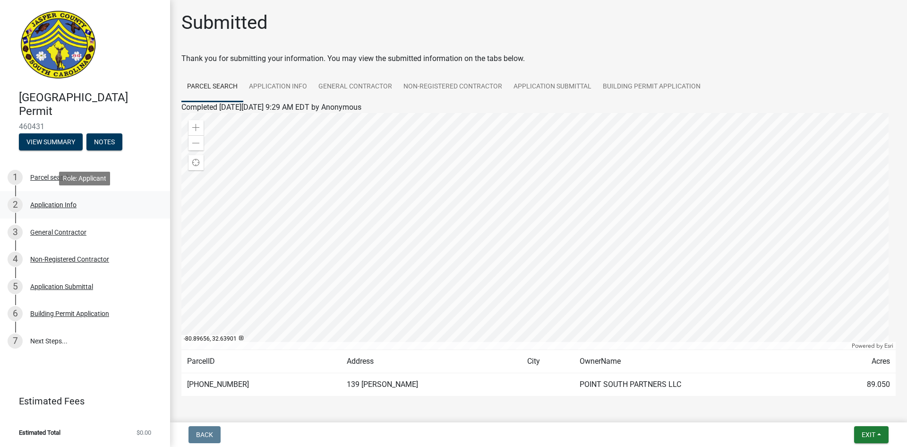
click at [99, 209] on div "2 Application Info" at bounding box center [81, 204] width 147 height 15
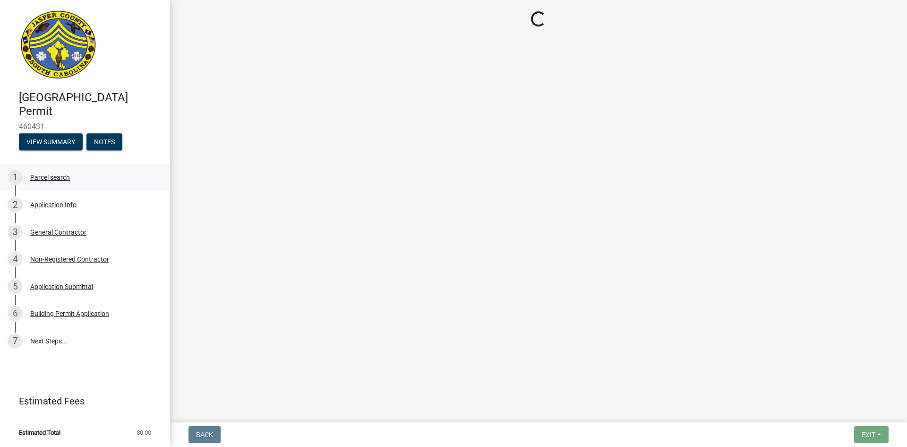
select select "9ee69ee8-4d28-486b-bc7b-e904e70aa828"
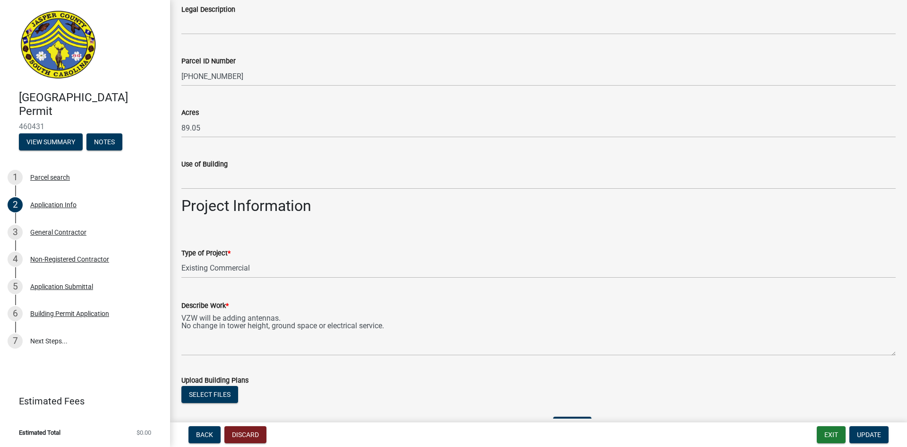
scroll to position [1182, 0]
